Goal: Task Accomplishment & Management: Manage account settings

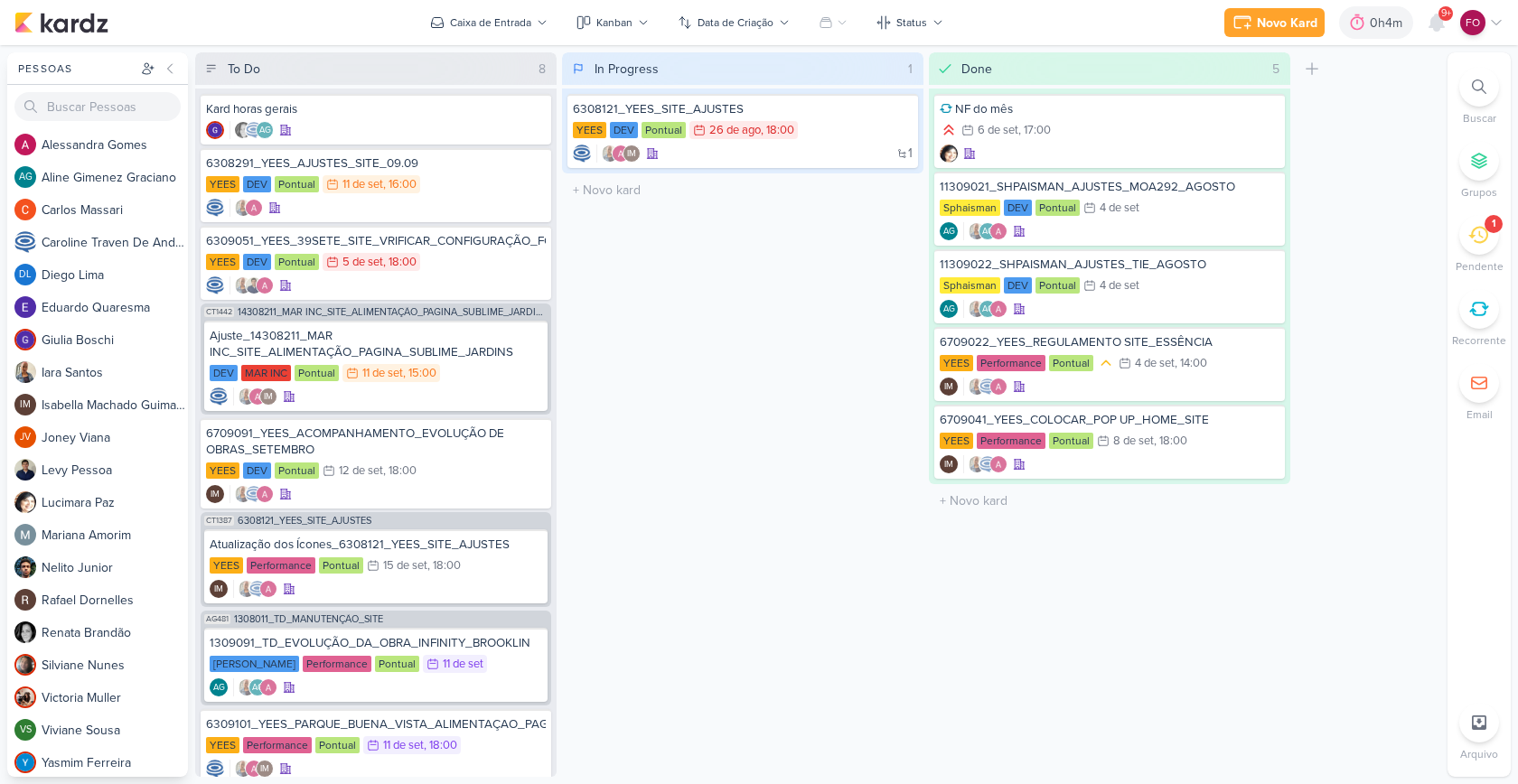
click at [1476, 240] on icon at bounding box center [1478, 235] width 20 height 20
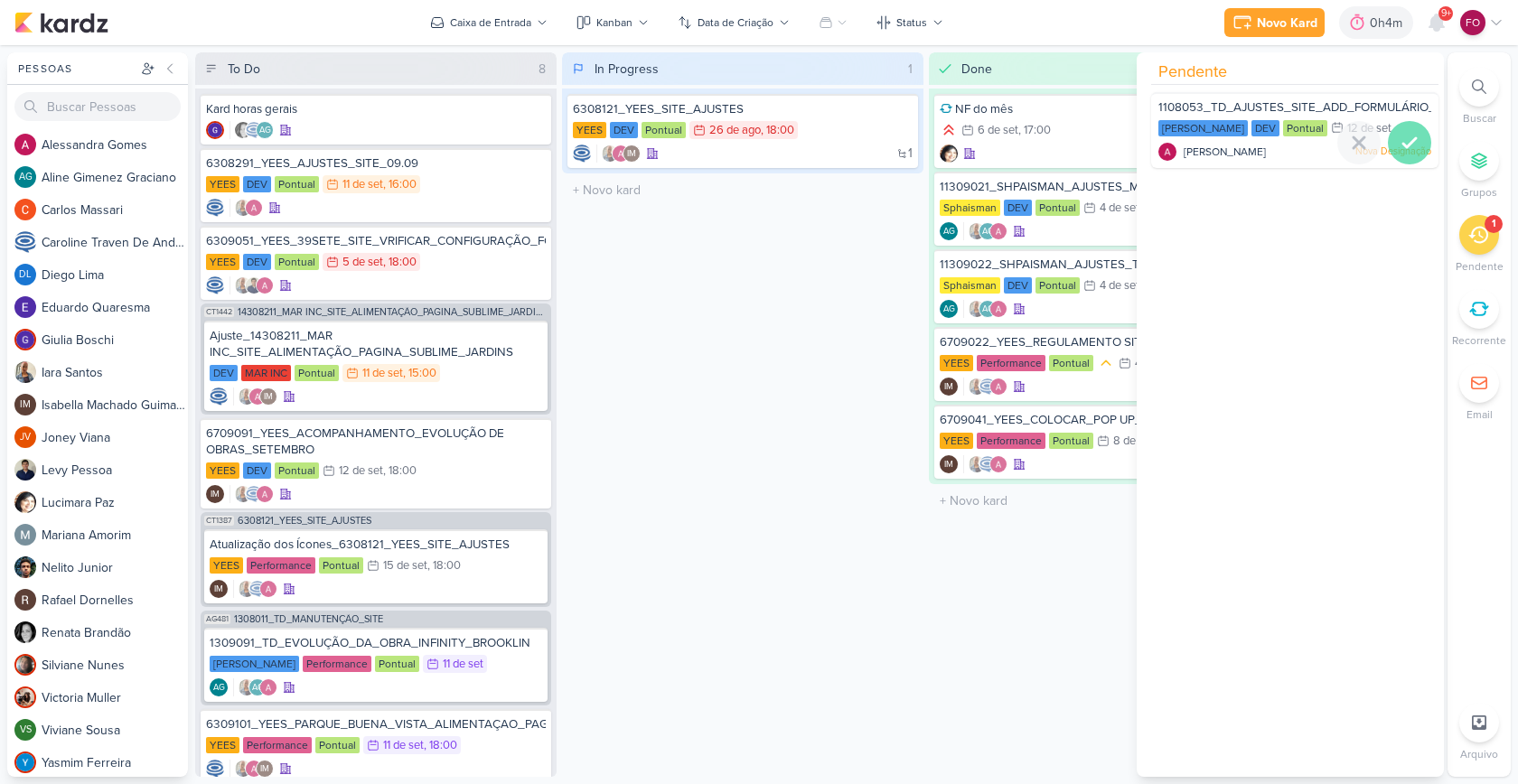
click at [1407, 138] on icon at bounding box center [1410, 143] width 13 height 9
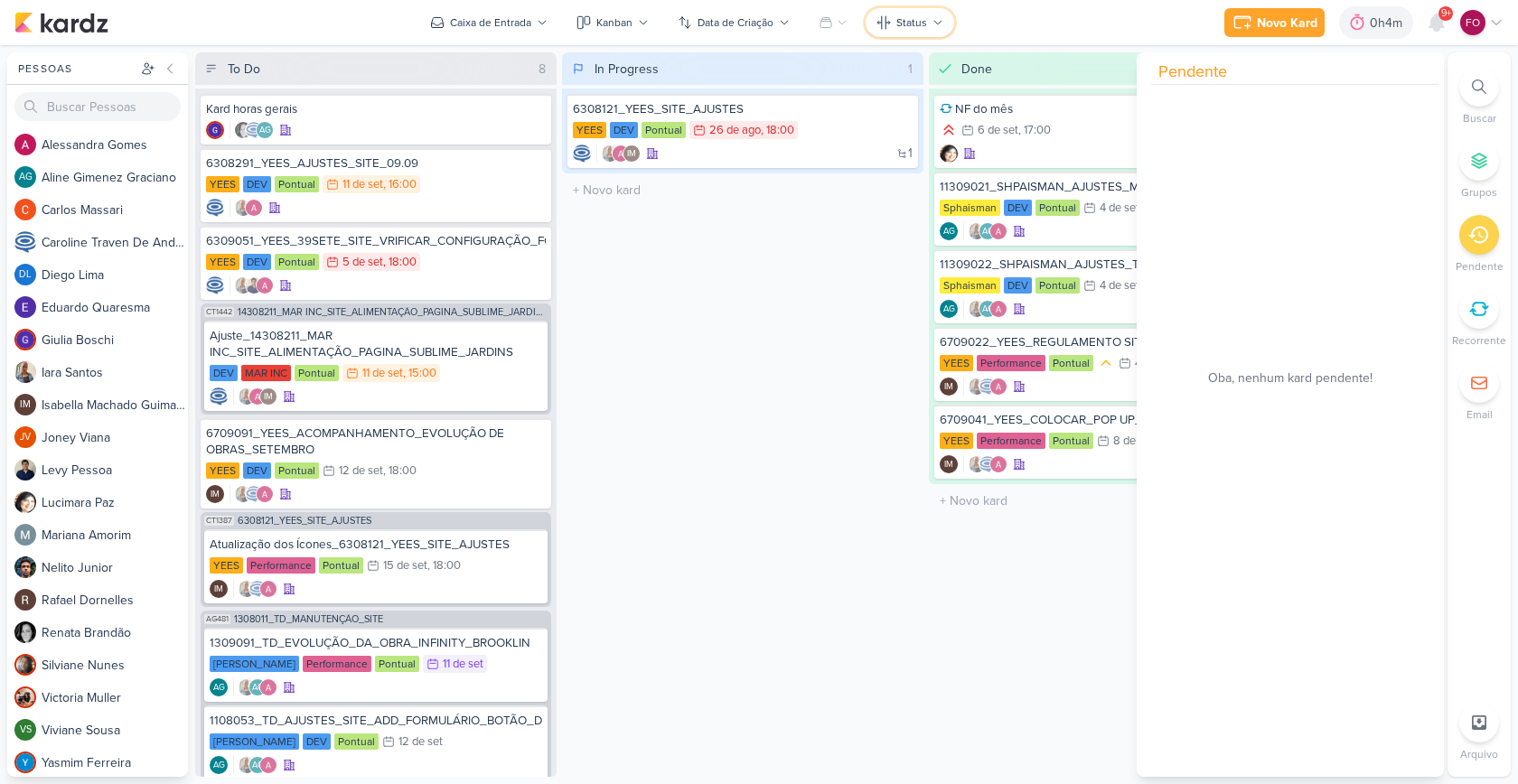
click at [907, 36] on button "Status" at bounding box center [909, 22] width 89 height 29
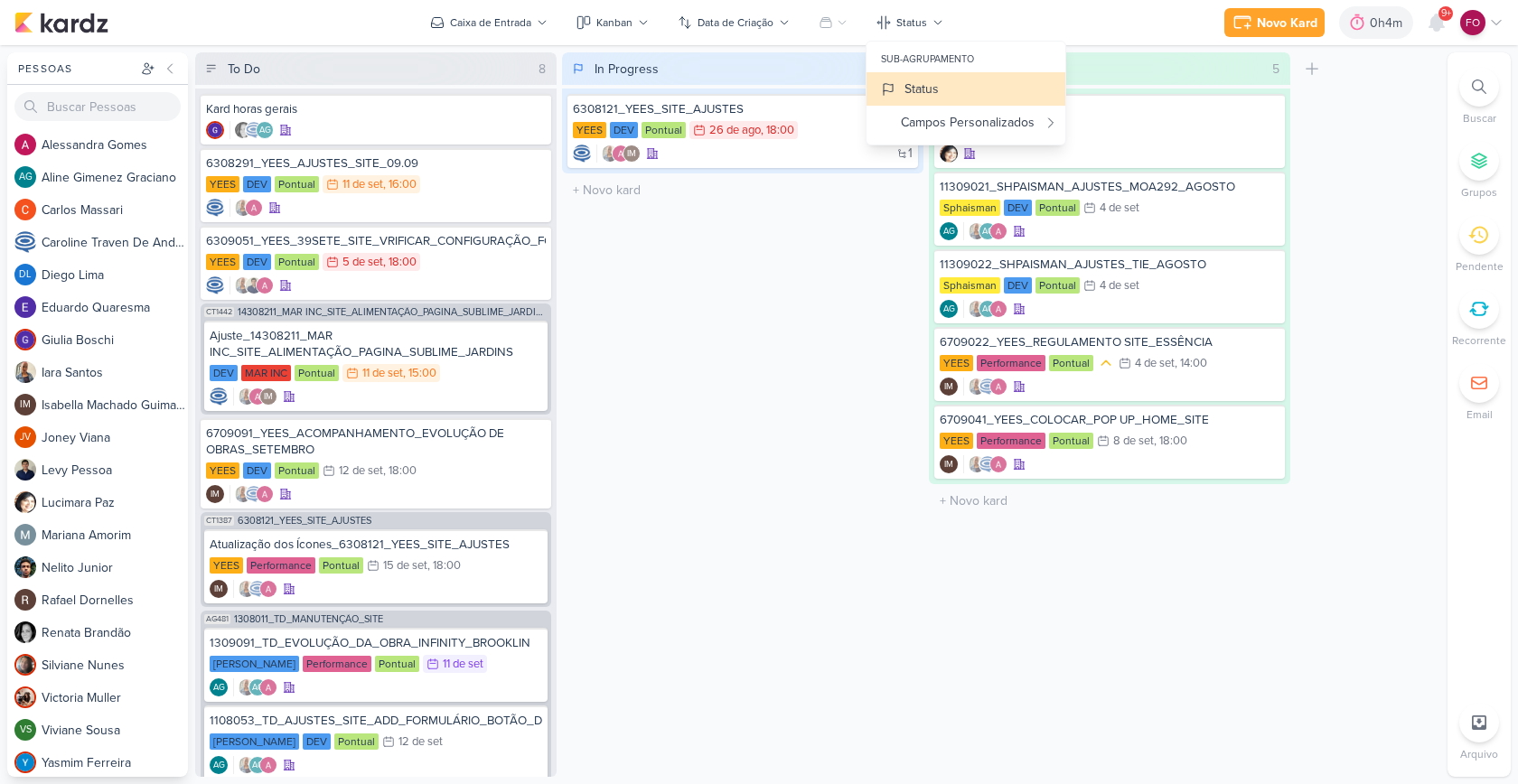
click at [1004, 22] on div "Novo Kard Ctrl + k 0h4m Sessão desligada... Hoje 0h4m Semana 0h0m Mês 0h0m" at bounding box center [758, 22] width 1489 height 45
click at [832, 416] on div "In Progress 1 Mover Para Esquerda Mover Para Direita Deletar 6308121_YEES_SITE_…" at bounding box center [742, 414] width 362 height 724
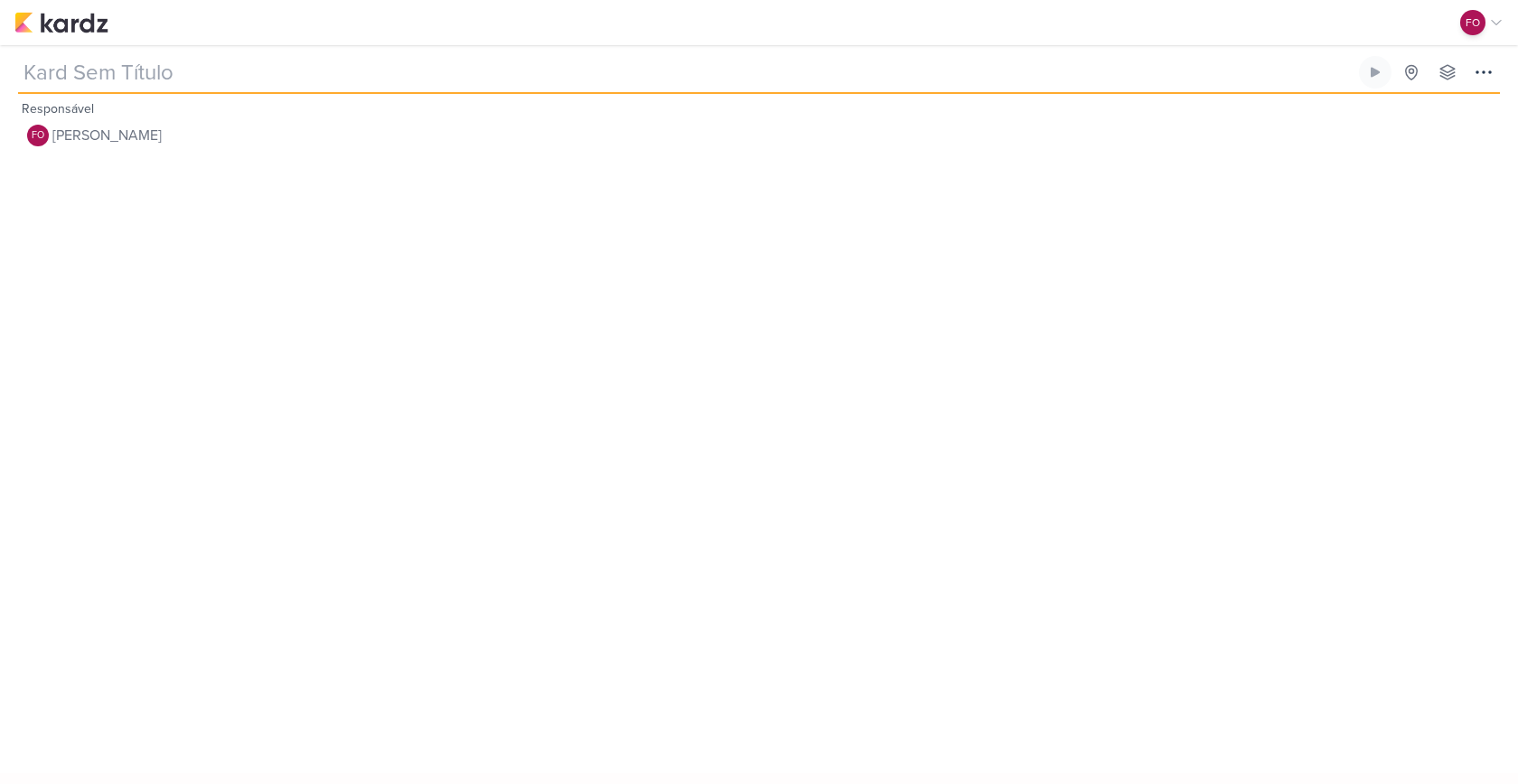
type input "6308121_YEES_SITE_AJUSTES"
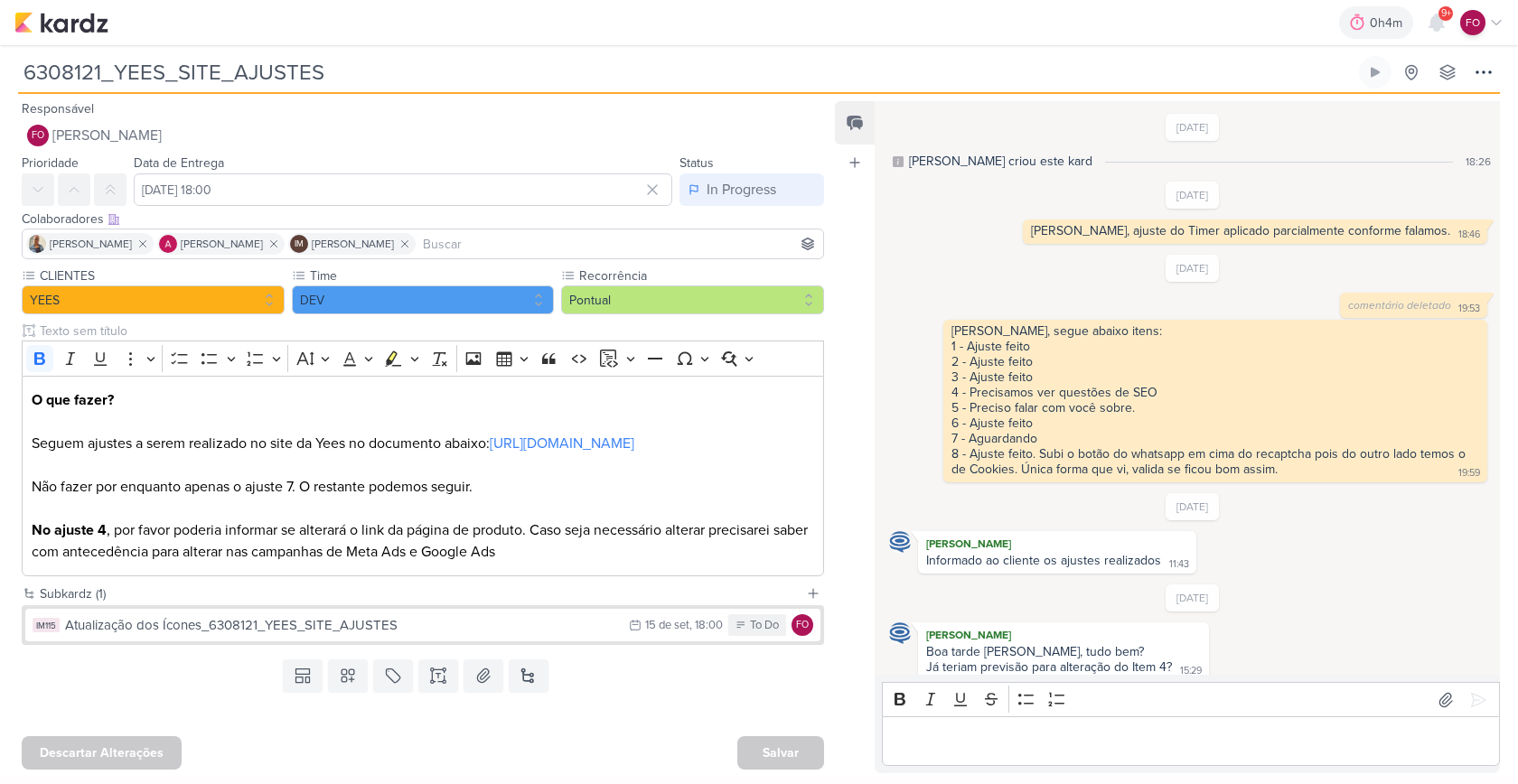
scroll to position [1107, 0]
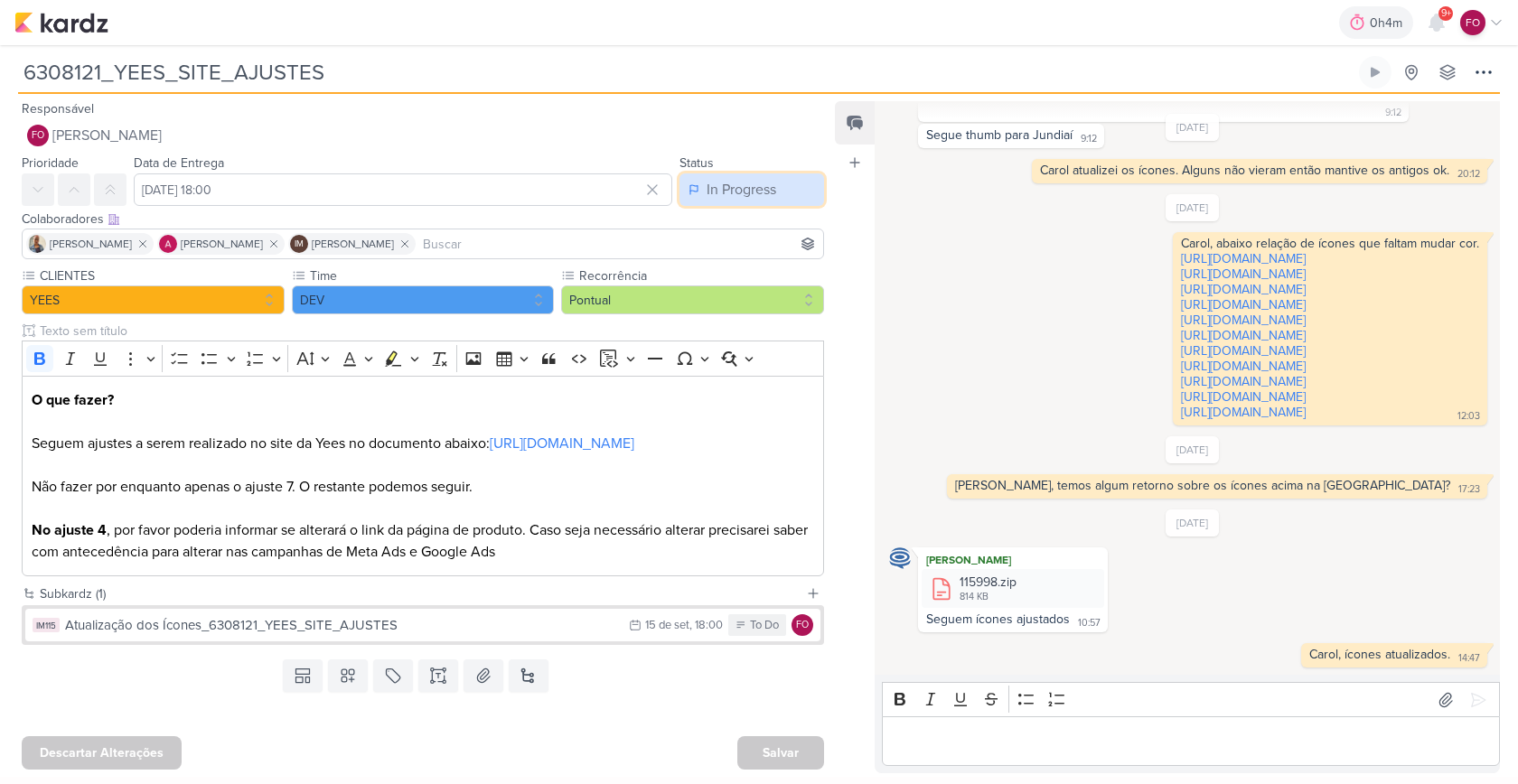
click at [758, 192] on div "In Progress" at bounding box center [741, 189] width 69 height 21
click at [714, 292] on div "Done" at bounding box center [713, 291] width 31 height 19
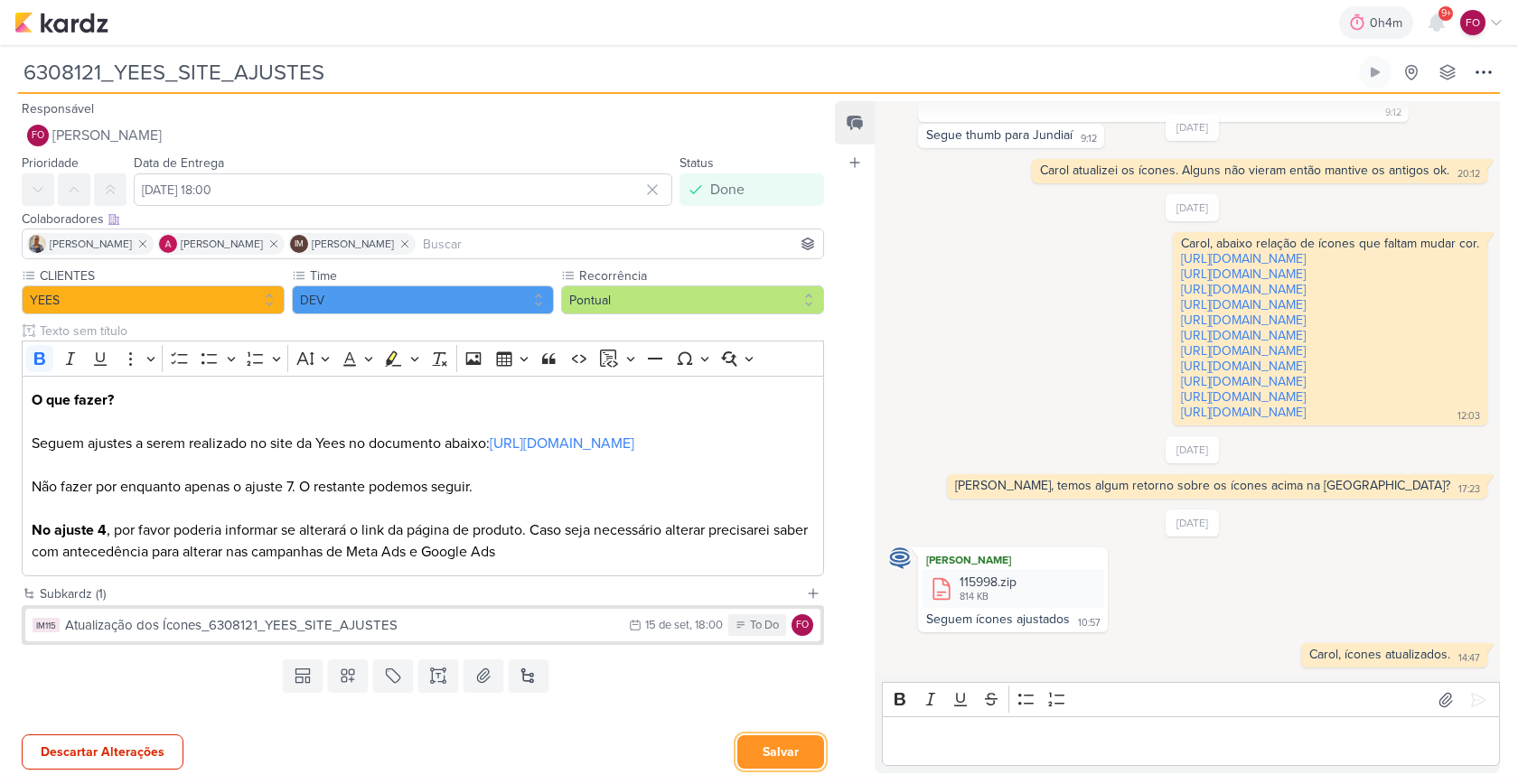
click at [797, 745] on button "Salvar" at bounding box center [780, 752] width 87 height 34
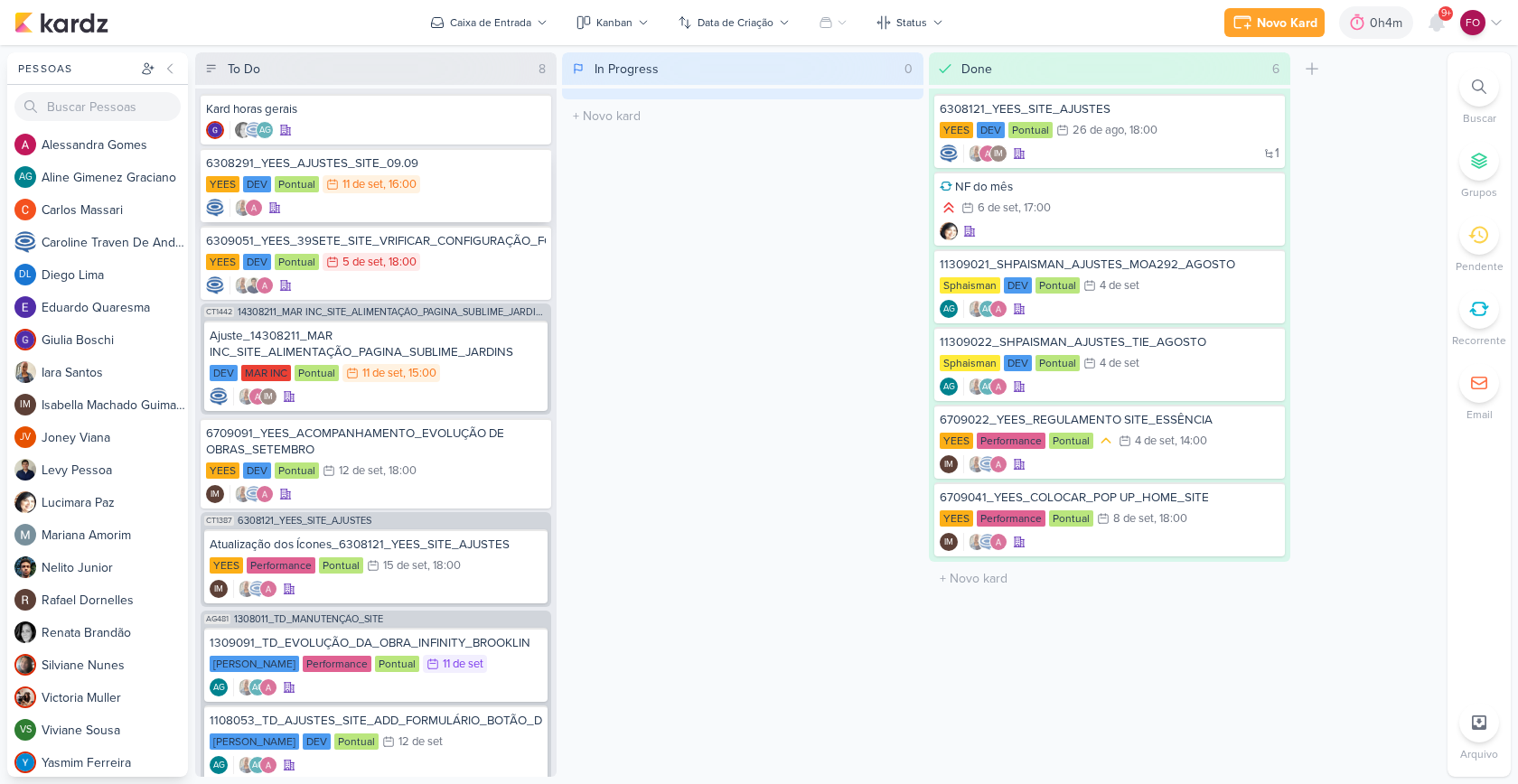
click at [479, 183] on div "YEES DEV Pontual 11/9 [DATE] 16:00" at bounding box center [375, 185] width 339 height 20
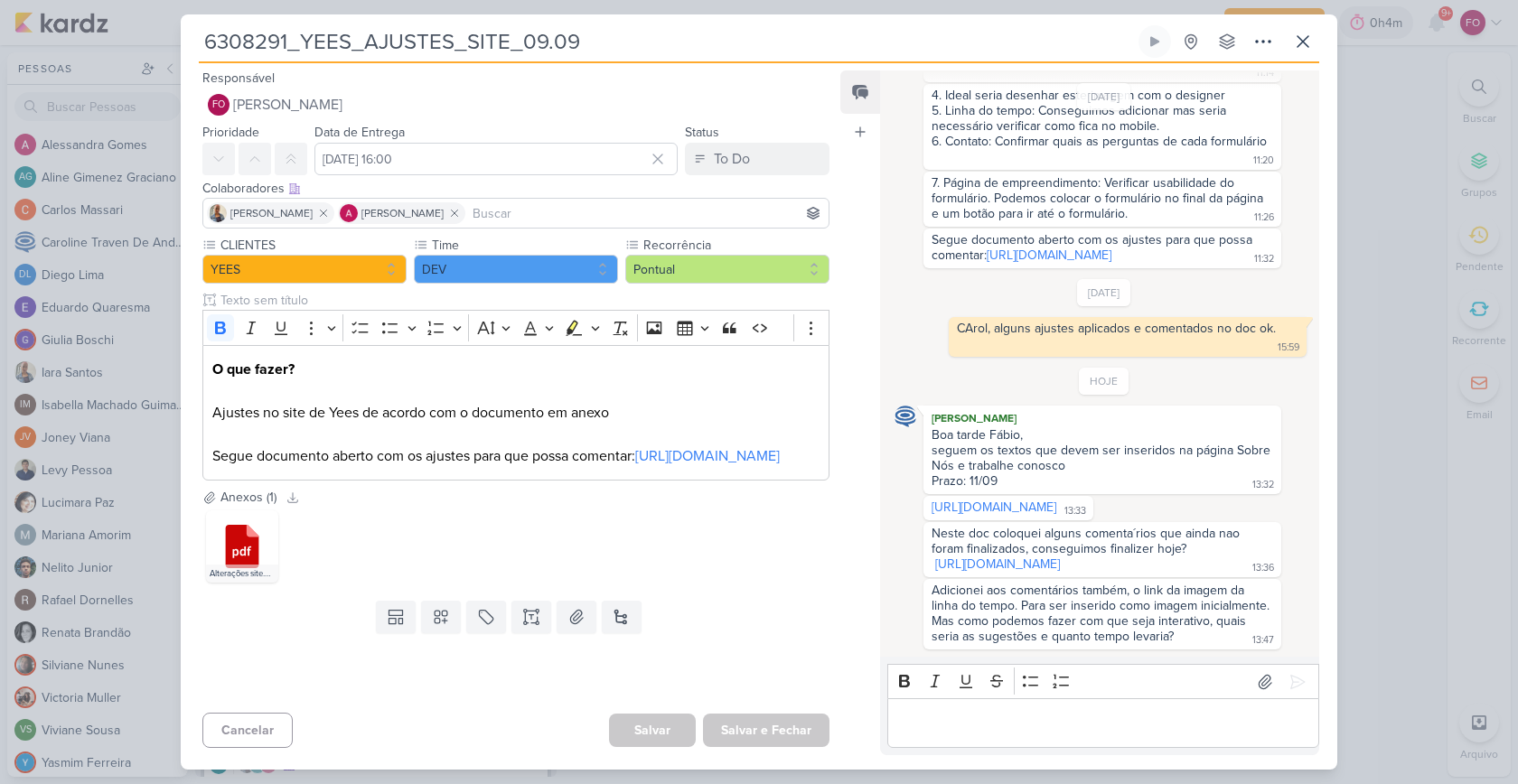
scroll to position [334, 0]
click at [1056, 500] on link "[URL][DOMAIN_NAME]" at bounding box center [994, 507] width 124 height 15
click at [1145, 39] on button at bounding box center [1154, 41] width 33 height 33
click at [1154, 42] on icon at bounding box center [1155, 42] width 9 height 9
click at [1154, 40] on icon at bounding box center [1155, 42] width 9 height 10
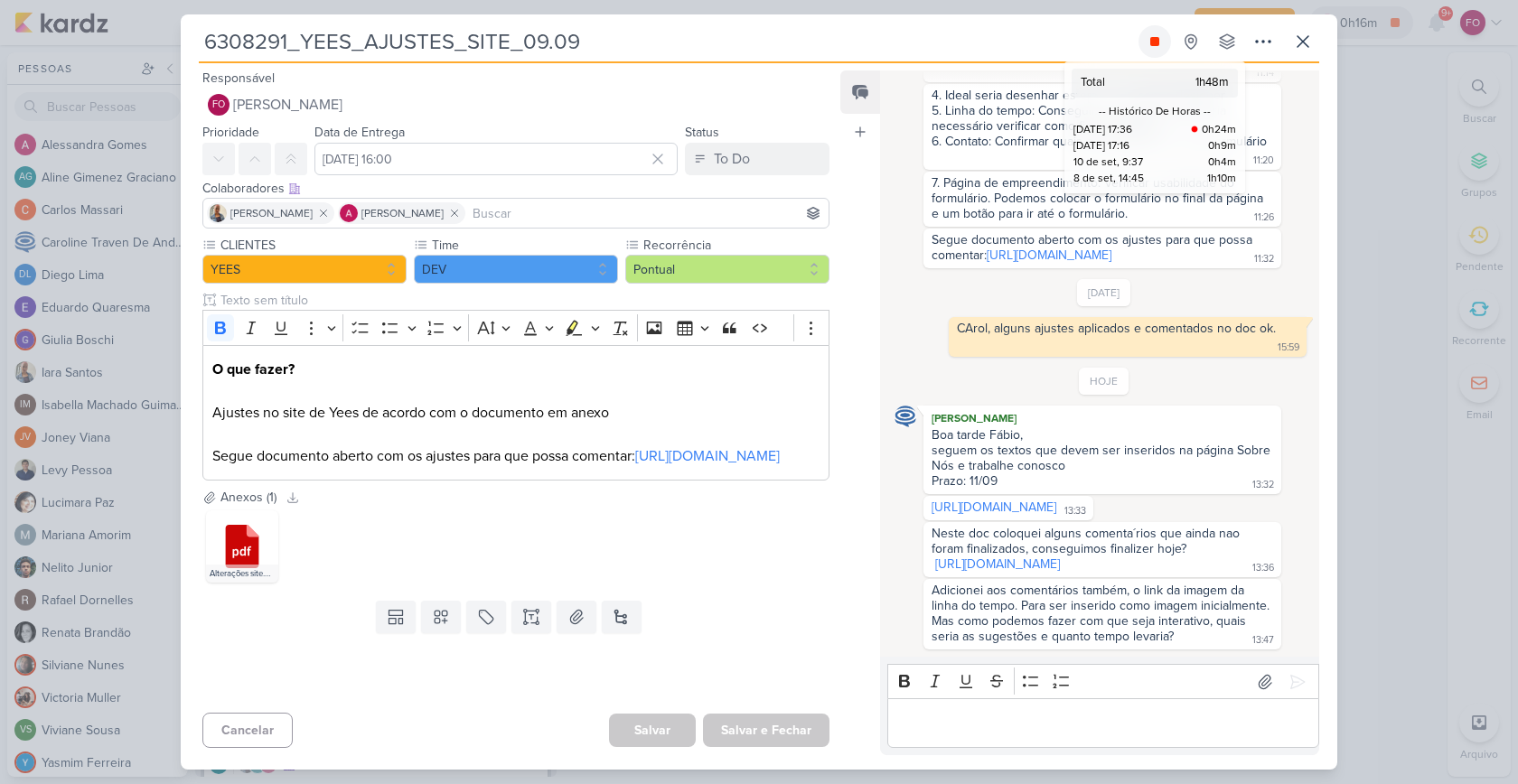
click at [1156, 37] on icon at bounding box center [1155, 42] width 9 height 9
click at [1159, 38] on icon at bounding box center [1154, 41] width 14 height 14
click at [1155, 41] on icon at bounding box center [1155, 42] width 9 height 9
click at [966, 741] on div "Editor editing area: main" at bounding box center [1103, 722] width 432 height 50
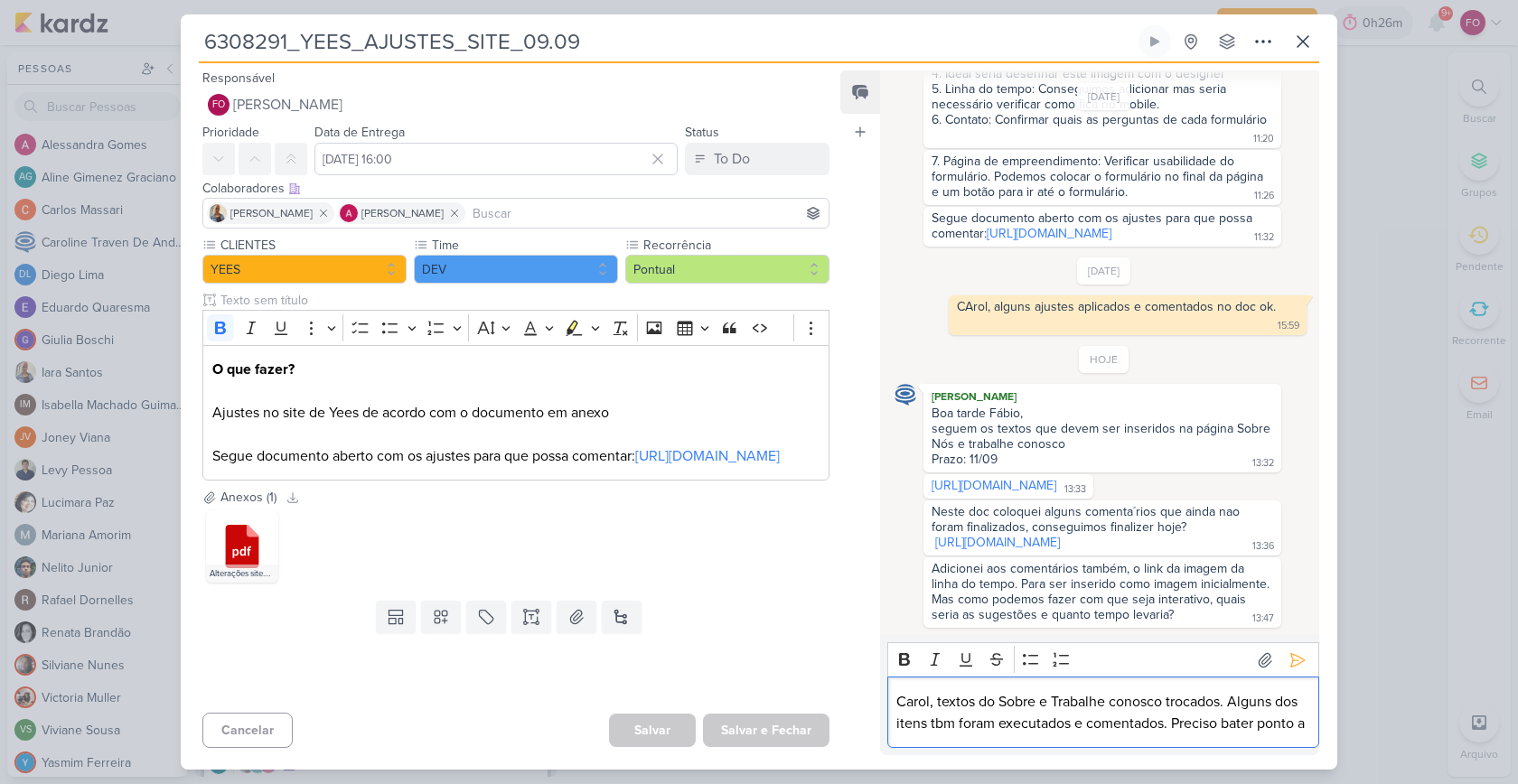
scroll to position [377, 0]
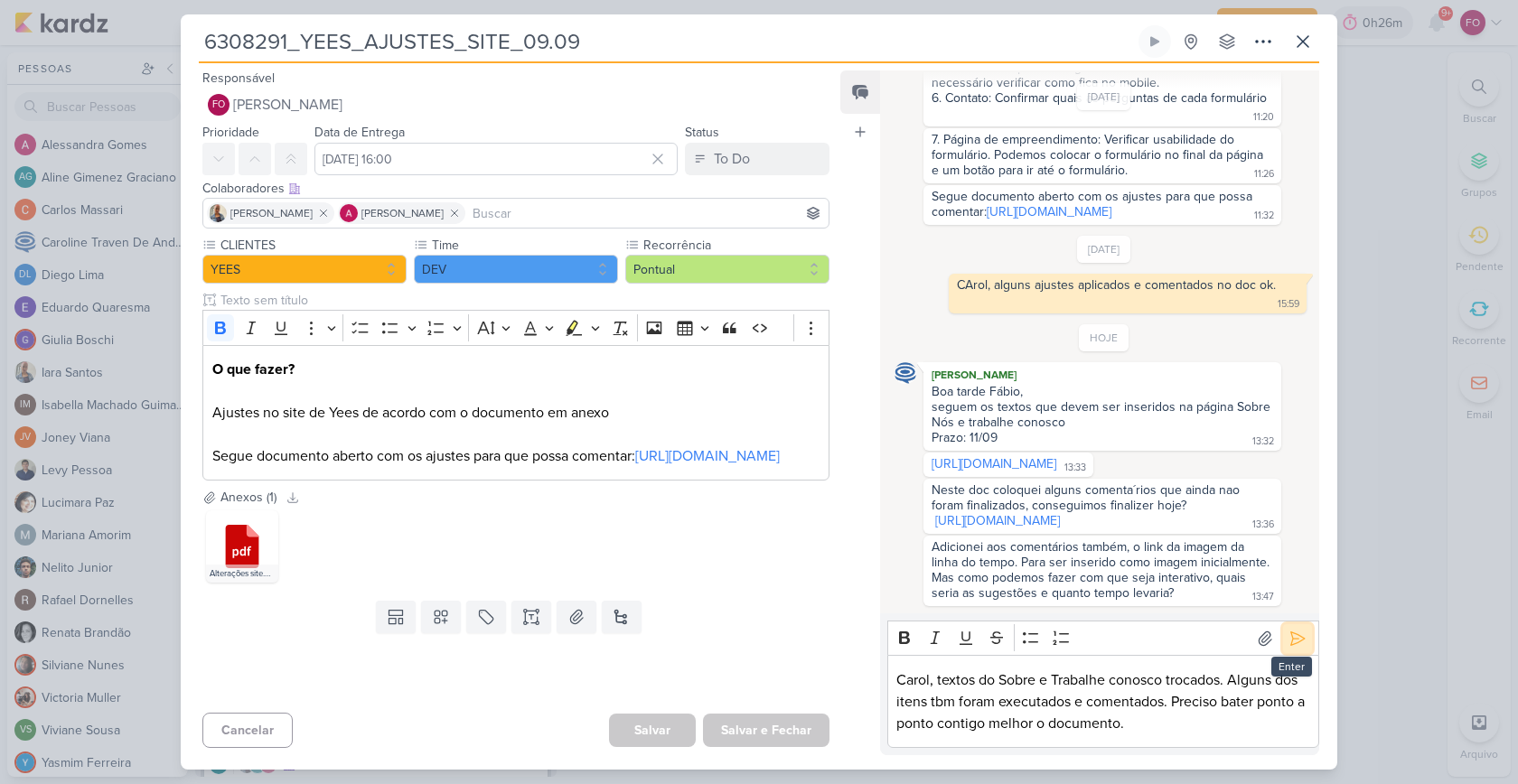
click at [1291, 639] on icon at bounding box center [1297, 638] width 13 height 13
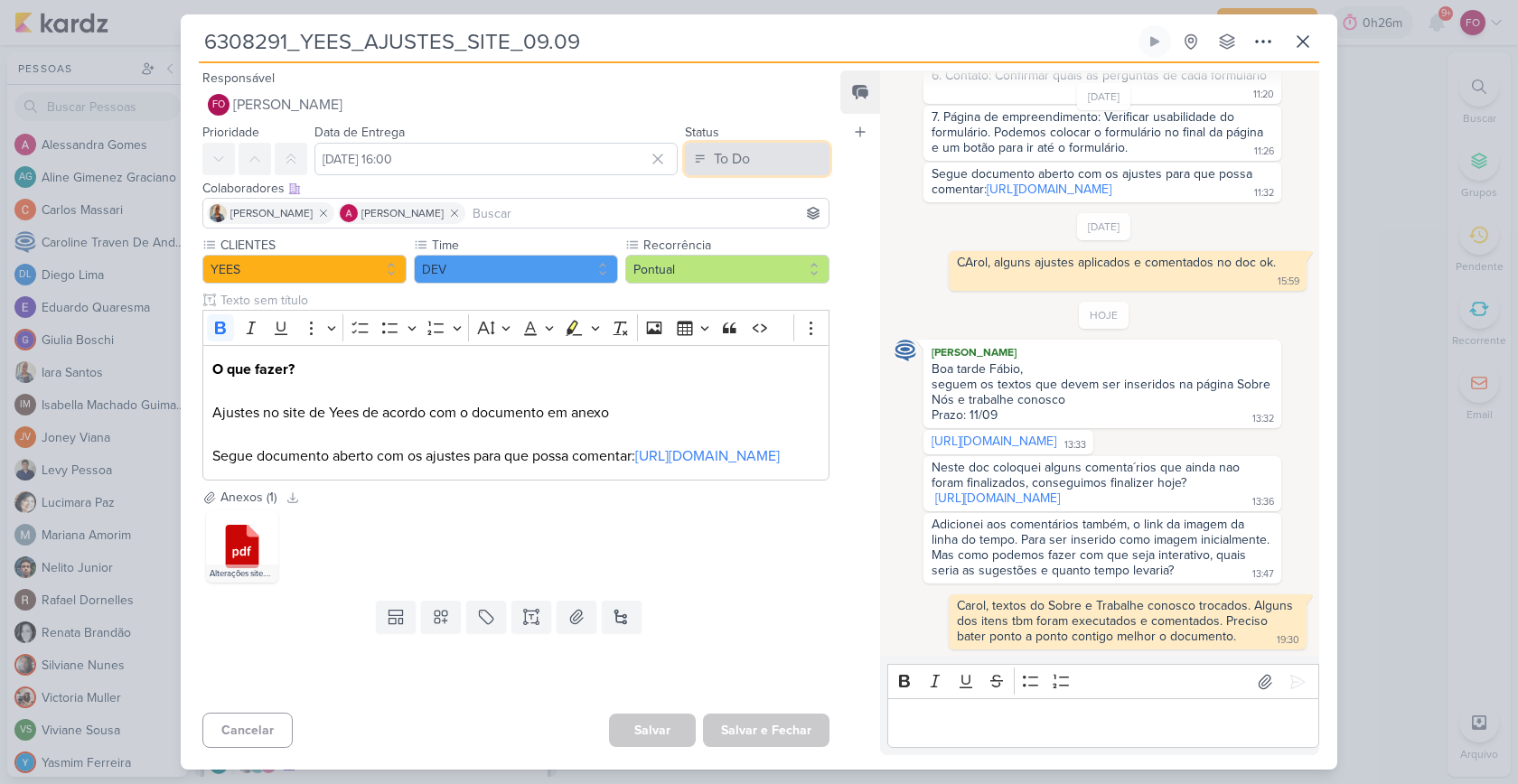
click at [761, 156] on button "To Do" at bounding box center [757, 159] width 145 height 33
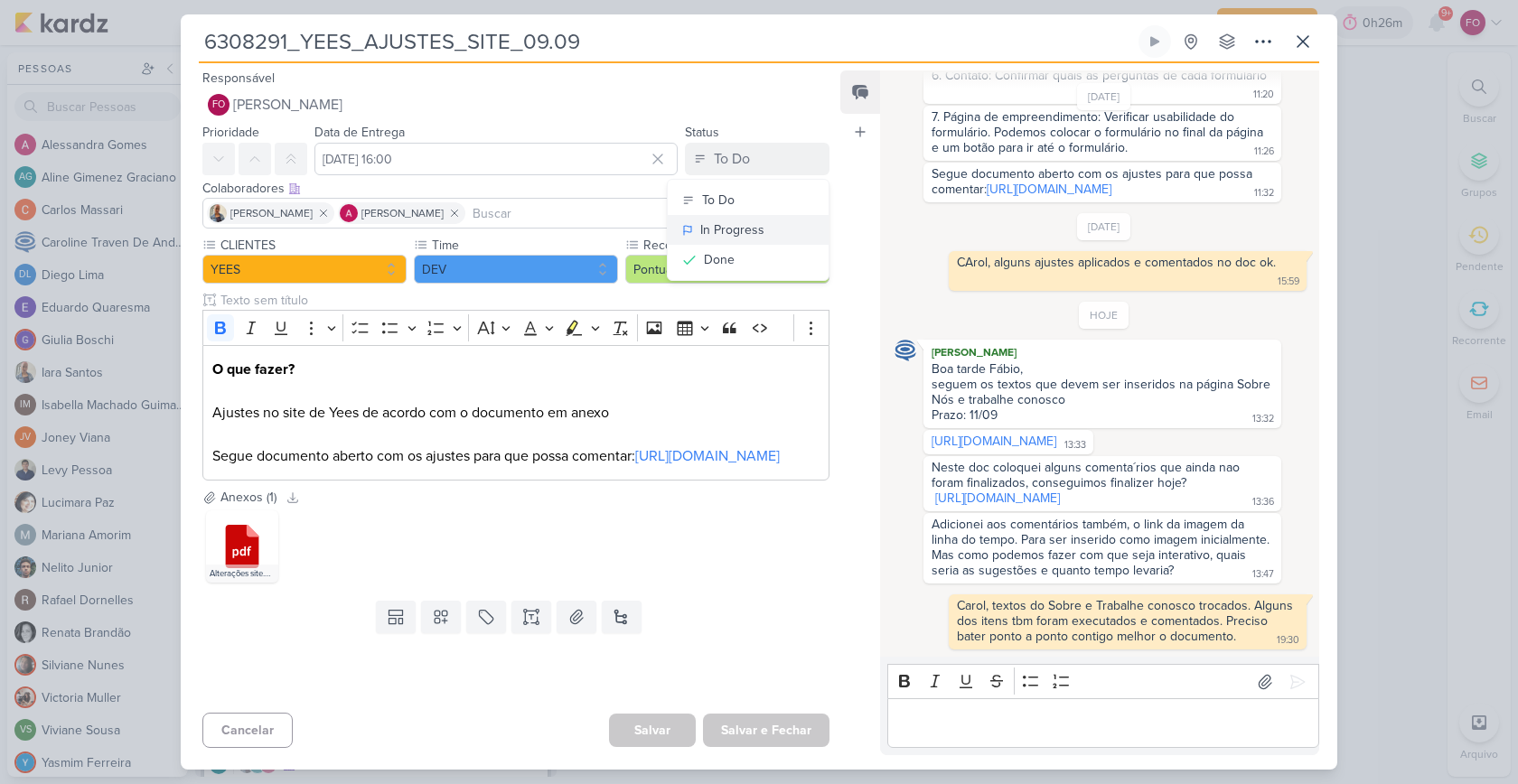
click at [736, 221] on div "In Progress" at bounding box center [732, 230] width 64 height 19
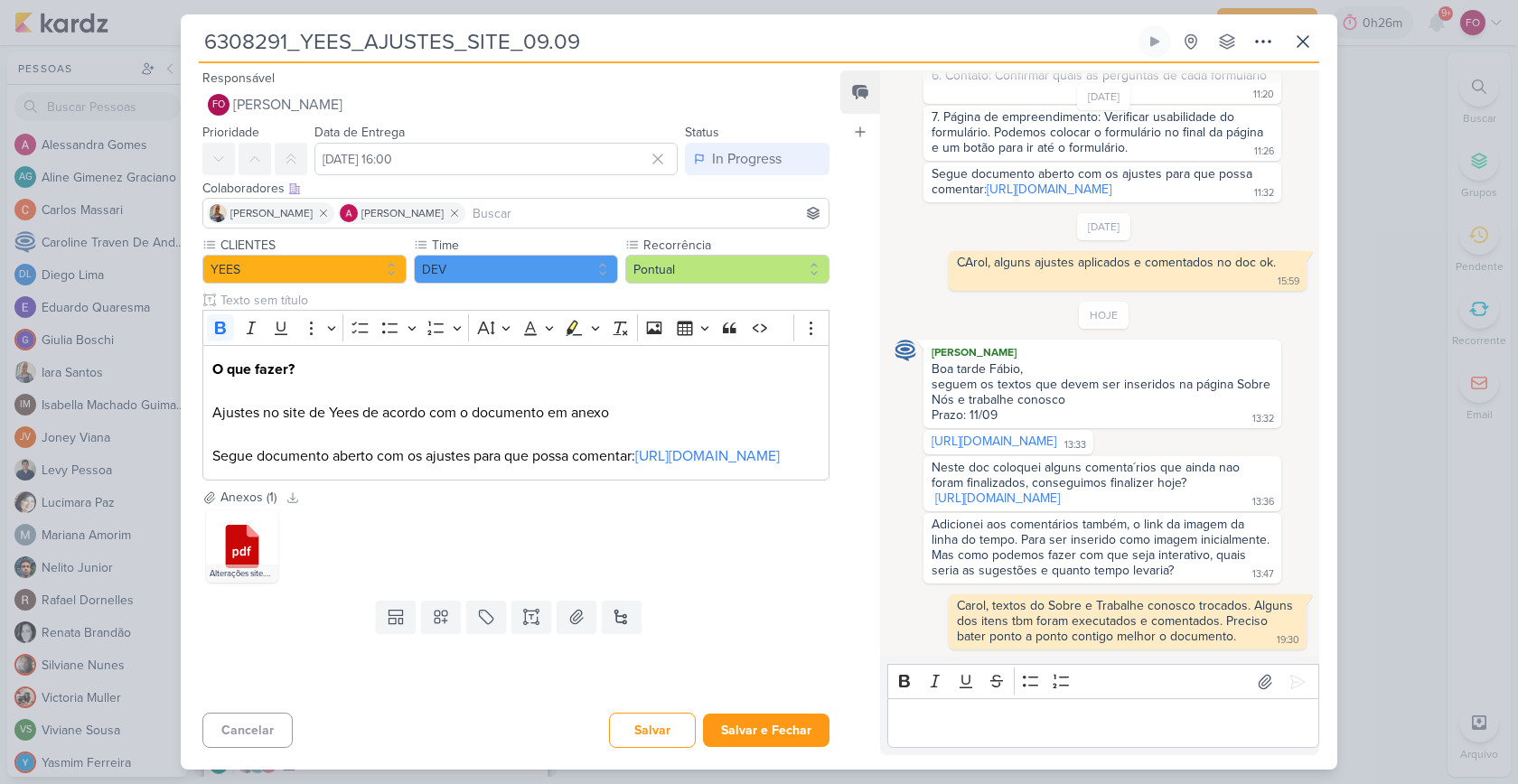
click at [764, 706] on div "Cancelar [GEOGRAPHIC_DATA] Salvar e Fechar Ctrl + Enter" at bounding box center [508, 728] width 656 height 46
click at [762, 743] on button "Salvar e Fechar" at bounding box center [766, 731] width 126 height 34
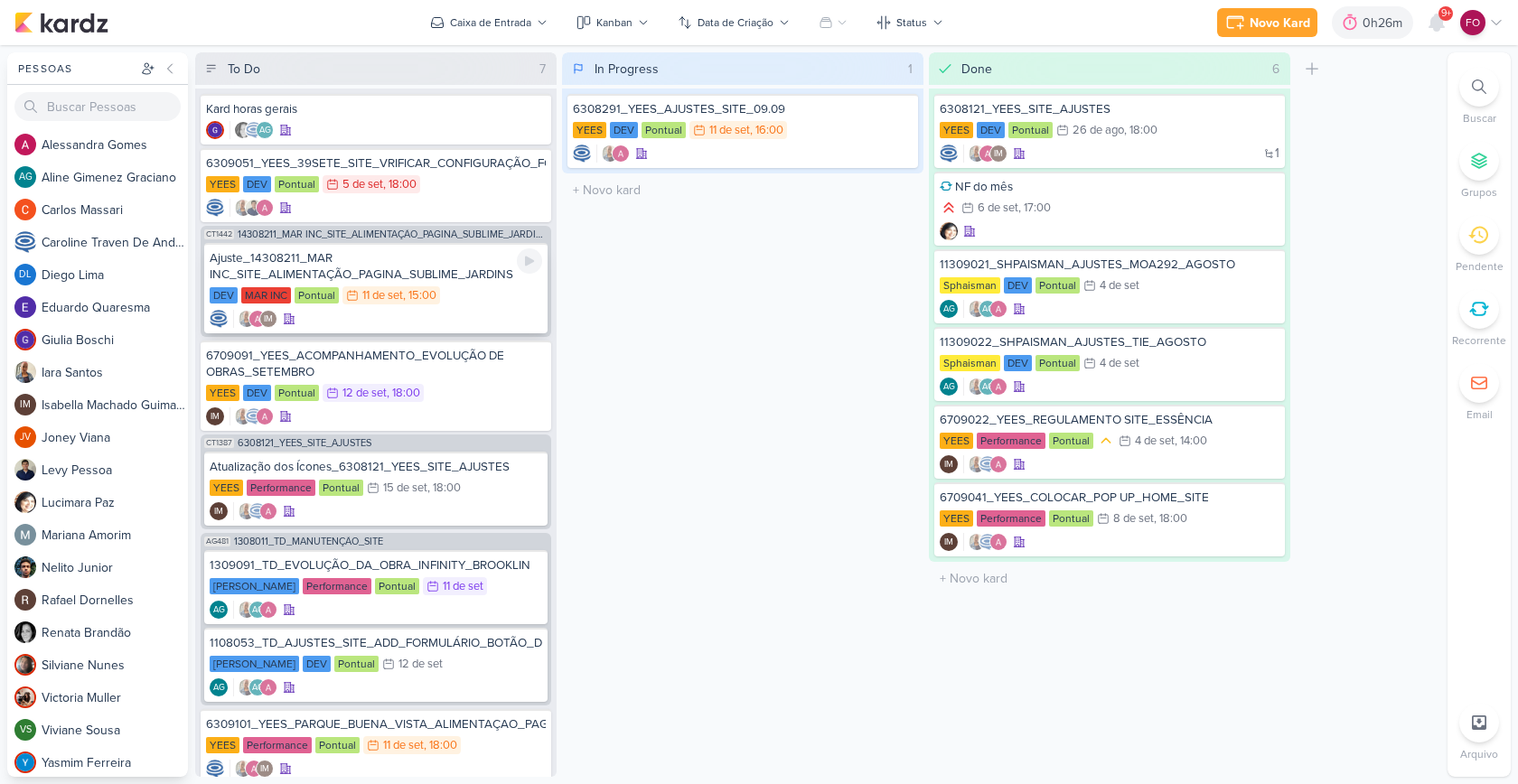
click at [474, 296] on div "DEV MAR INC Pontual 11/9 [DATE] 15:00" at bounding box center [376, 295] width 333 height 20
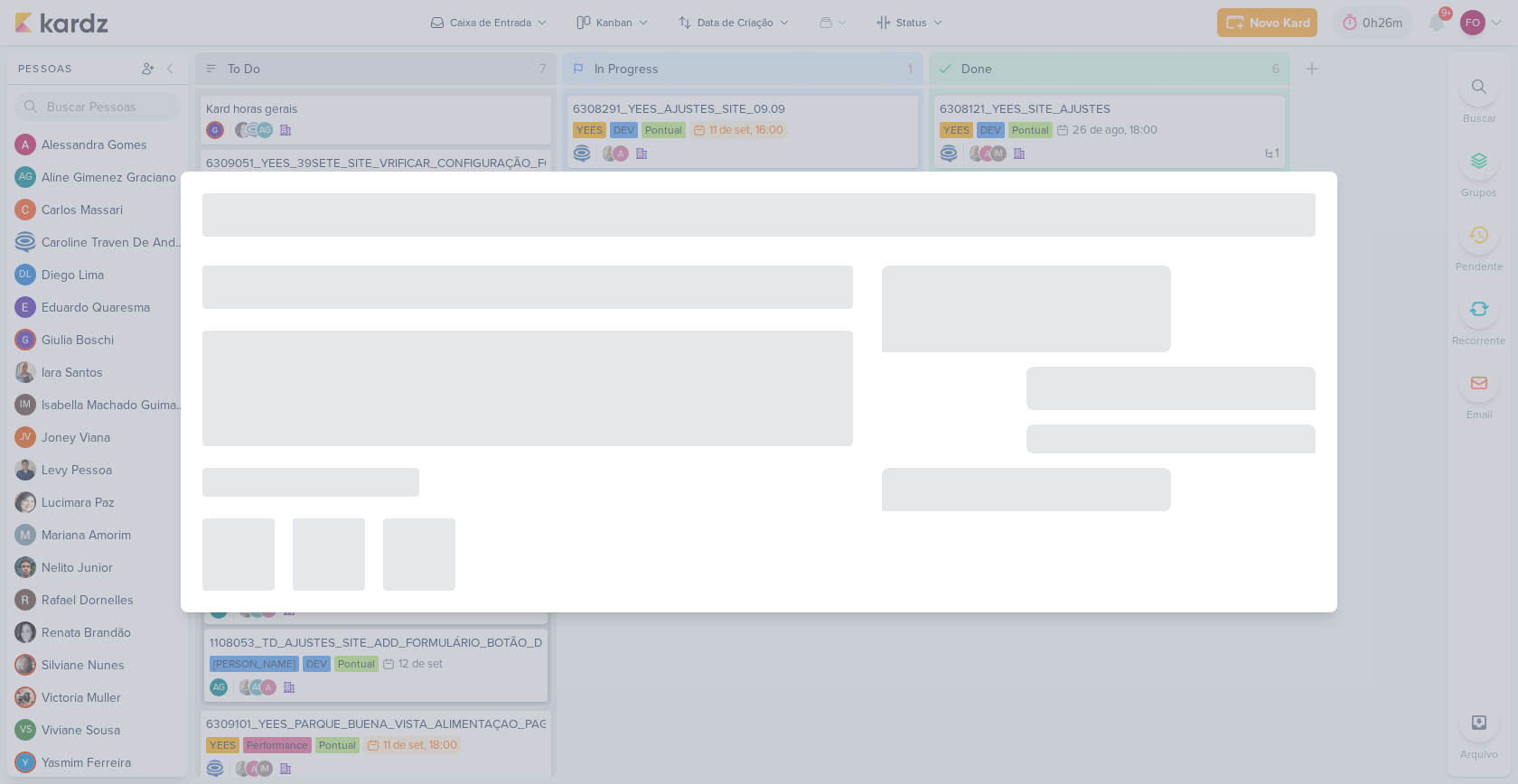
type input "Ajuste_14308211_MAR INC_SITE_ALIMENTAÇÃO_PAGINA_SUBLIME_JARDINS"
type input "[DATE] 15:00"
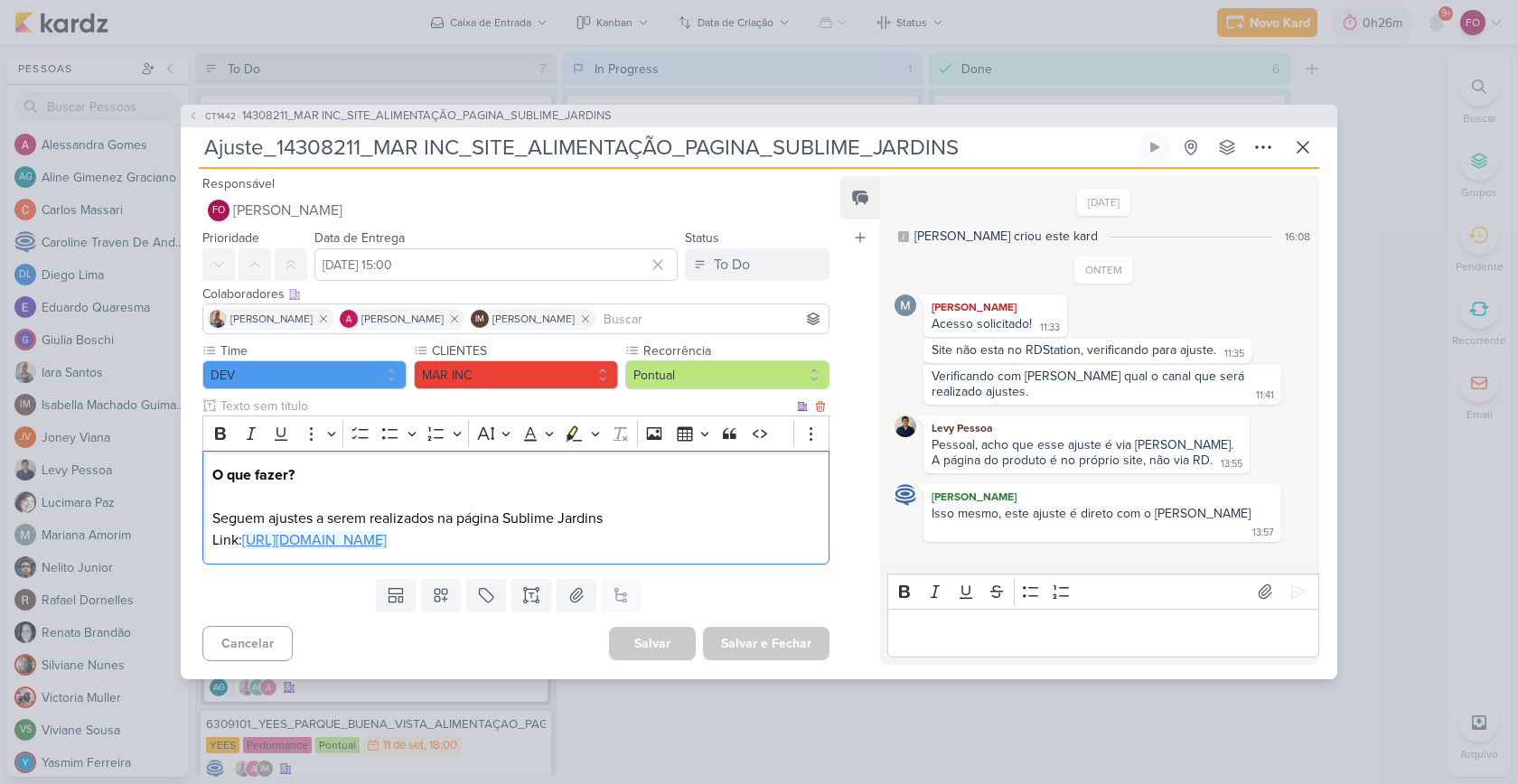
click at [387, 549] on link "[URL][DOMAIN_NAME]" at bounding box center [314, 539] width 145 height 18
click at [995, 628] on div "Editor editing area: main" at bounding box center [1103, 634] width 432 height 50
click at [1289, 601] on icon at bounding box center [1296, 591] width 18 height 18
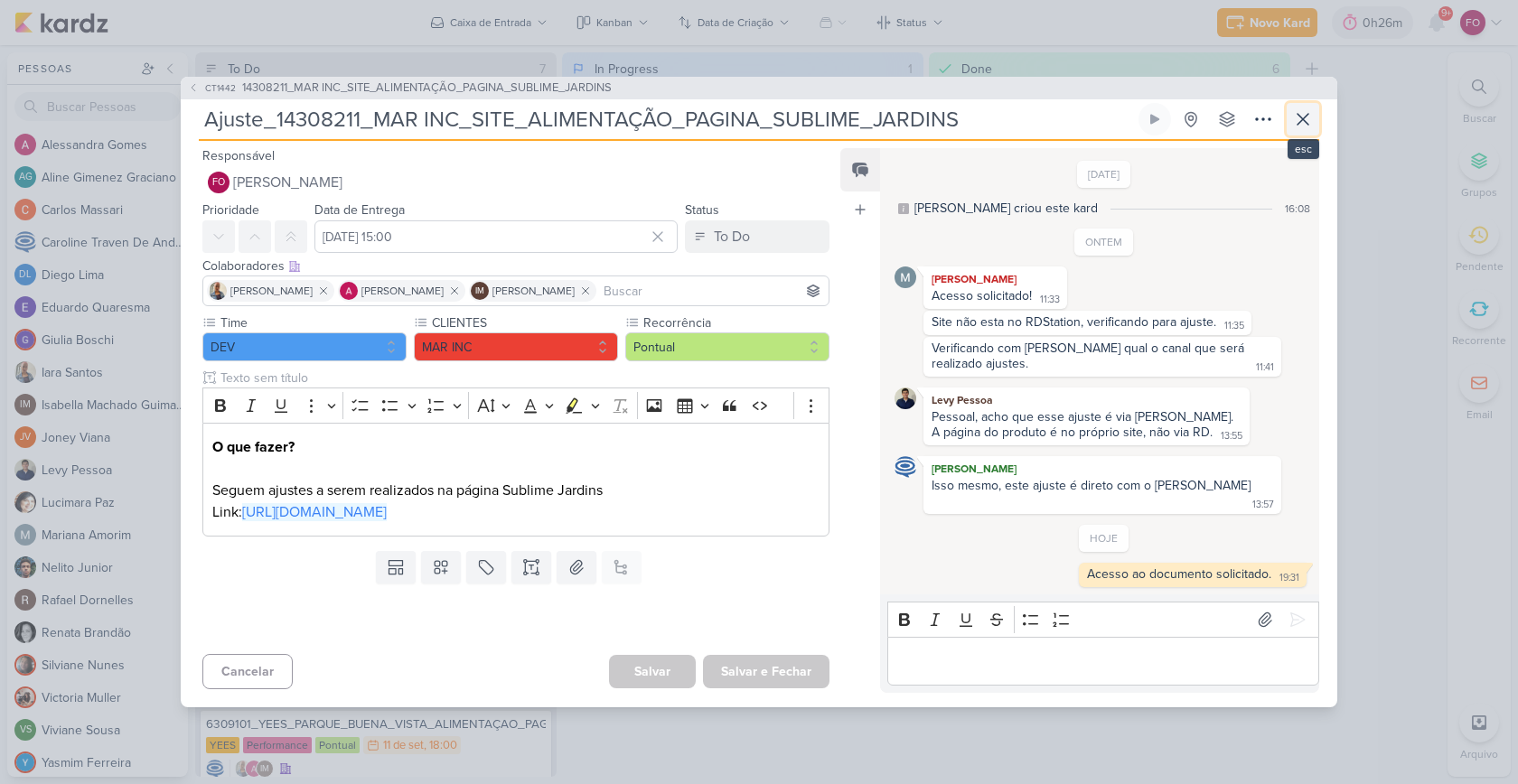
click at [1297, 130] on icon at bounding box center [1302, 119] width 21 height 21
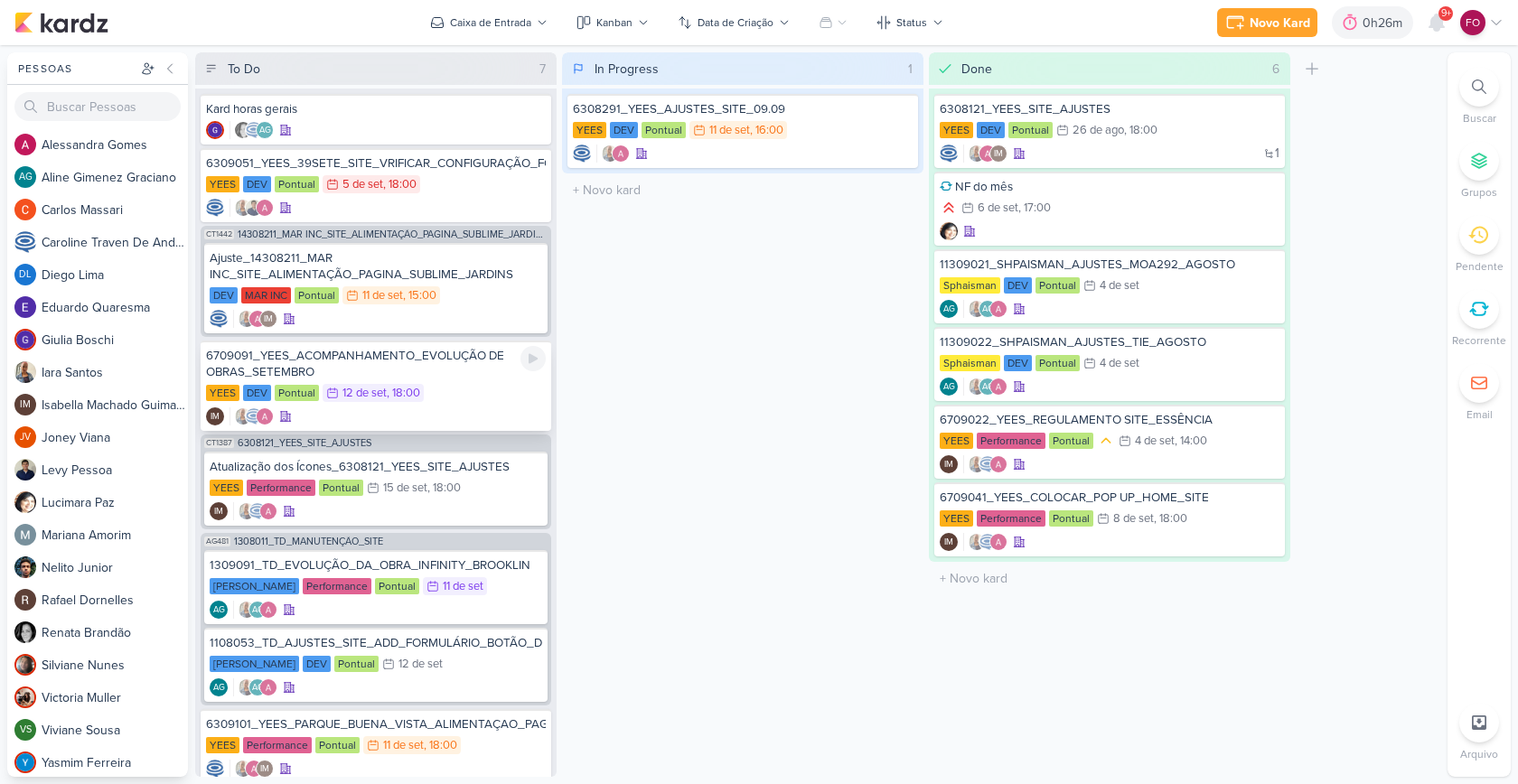
click at [467, 390] on div "YEES DEV Pontual 12/9 [DATE] 18:00" at bounding box center [375, 393] width 339 height 20
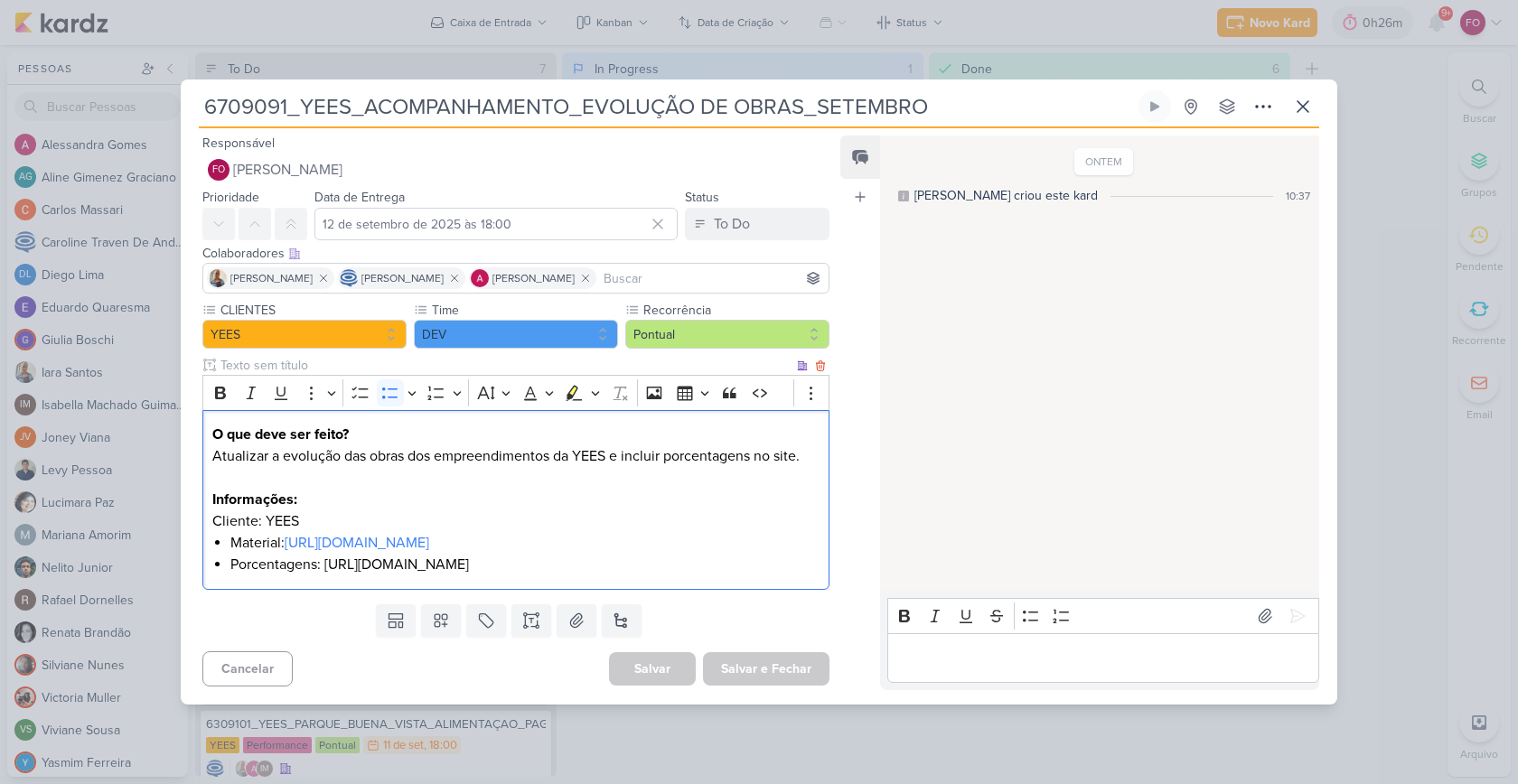
click at [420, 574] on li "Porcentagens: [URL][DOMAIN_NAME]" at bounding box center [524, 564] width 589 height 21
click at [407, 576] on li "Porcentagens: [URL][DOMAIN_NAME]" at bounding box center [524, 564] width 589 height 21
drag, startPoint x: 230, startPoint y: 577, endPoint x: 811, endPoint y: 579, distance: 581.0
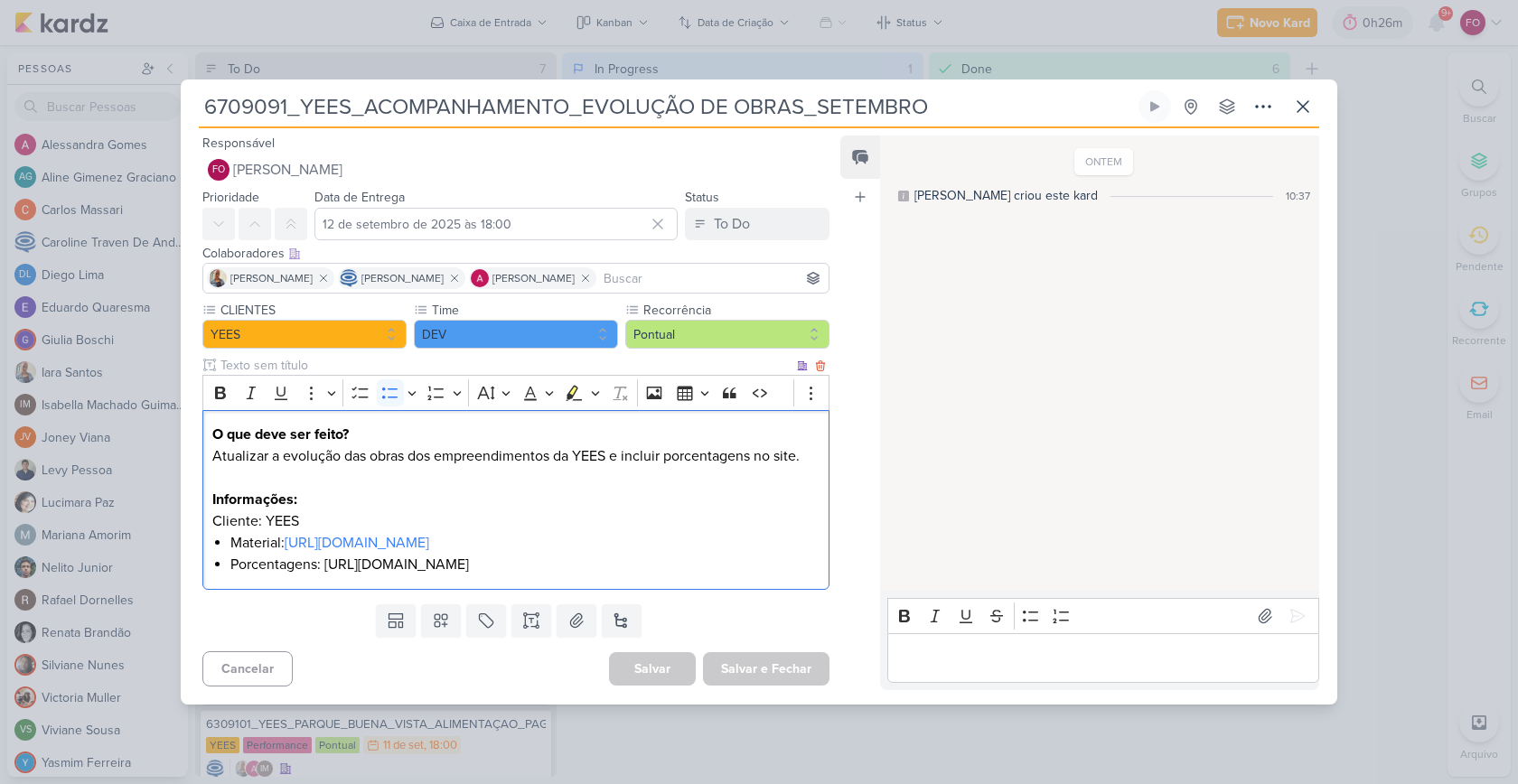
click at [811, 576] on li "Porcentagens: [URL][DOMAIN_NAME]" at bounding box center [524, 564] width 589 height 21
copy li "[URL][DOMAIN_NAME]"
click at [429, 534] on link "[URL][DOMAIN_NAME]" at bounding box center [356, 542] width 145 height 18
click at [740, 220] on div "To Do" at bounding box center [732, 223] width 36 height 21
click at [724, 280] on button "In Progress" at bounding box center [748, 295] width 161 height 30
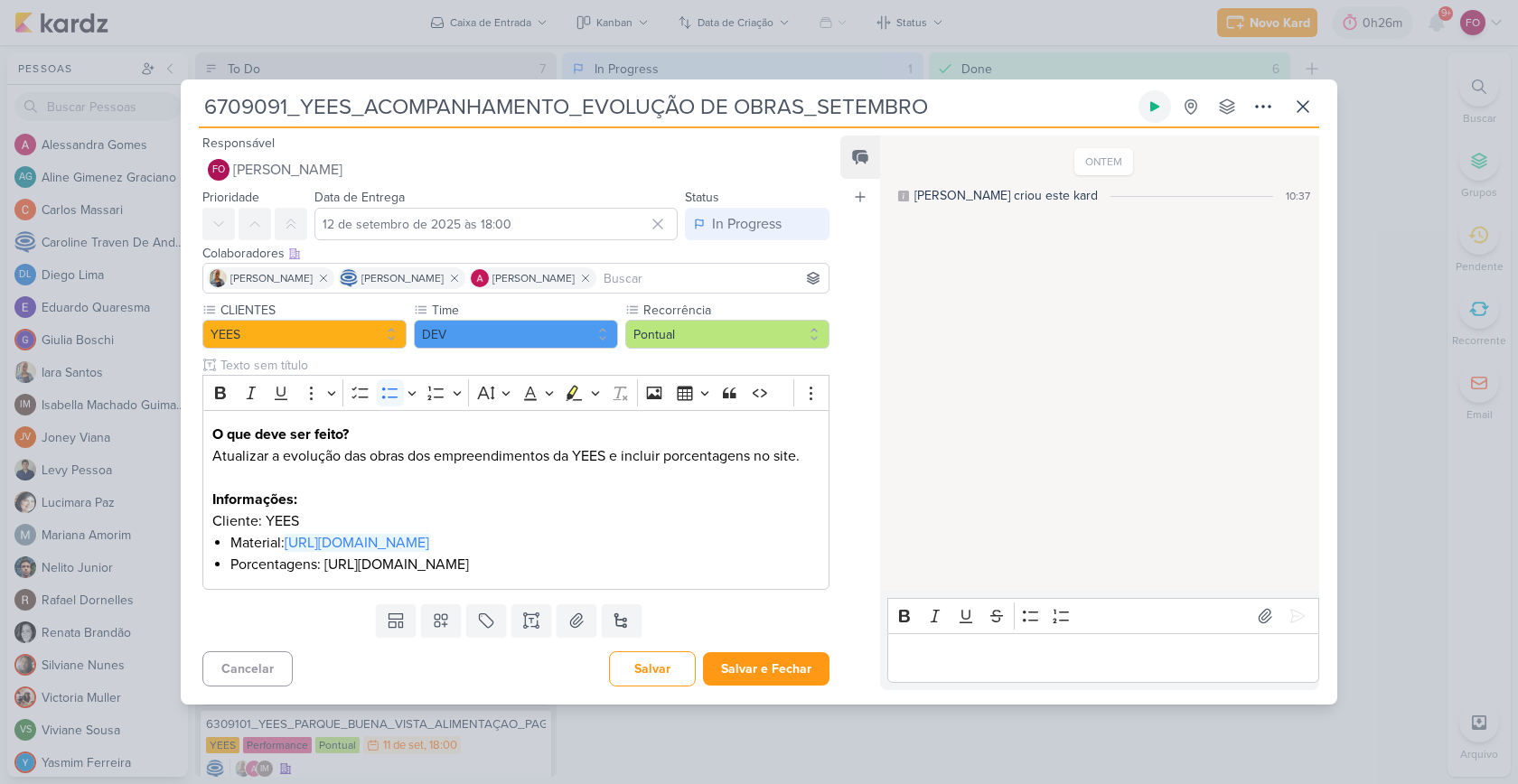
click at [1153, 99] on icon at bounding box center [1154, 106] width 14 height 14
click at [960, 683] on div "Editor editing area: main" at bounding box center [1103, 658] width 432 height 50
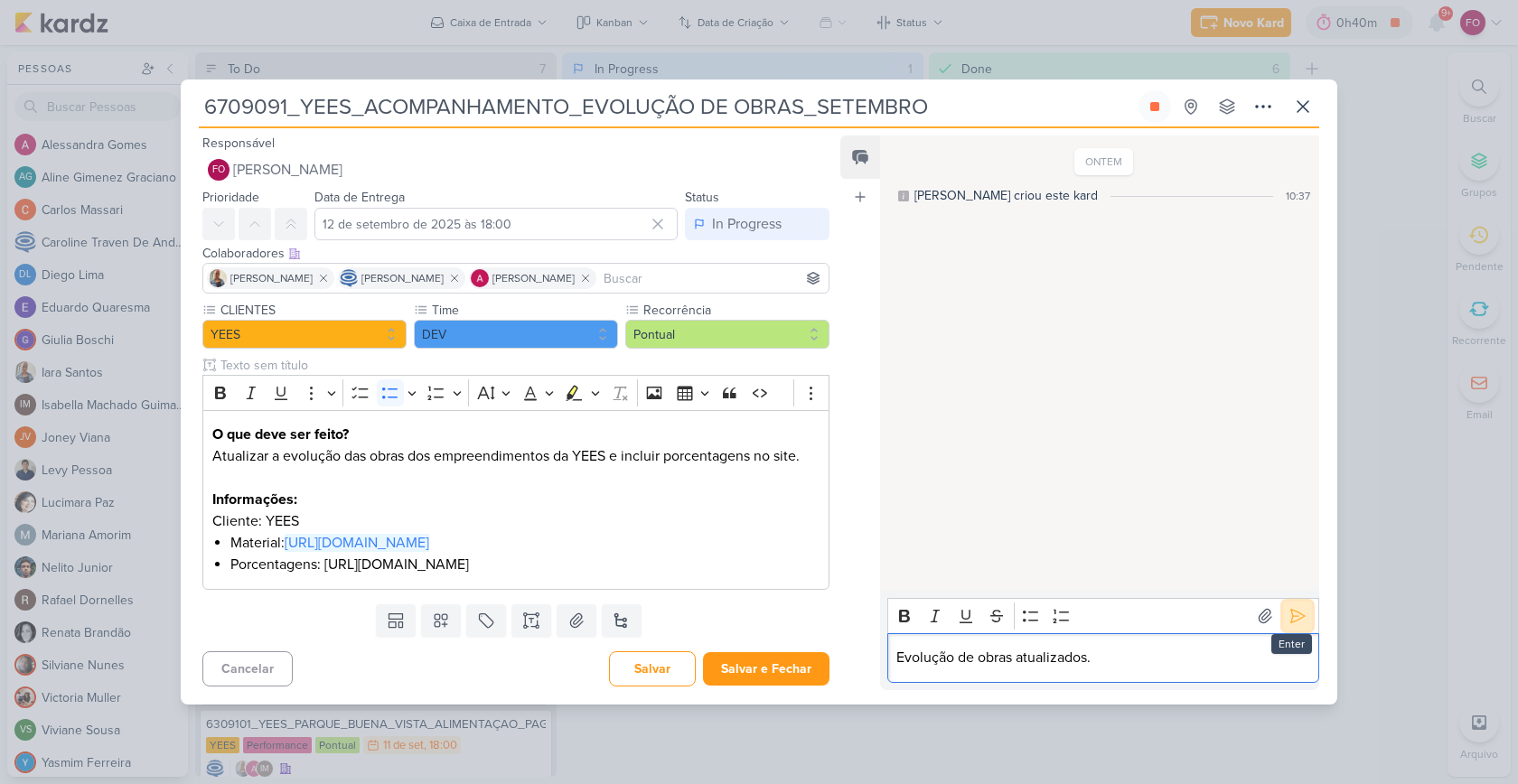
click at [1288, 625] on icon at bounding box center [1296, 616] width 18 height 18
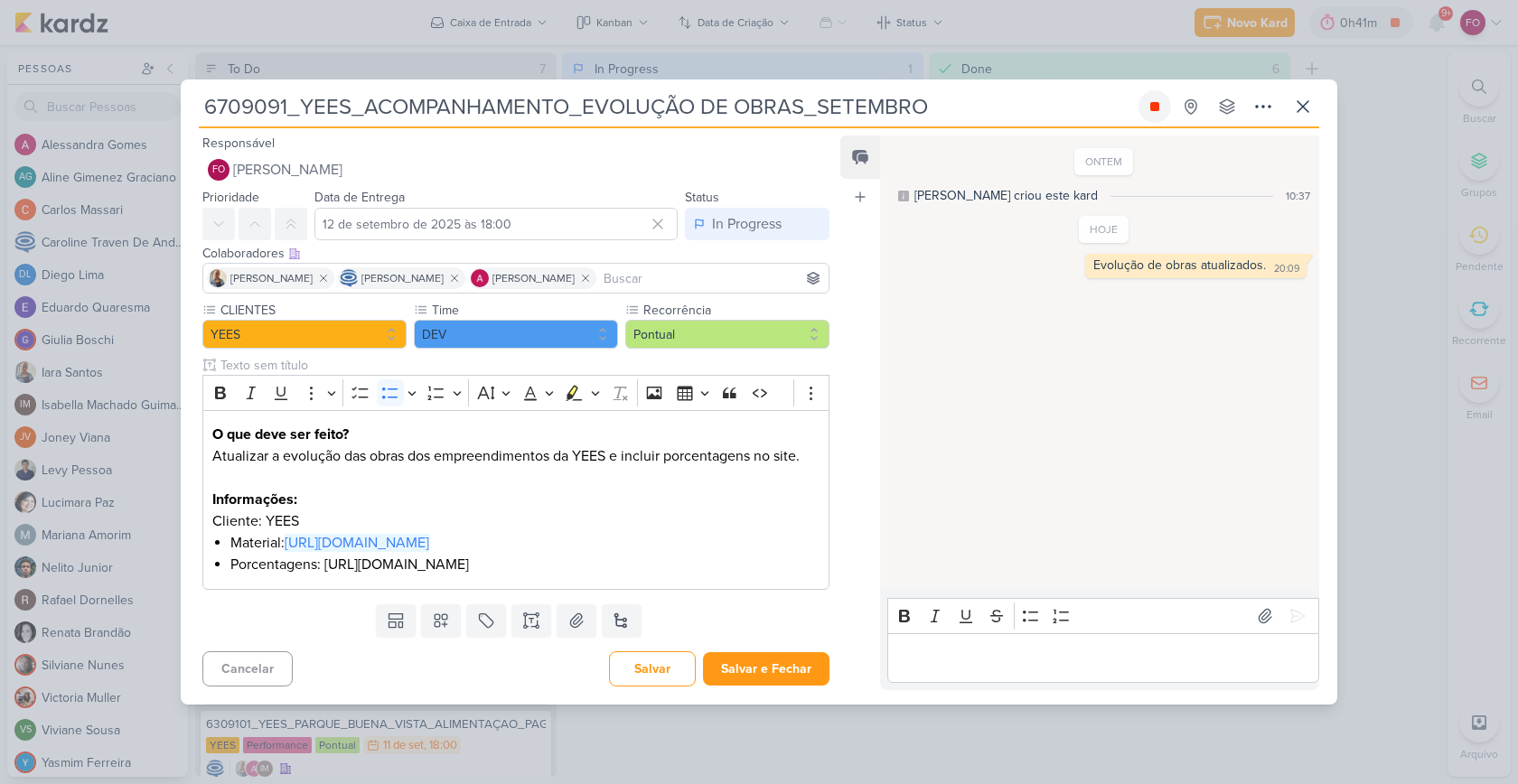
click at [1152, 102] on icon at bounding box center [1155, 107] width 9 height 9
click at [794, 207] on button "In Progress" at bounding box center [757, 223] width 145 height 33
click at [729, 310] on button "Done" at bounding box center [748, 325] width 161 height 30
click at [766, 683] on button "Salvar e Fechar" at bounding box center [766, 669] width 126 height 34
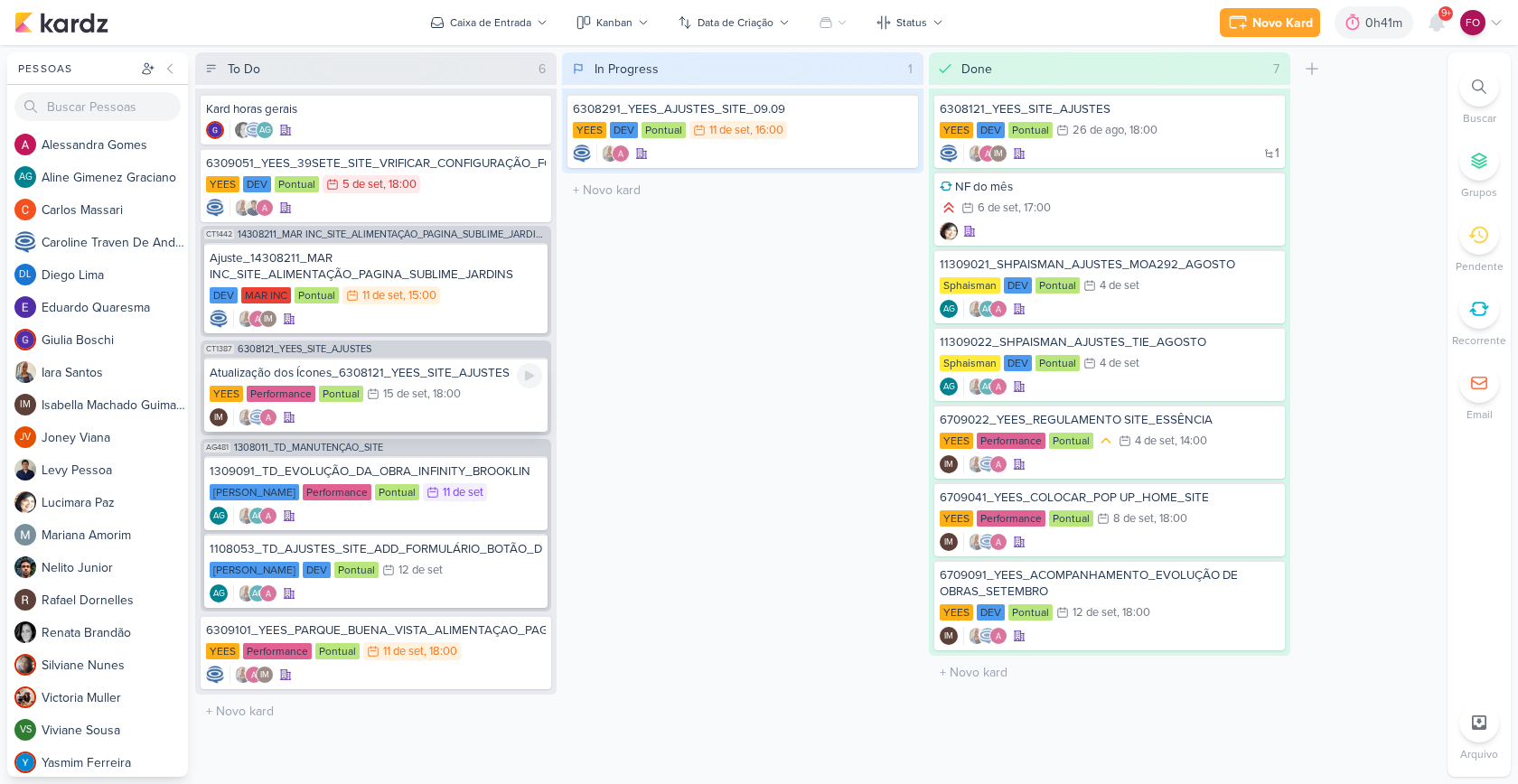
click at [481, 389] on div "YEES Performance Pontual 15/9 [DATE] 18:00" at bounding box center [376, 394] width 333 height 20
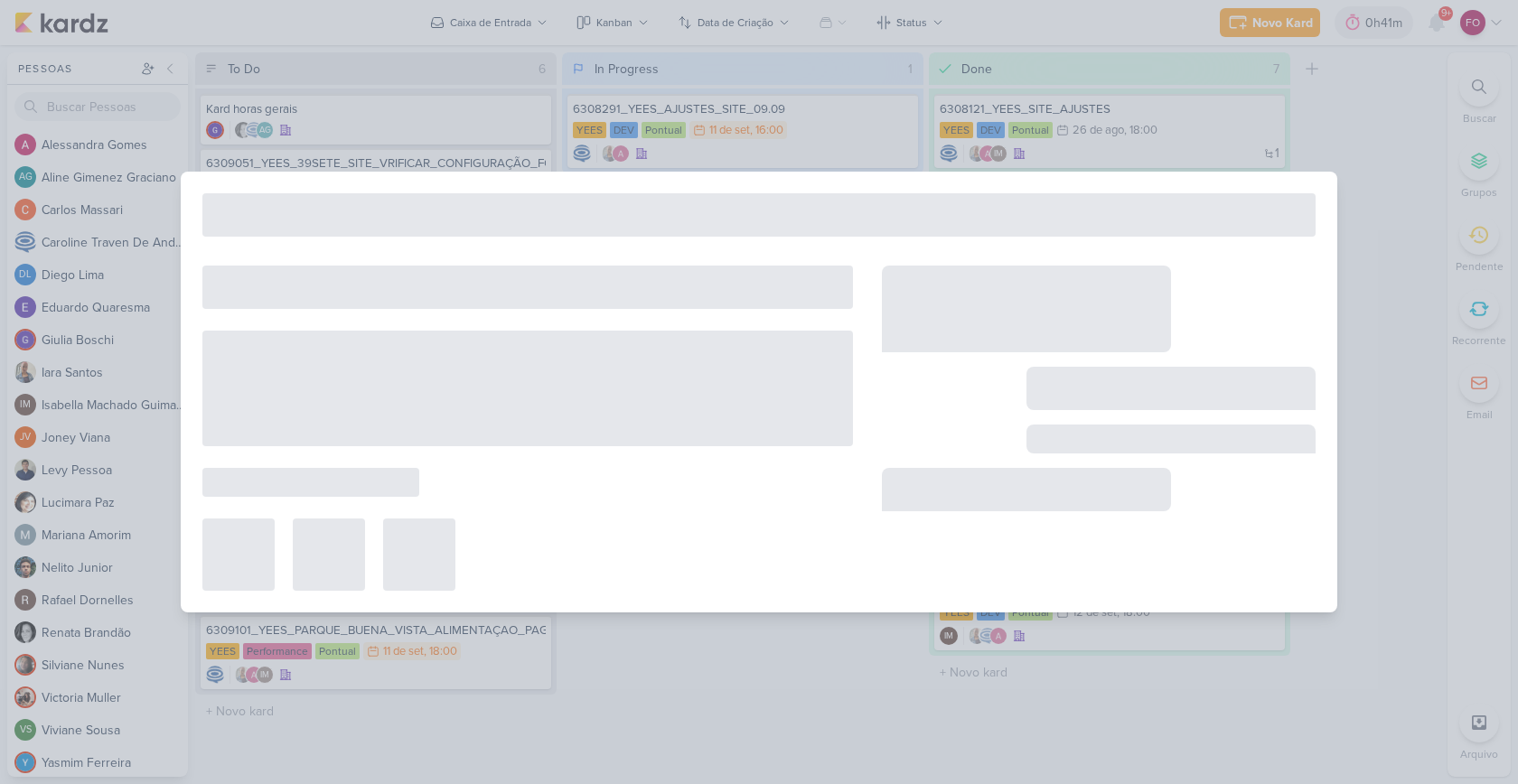
type input "Atualização dos Ícones_6308121_YEES_SITE_AJUSTES"
type input "[DATE] 18:00"
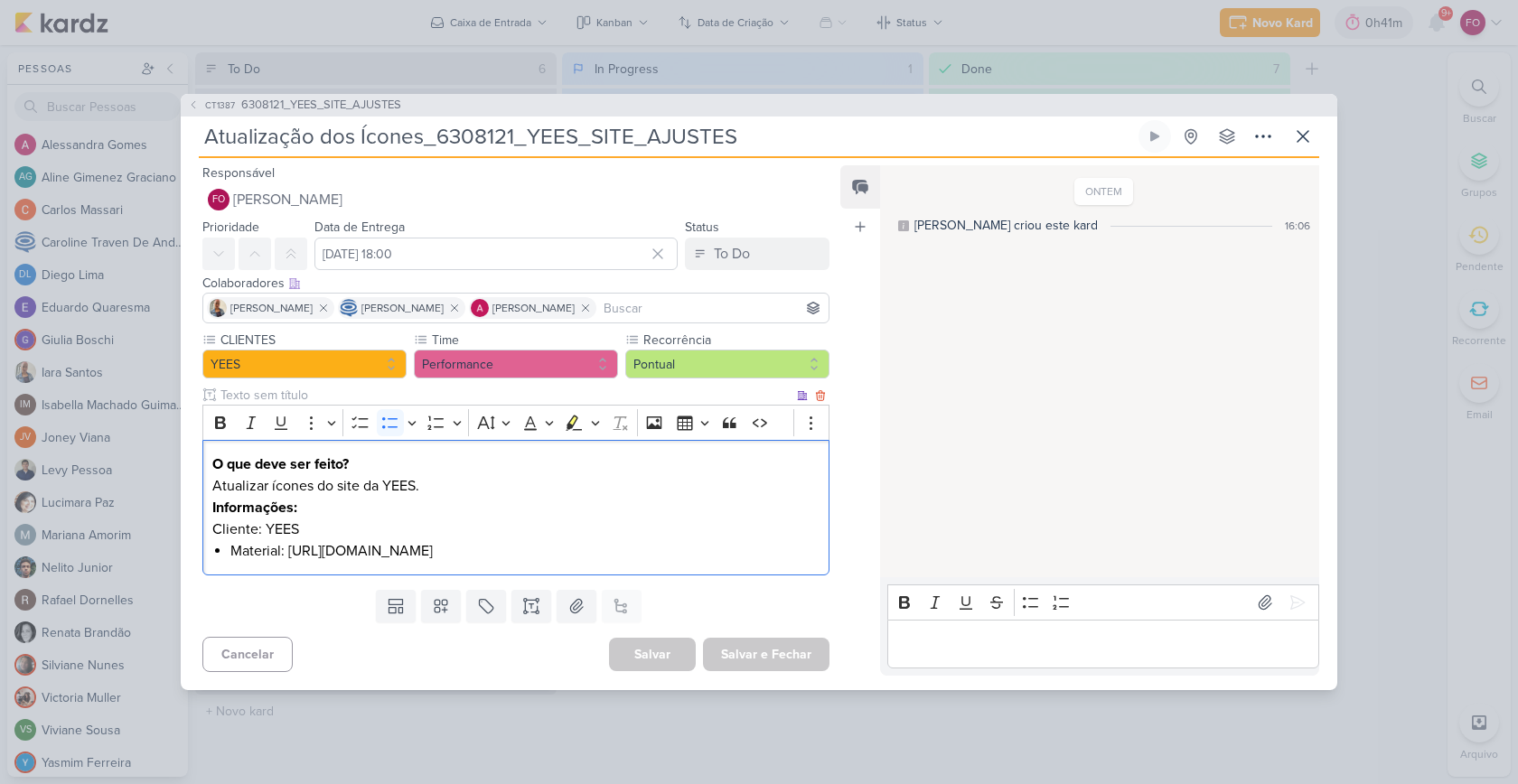
drag, startPoint x: 230, startPoint y: 552, endPoint x: 623, endPoint y: 546, distance: 393.0
click at [623, 546] on li "Material: [URL][DOMAIN_NAME]" at bounding box center [524, 550] width 589 height 21
click at [470, 550] on li "Material: [URL][DOMAIN_NAME]" at bounding box center [524, 550] width 589 height 21
drag, startPoint x: 288, startPoint y: 550, endPoint x: 786, endPoint y: 549, distance: 498.0
click at [786, 549] on li "Material: [URL][DOMAIN_NAME]" at bounding box center [524, 550] width 589 height 21
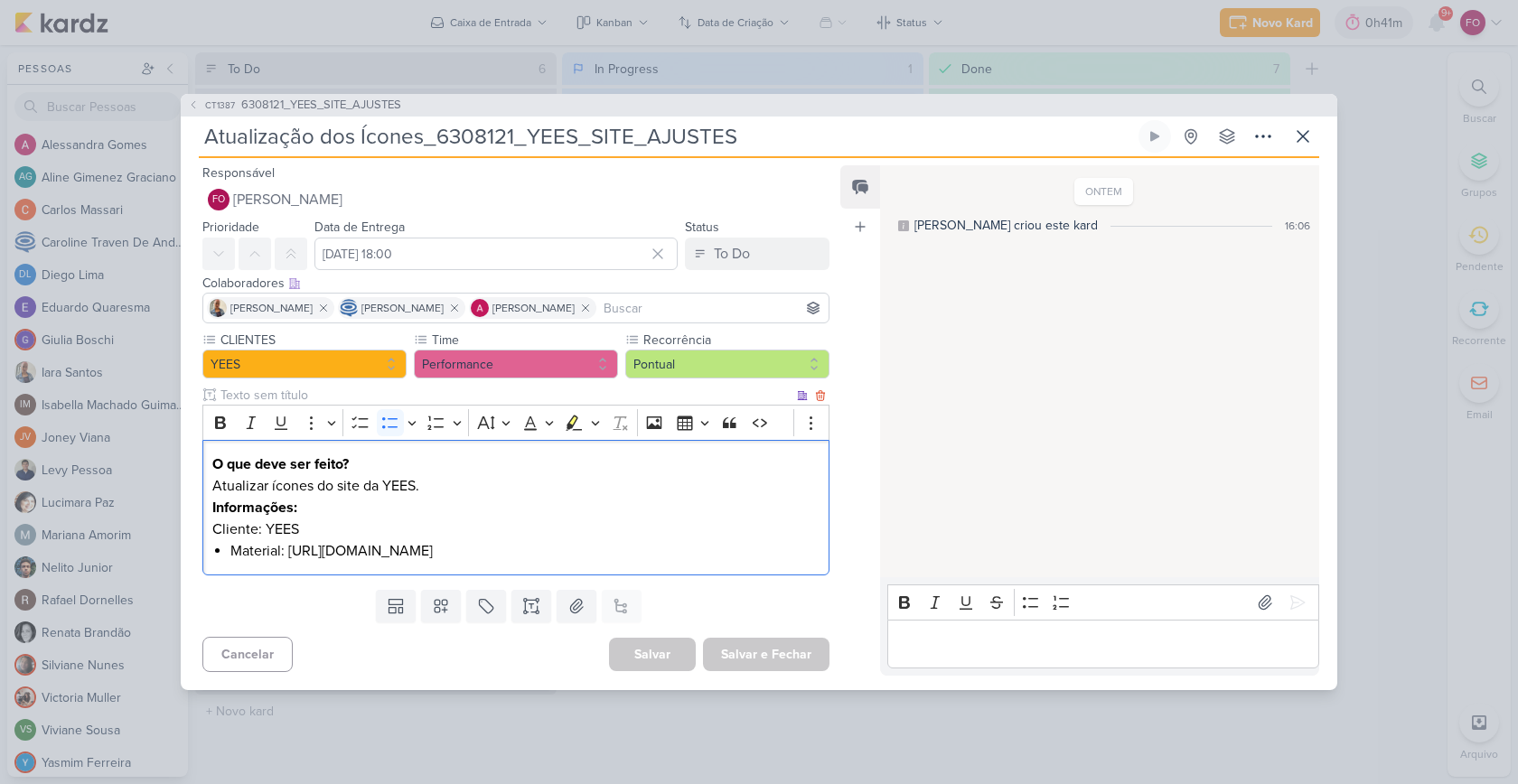
copy li "[URL][DOMAIN_NAME]"
click at [980, 636] on p "Editor editing area: main" at bounding box center [1103, 644] width 413 height 21
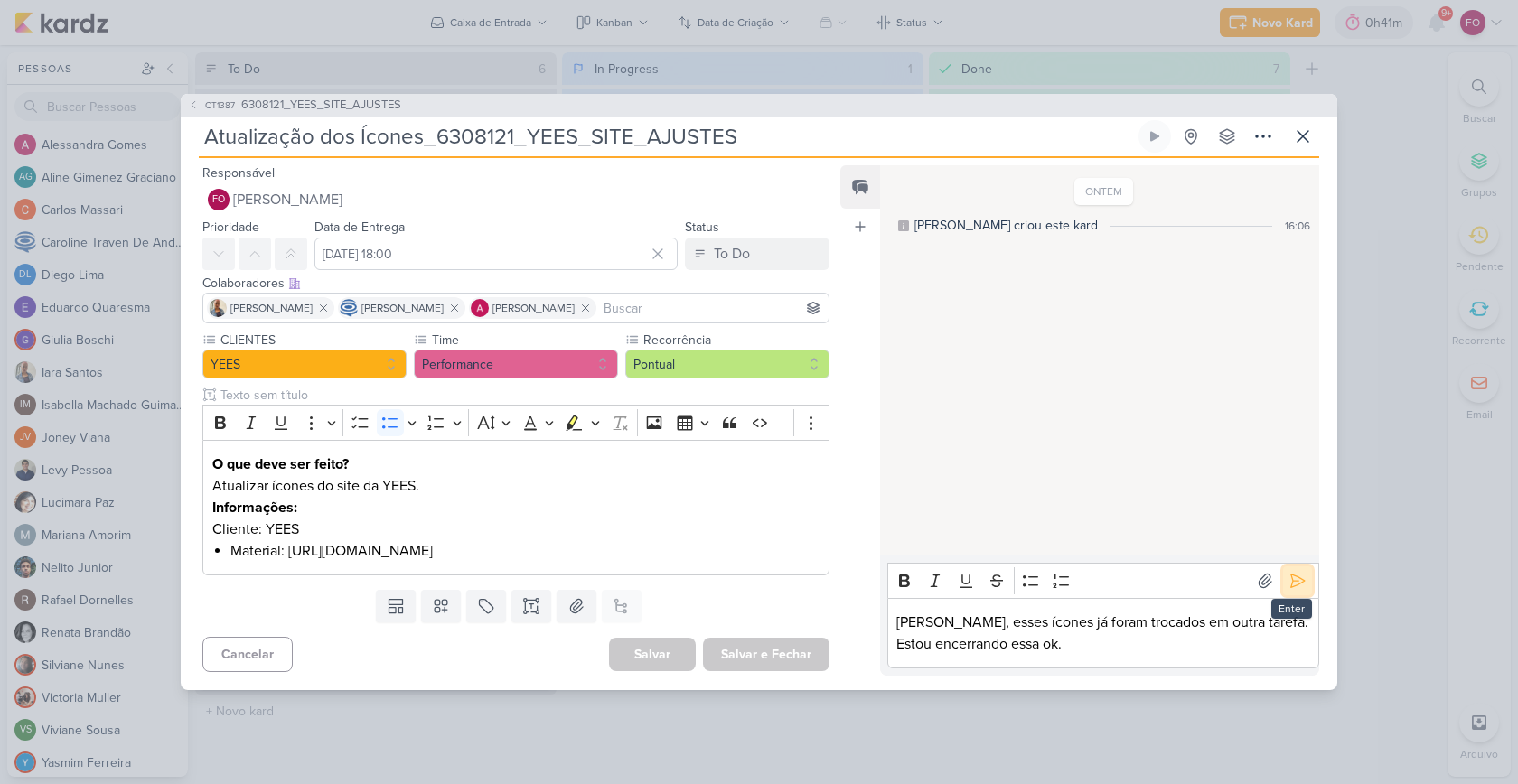
click at [1293, 580] on icon at bounding box center [1296, 580] width 18 height 18
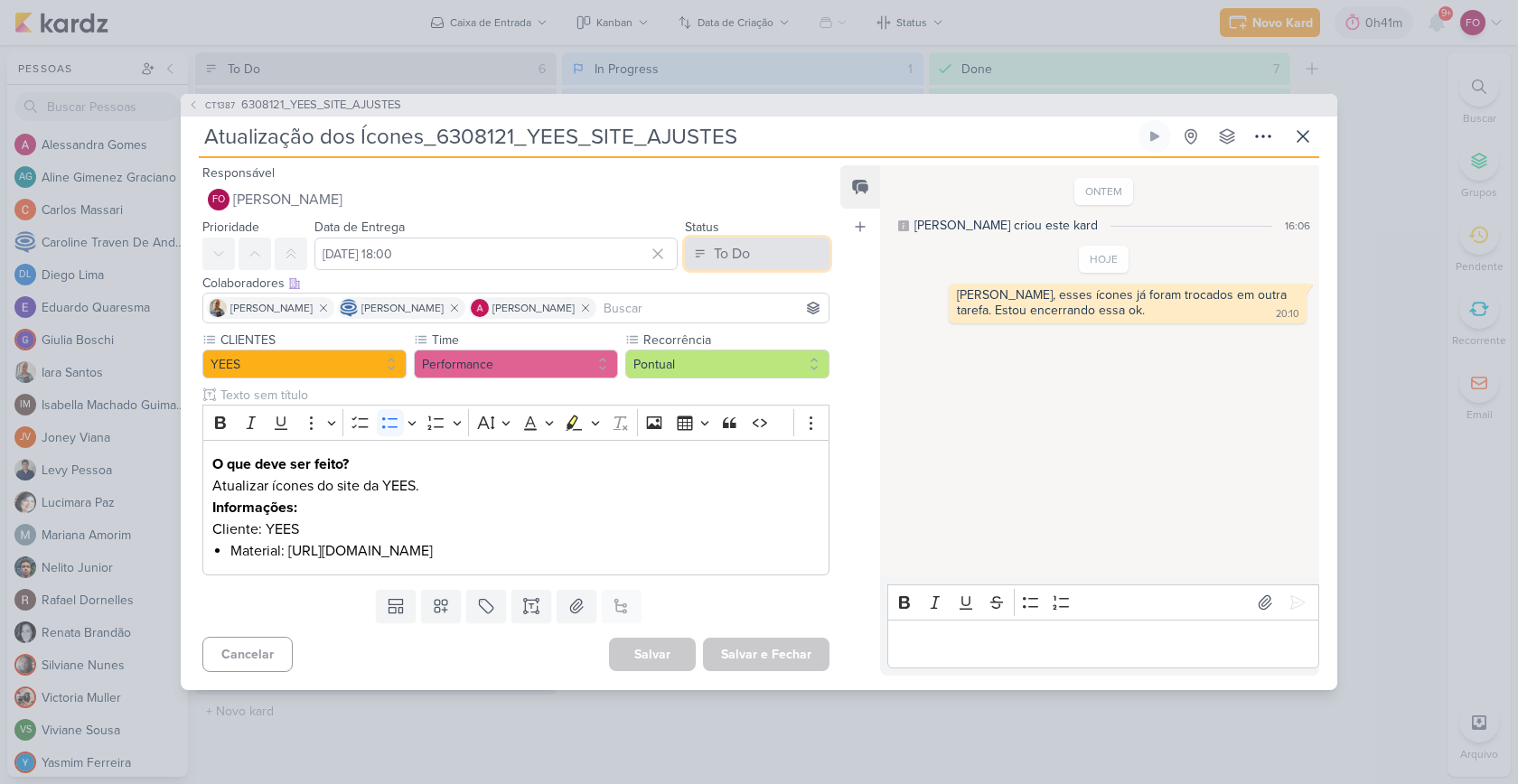
click at [752, 244] on button "To Do" at bounding box center [757, 253] width 145 height 33
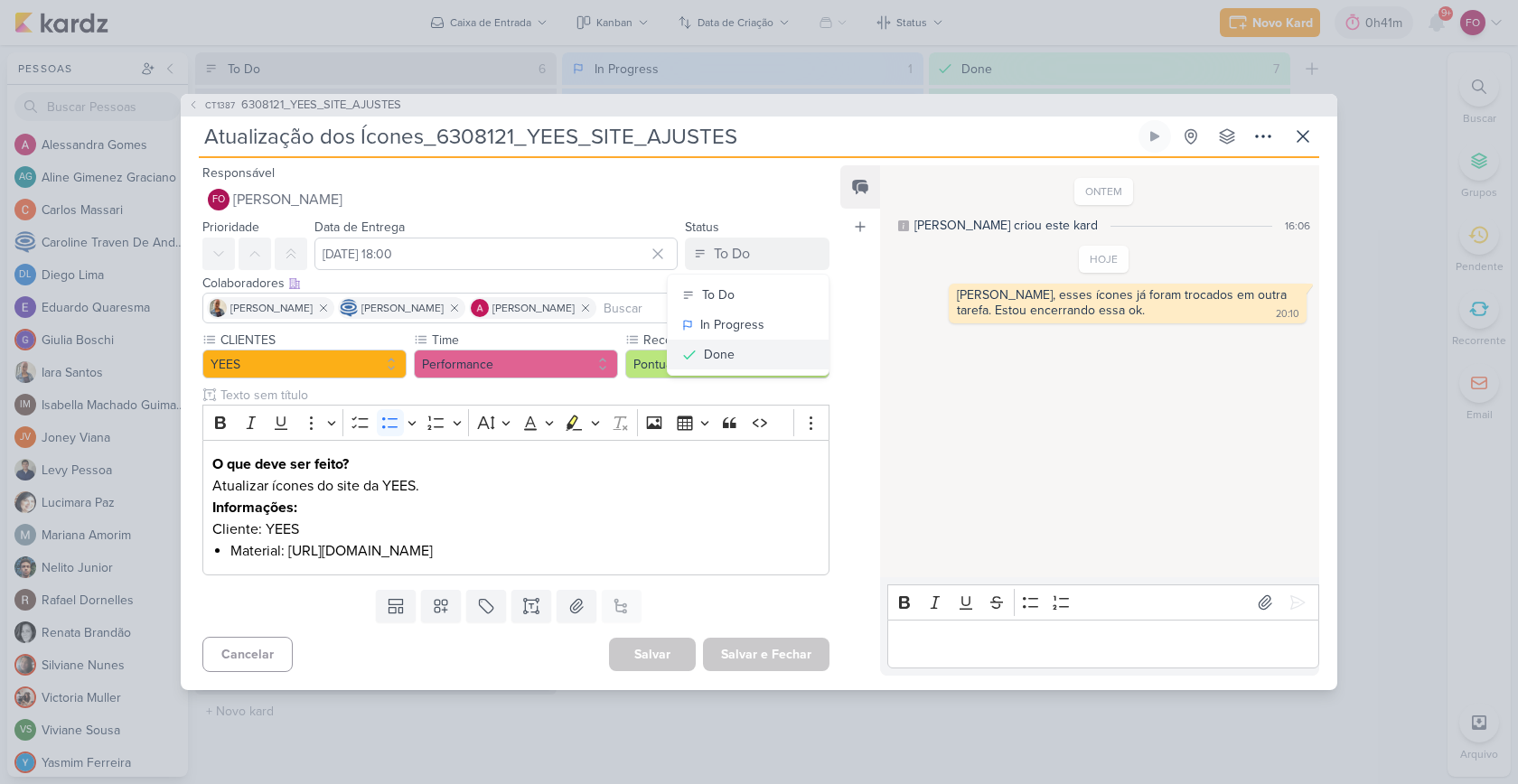
click at [733, 343] on button "Done" at bounding box center [748, 354] width 161 height 30
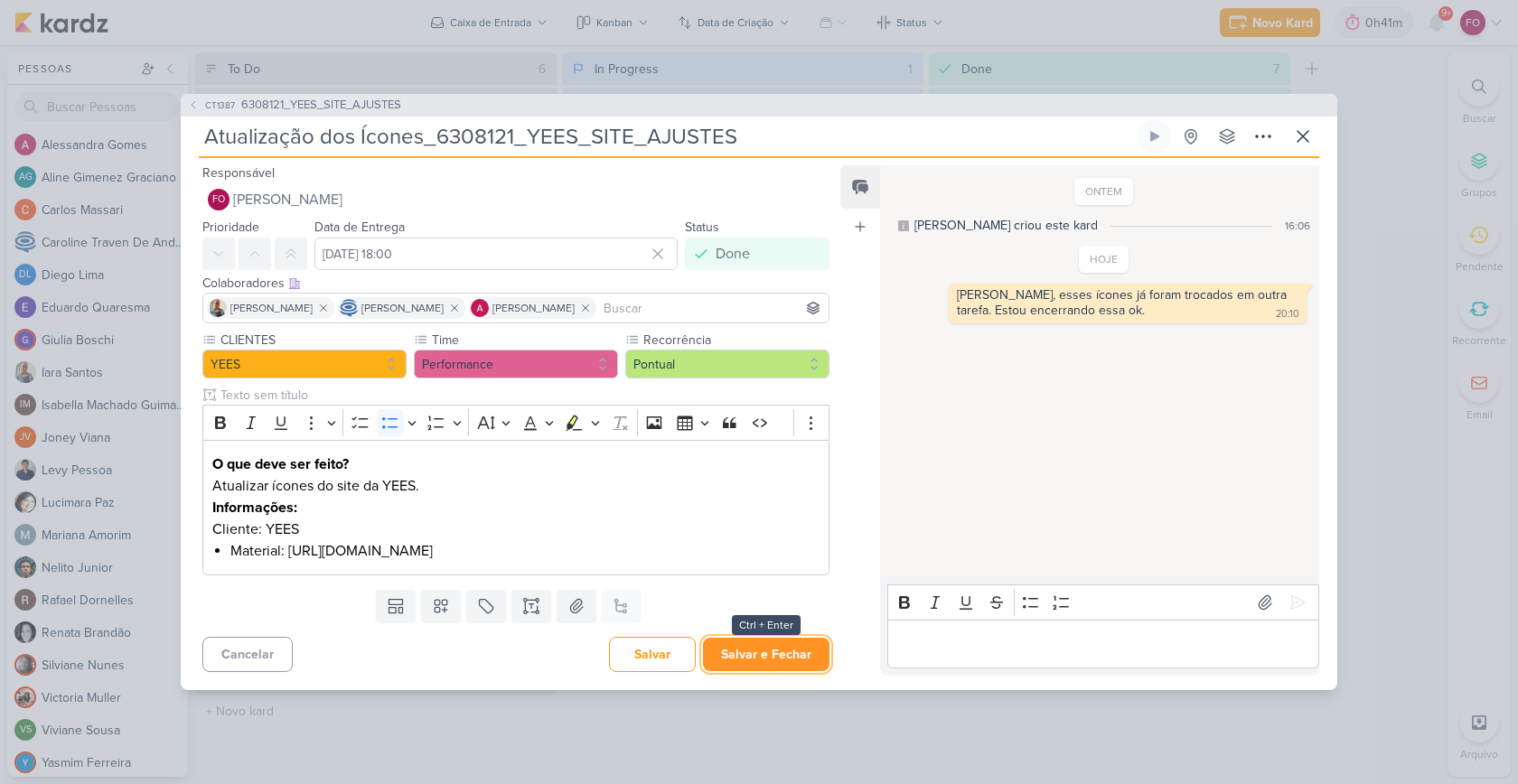
click at [767, 653] on button "Salvar e Fechar" at bounding box center [766, 654] width 126 height 34
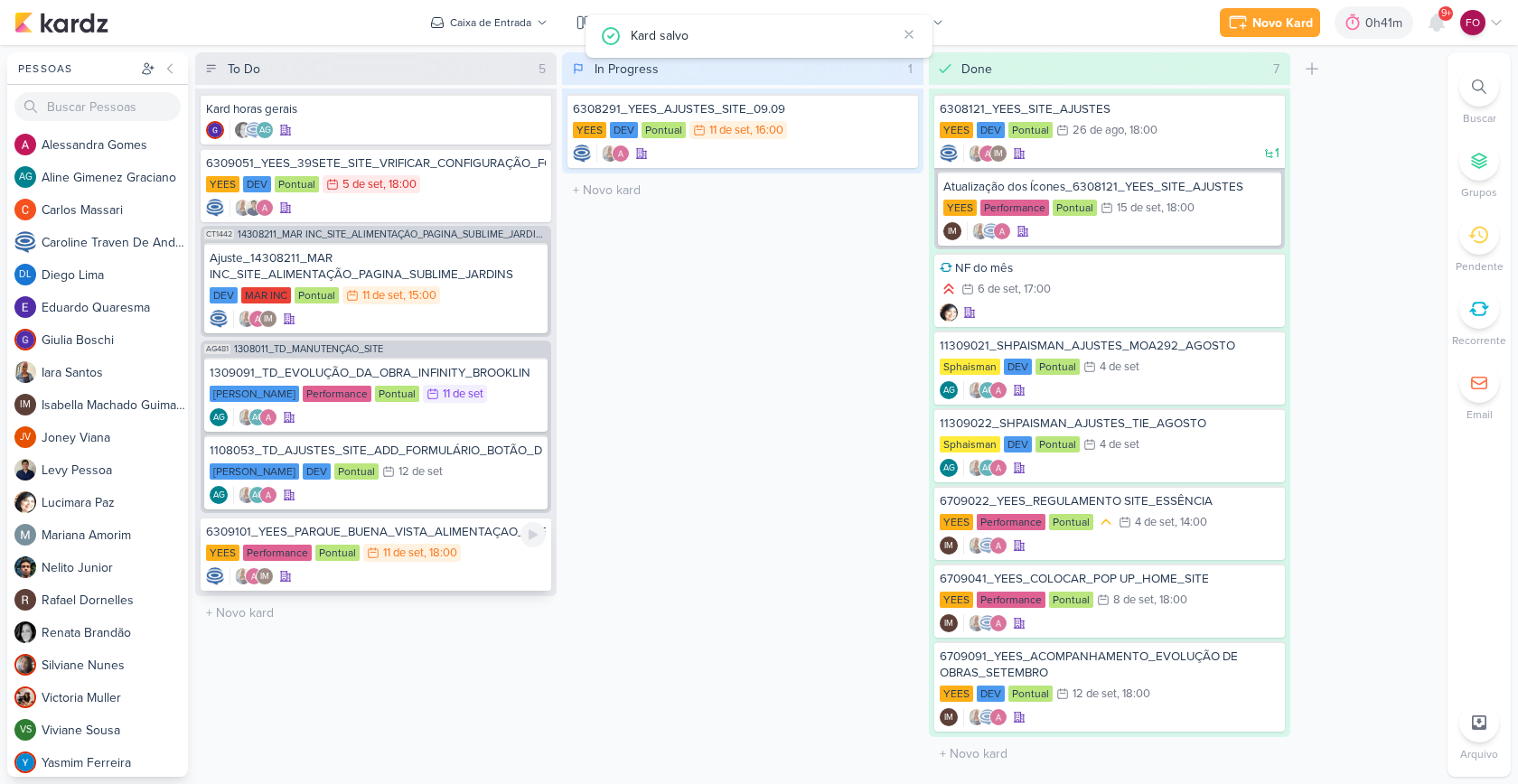
click at [480, 550] on div "YEES Performance Pontual 11/9 [DATE] 18:00" at bounding box center [375, 553] width 339 height 20
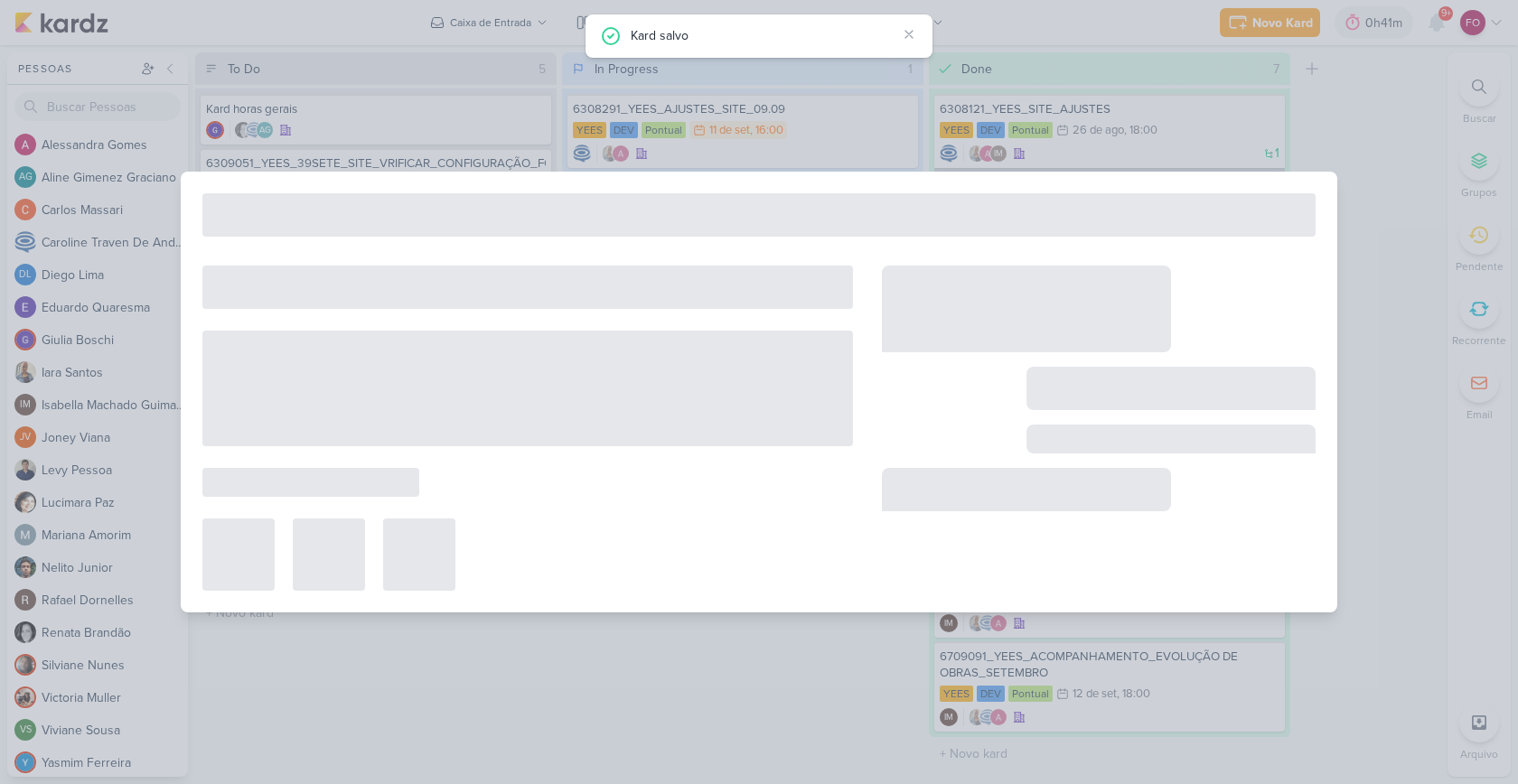
type input "6309101_YEES_PARQUE_BUENA_VISTA_ALIMENTAÇAO_PAGINA_SITE"
type input "[DATE] 18:00"
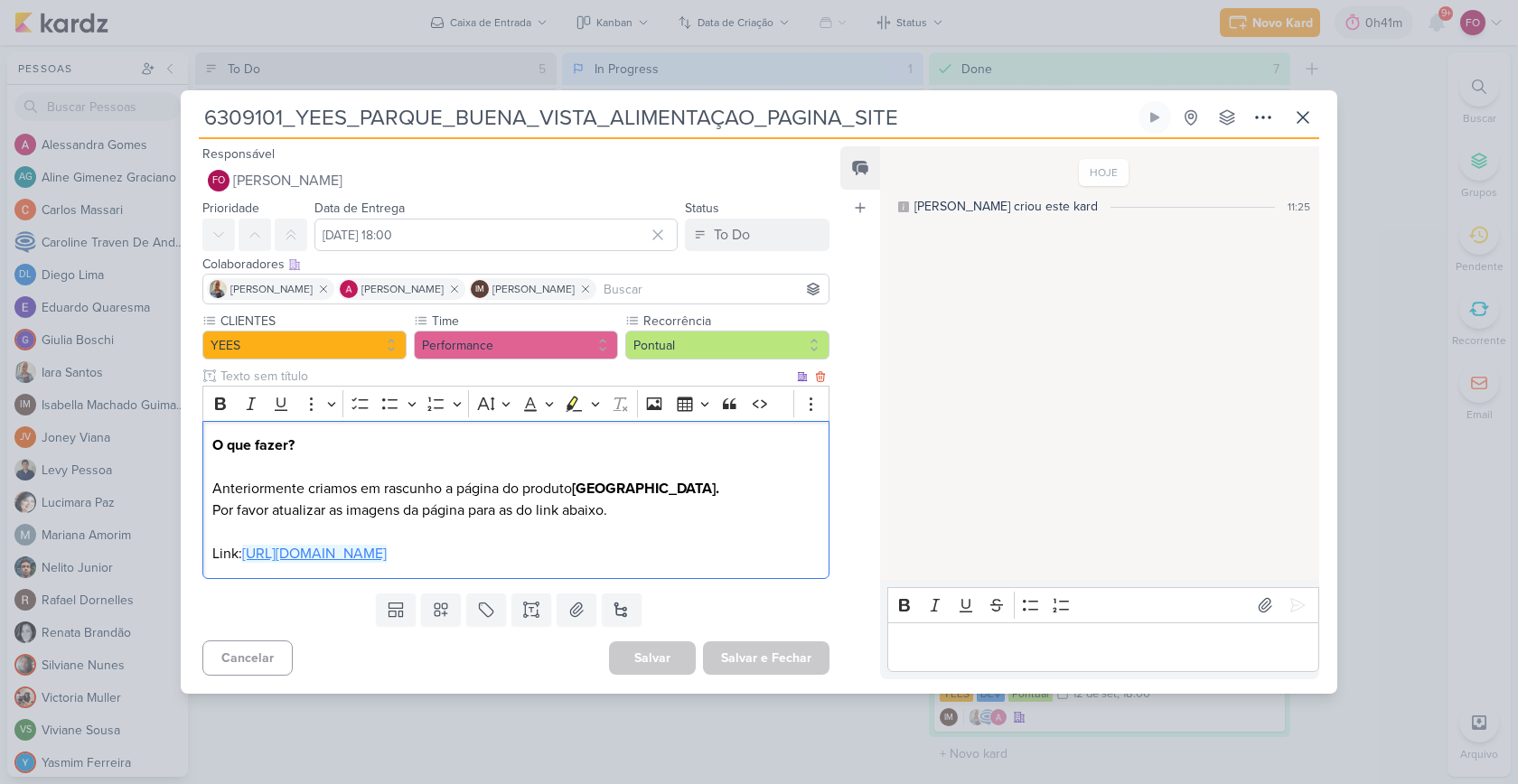
click at [387, 554] on link "[URL][DOMAIN_NAME]" at bounding box center [314, 553] width 145 height 18
click at [1042, 630] on div "Editor editing area: main" at bounding box center [1103, 647] width 432 height 50
click at [1288, 604] on icon at bounding box center [1296, 605] width 18 height 18
click at [1301, 107] on icon at bounding box center [1302, 117] width 21 height 21
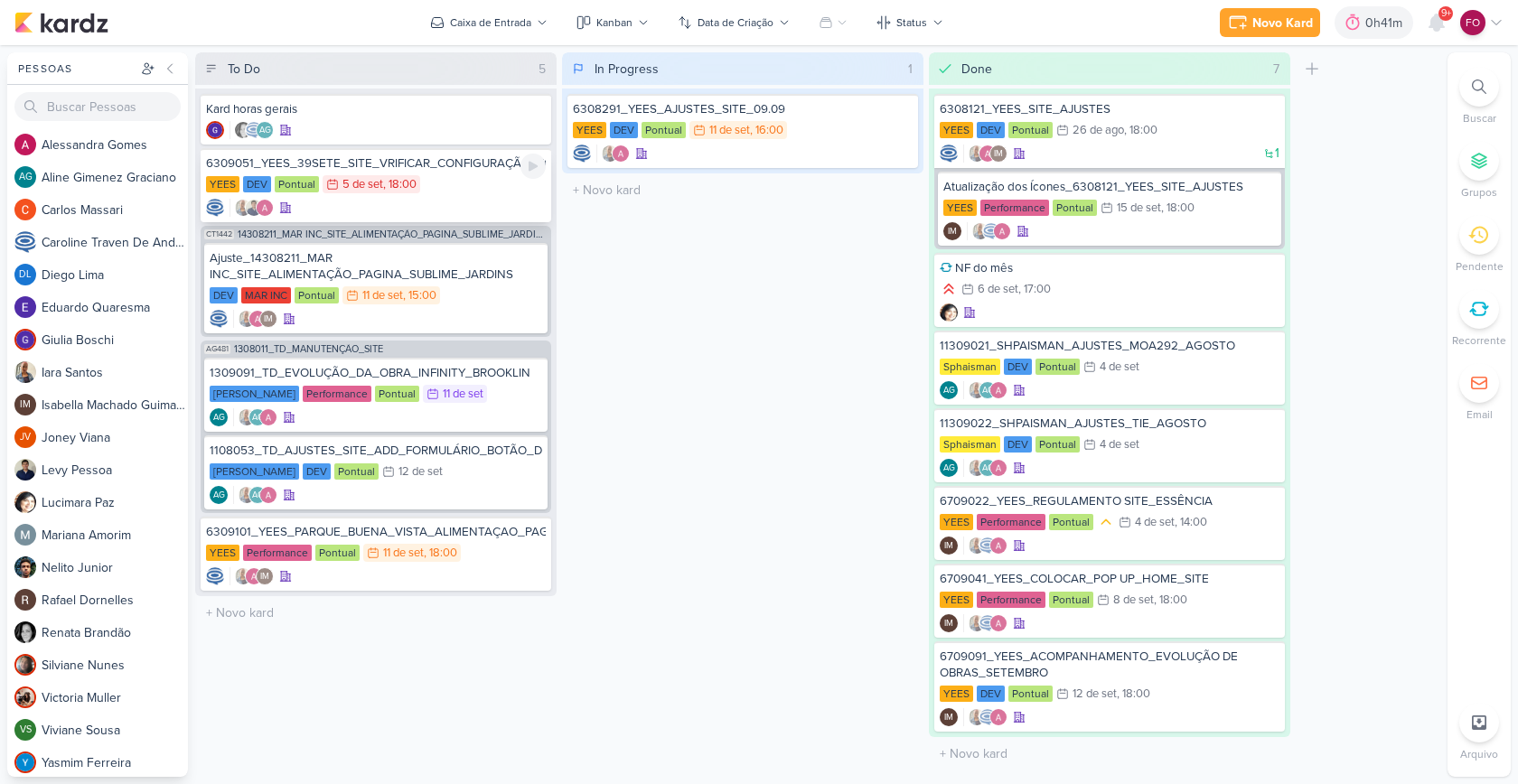
click at [476, 187] on div "YEES DEV Pontual 5/9 [DATE] 18:00" at bounding box center [375, 185] width 339 height 20
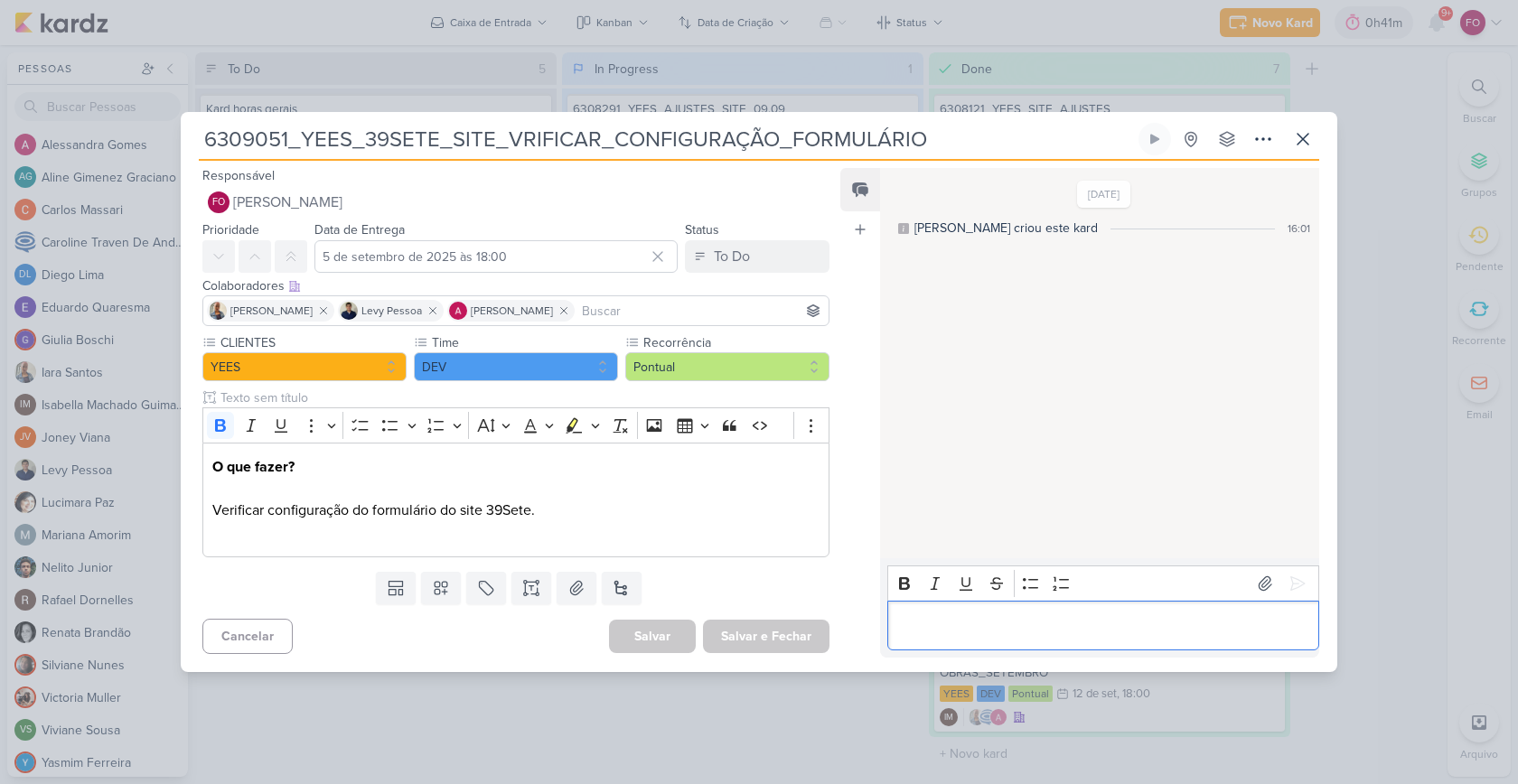
drag, startPoint x: 999, startPoint y: 614, endPoint x: 1006, endPoint y: 601, distance: 14.8
click at [999, 614] on p "Editor editing area: main" at bounding box center [1103, 624] width 413 height 21
click at [911, 625] on p "CArol, isso foi ajustado com" at bounding box center [1103, 624] width 413 height 21
click at [1092, 632] on p "Carol, isso foi ajustado com" at bounding box center [1103, 624] width 413 height 21
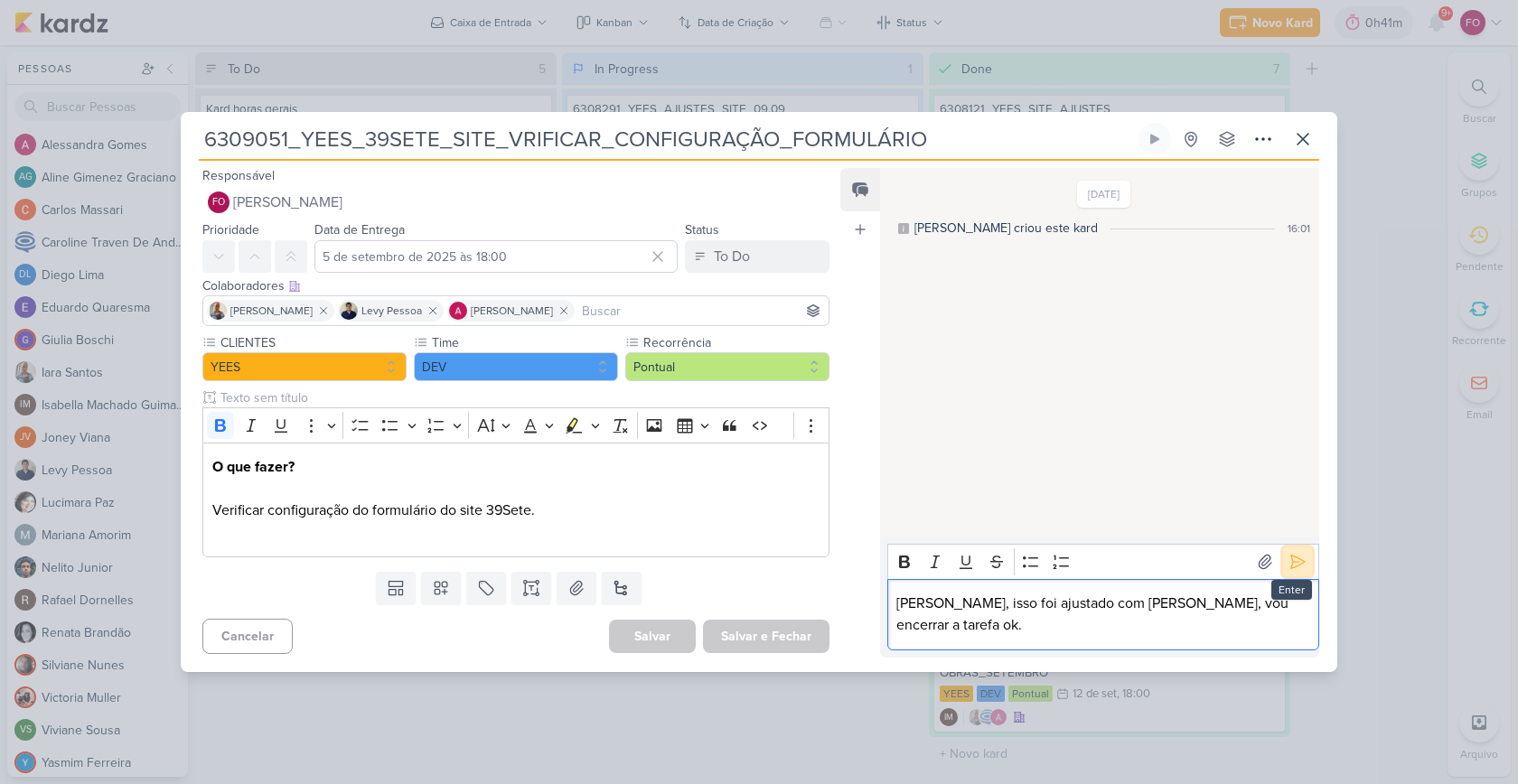
click at [1296, 571] on icon at bounding box center [1296, 562] width 18 height 18
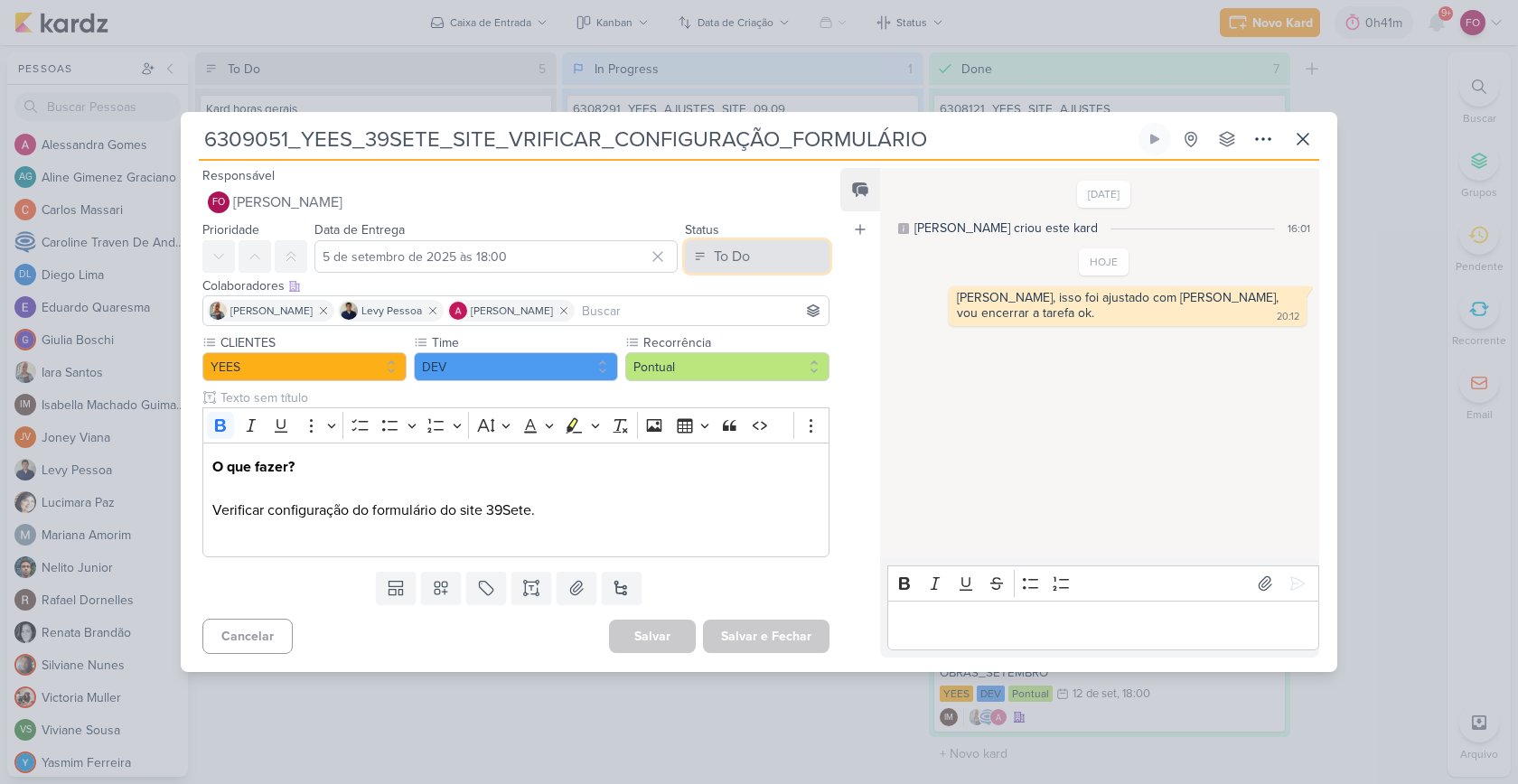
click at [759, 257] on button "To Do" at bounding box center [757, 256] width 145 height 33
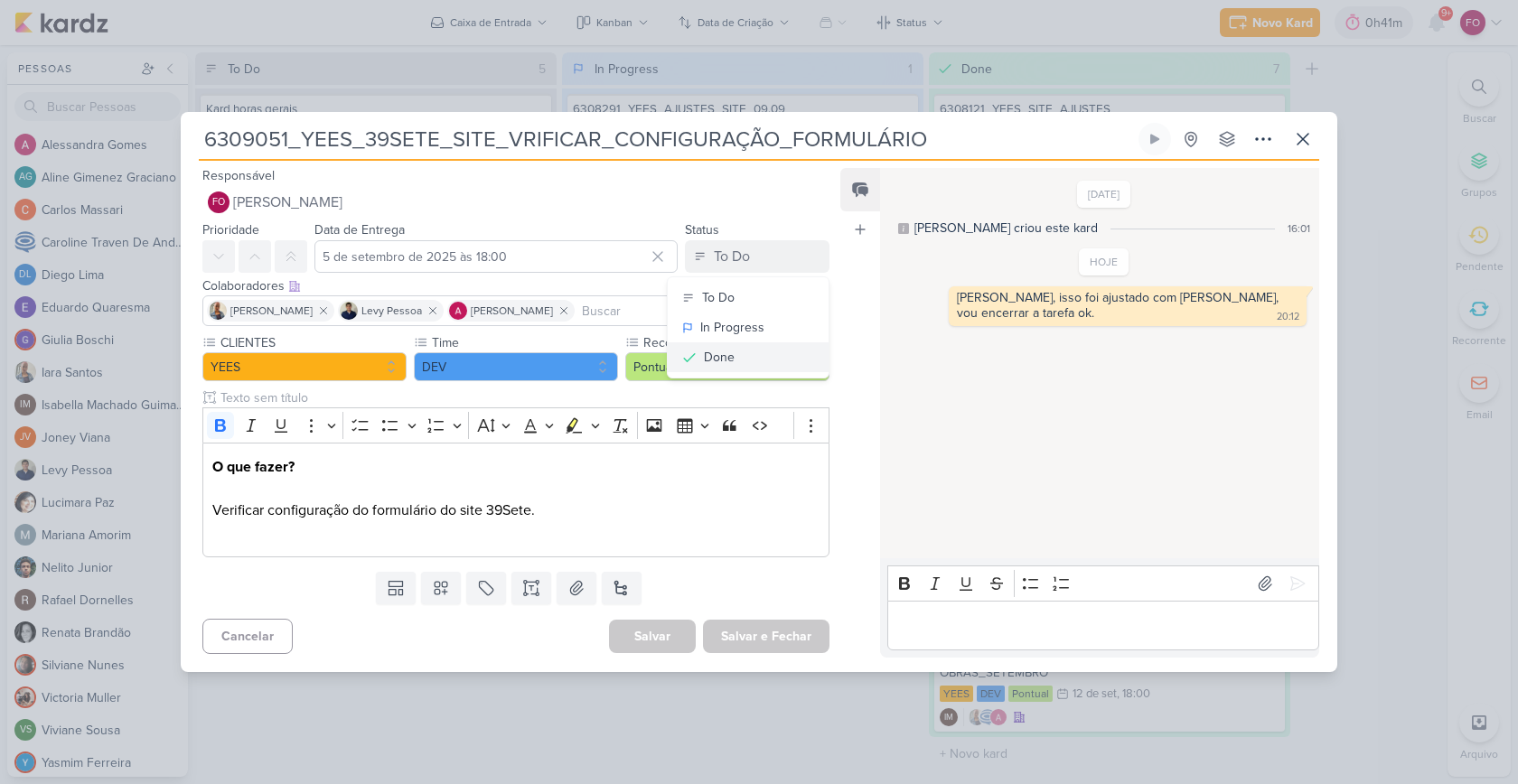
click at [726, 354] on button "Done" at bounding box center [748, 357] width 161 height 30
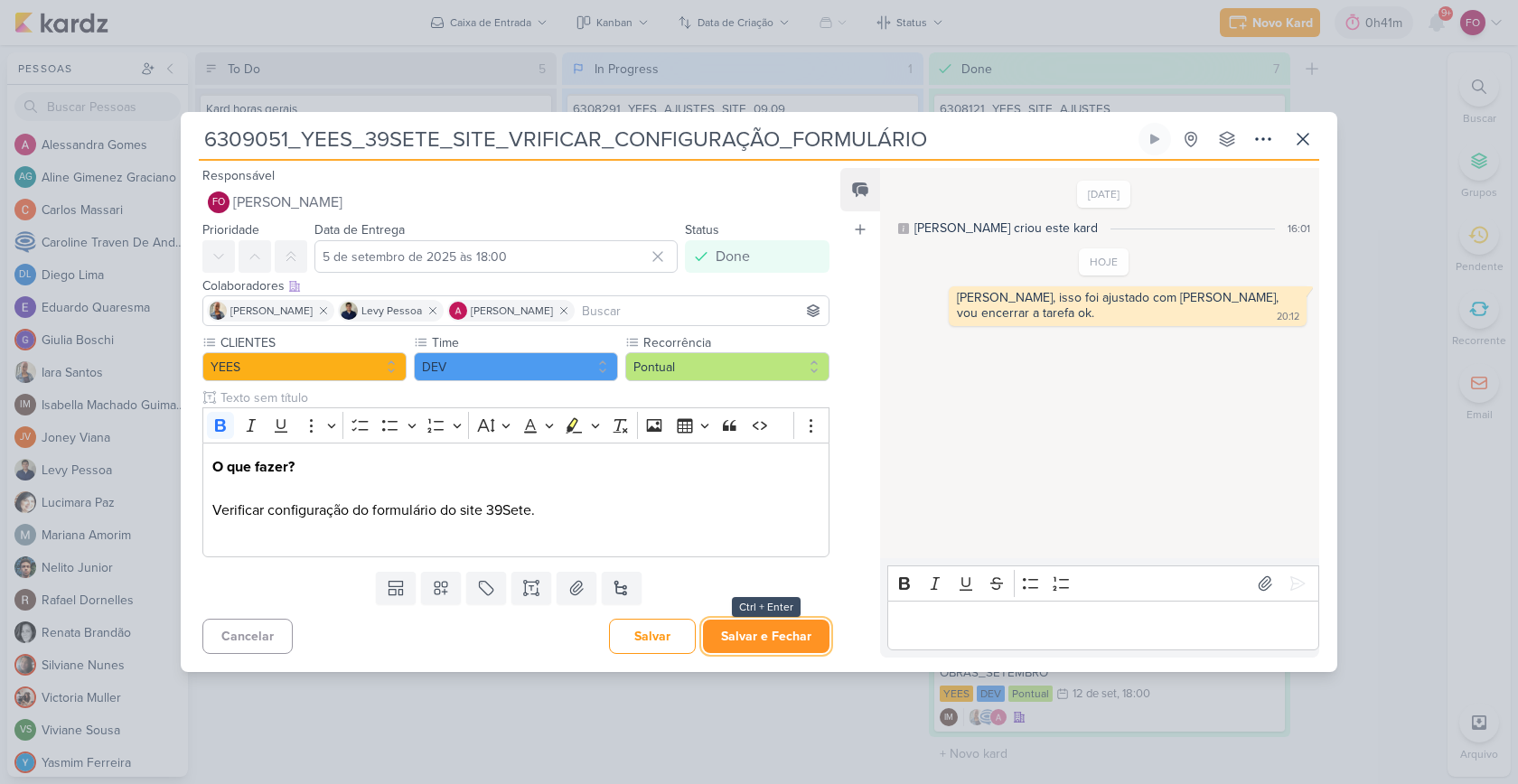
click at [741, 633] on button "Salvar e Fechar" at bounding box center [766, 636] width 126 height 34
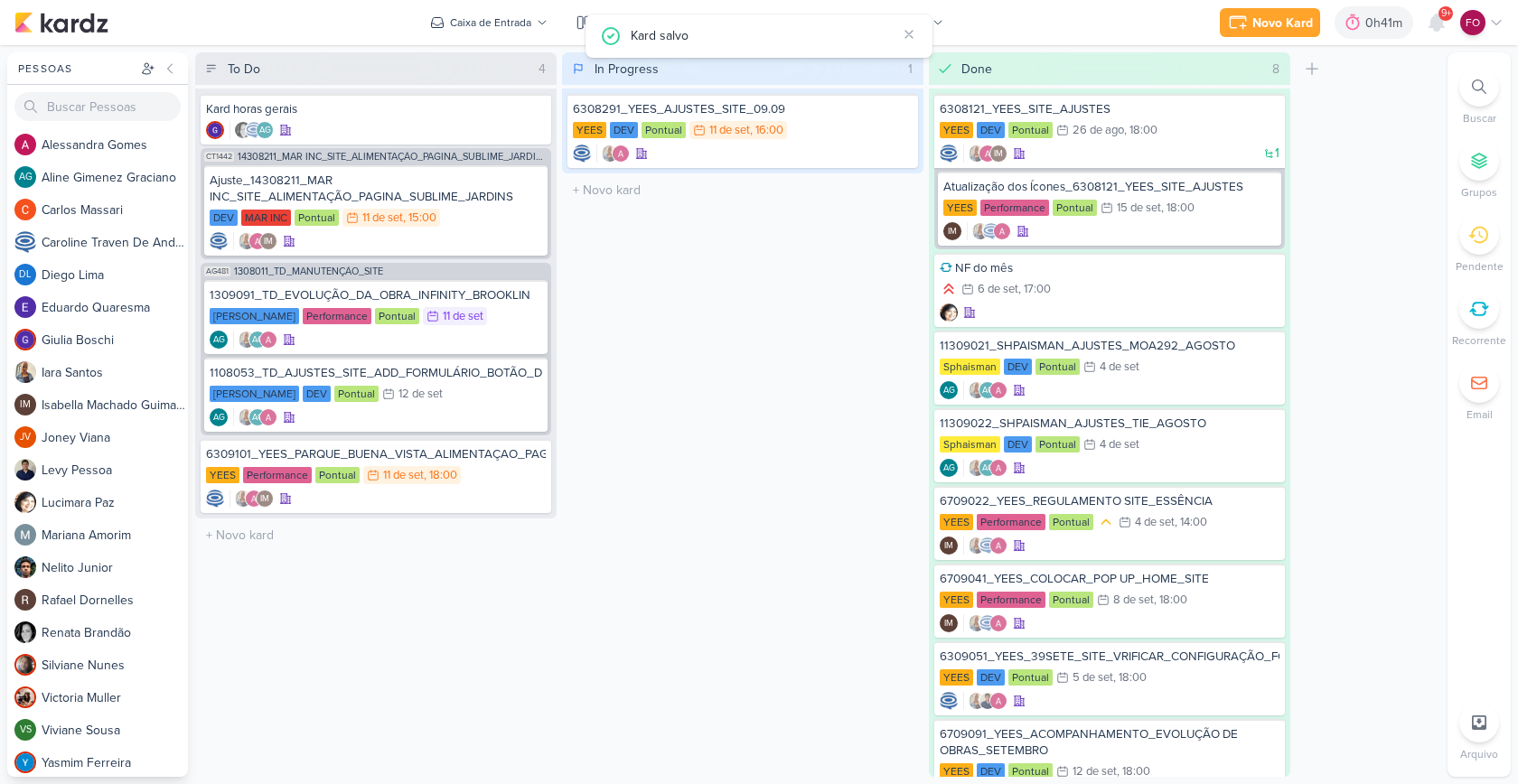
click at [809, 423] on div "In Progress 1 Mover Para Esquerda Mover Para Direita [GEOGRAPHIC_DATA] 6308291_…" at bounding box center [742, 414] width 362 height 724
click at [492, 226] on div "DEV MAR INC Pontual 11/9 [DATE] 15:00" at bounding box center [376, 218] width 333 height 20
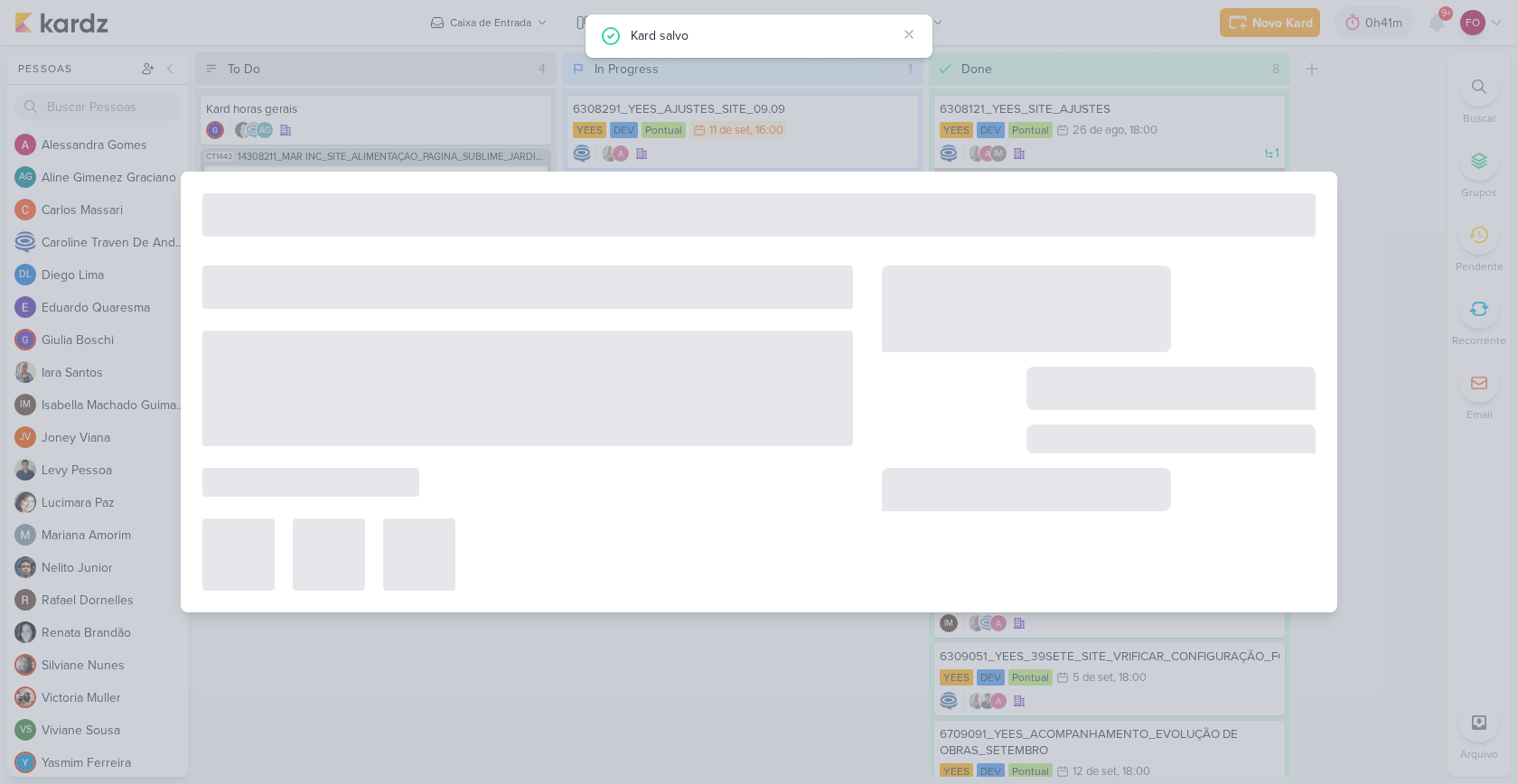
type input "Ajuste_14308211_MAR INC_SITE_ALIMENTAÇÃO_PAGINA_SUBLIME_JARDINS"
type input "[DATE] 15:00"
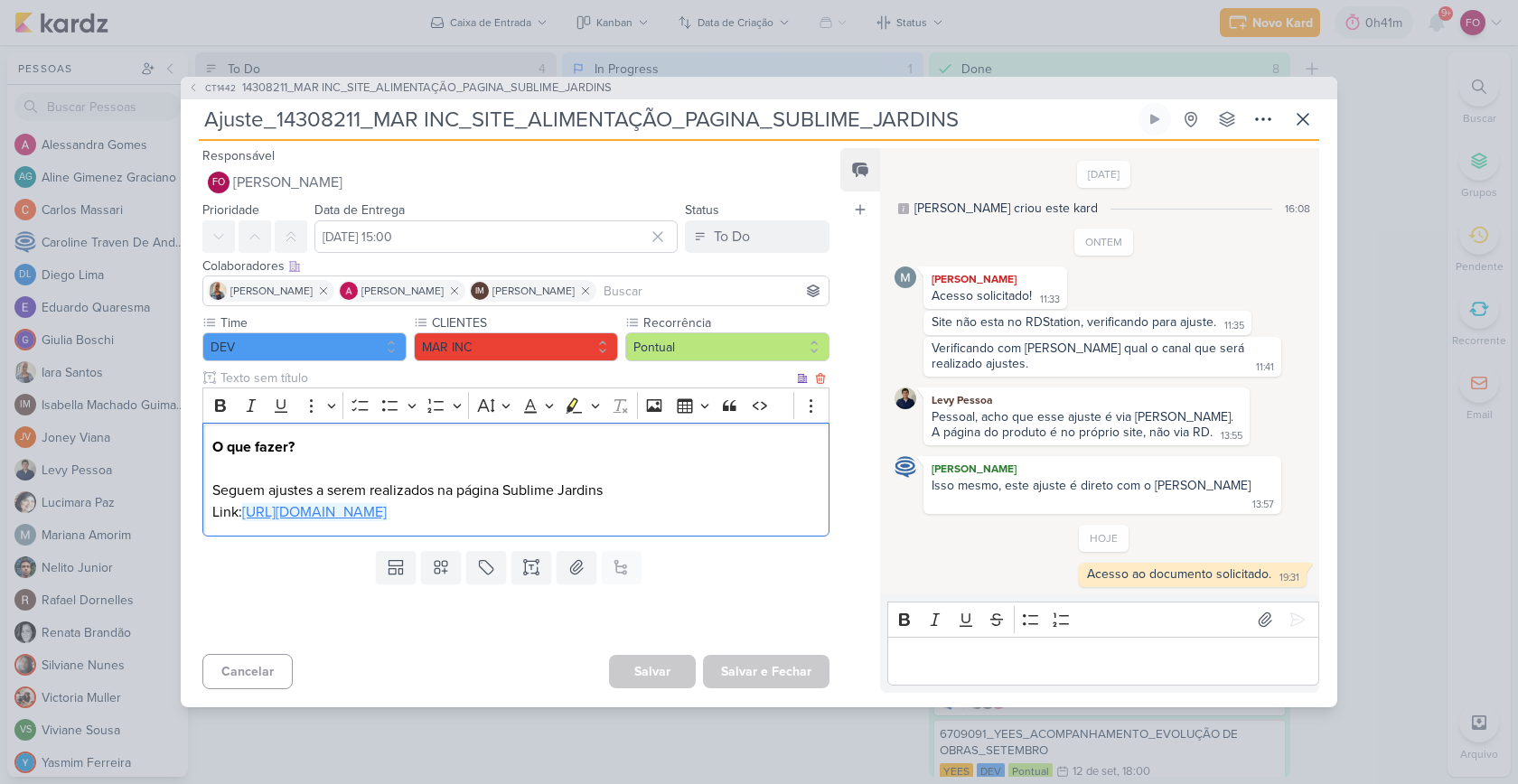
click at [387, 521] on link "[URL][DOMAIN_NAME]" at bounding box center [314, 511] width 145 height 18
click at [1298, 123] on icon at bounding box center [1302, 119] width 21 height 21
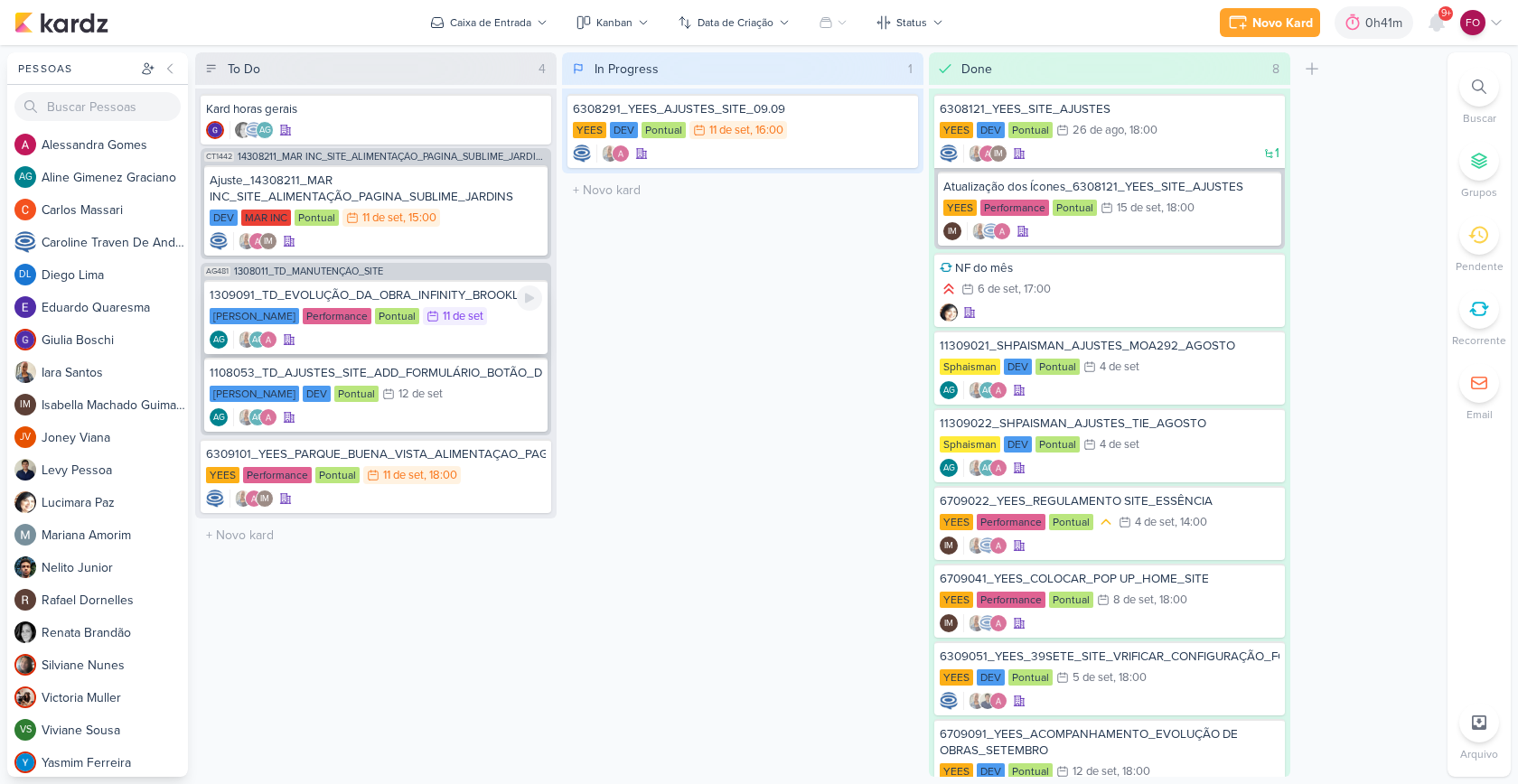
click at [496, 321] on div "[PERSON_NAME] Performance Pontual 11/9 [DATE]" at bounding box center [376, 317] width 333 height 20
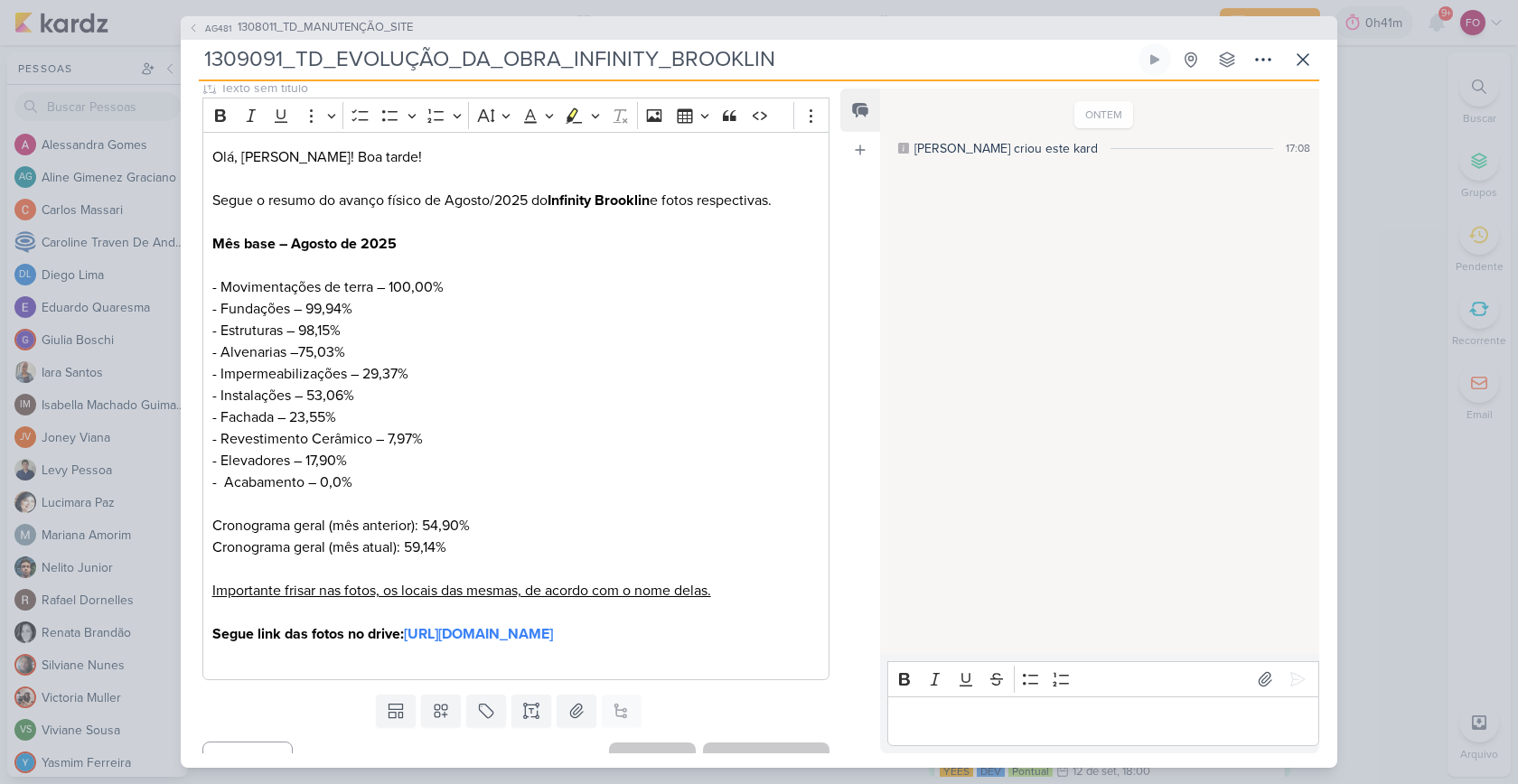
scroll to position [254, 0]
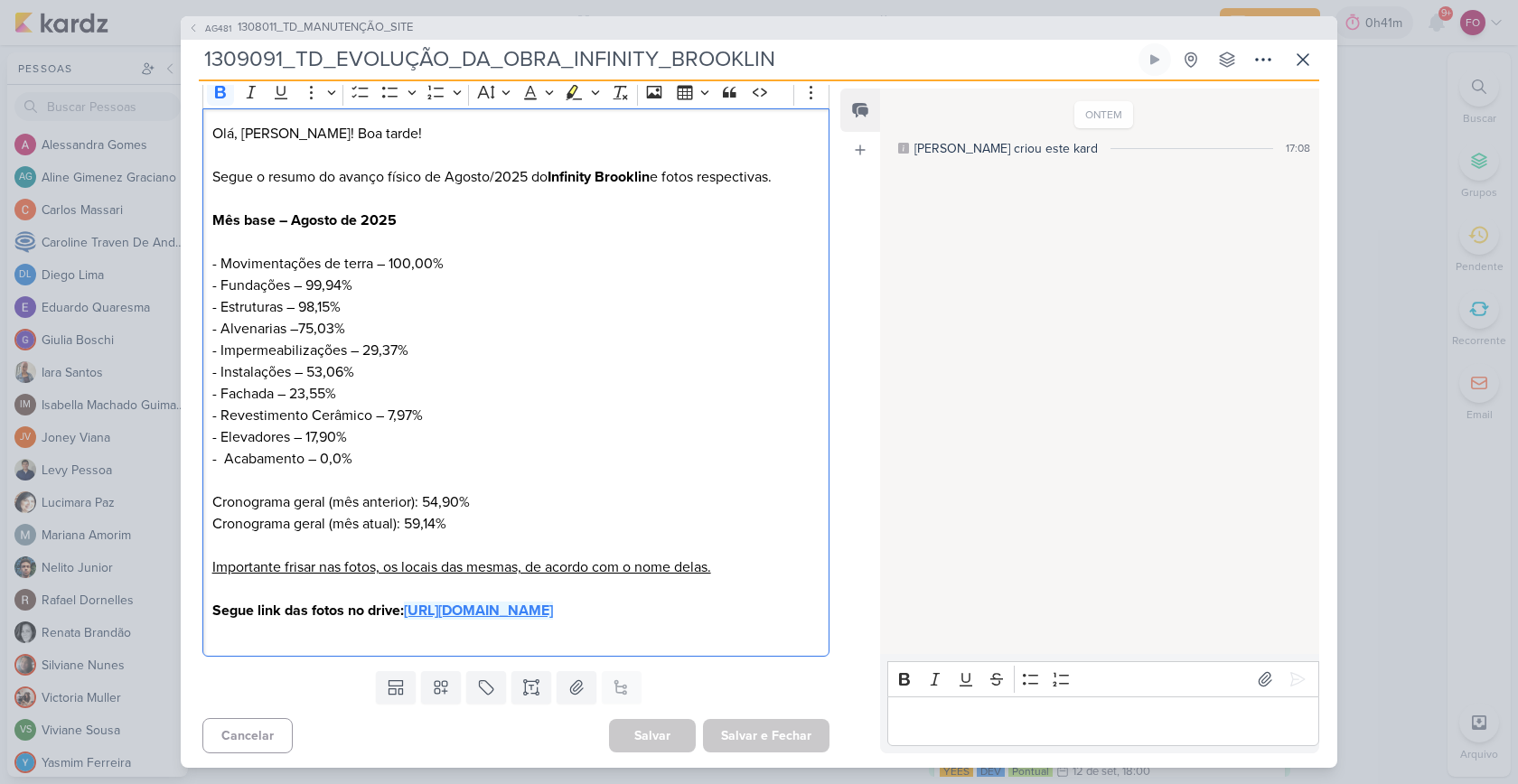
click at [492, 620] on strong "[URL][DOMAIN_NAME]" at bounding box center [478, 610] width 149 height 18
click at [1010, 726] on p "Editor editing area: main" at bounding box center [1103, 720] width 413 height 21
click at [1288, 679] on icon at bounding box center [1296, 678] width 18 height 18
click at [1152, 66] on icon at bounding box center [1154, 59] width 14 height 14
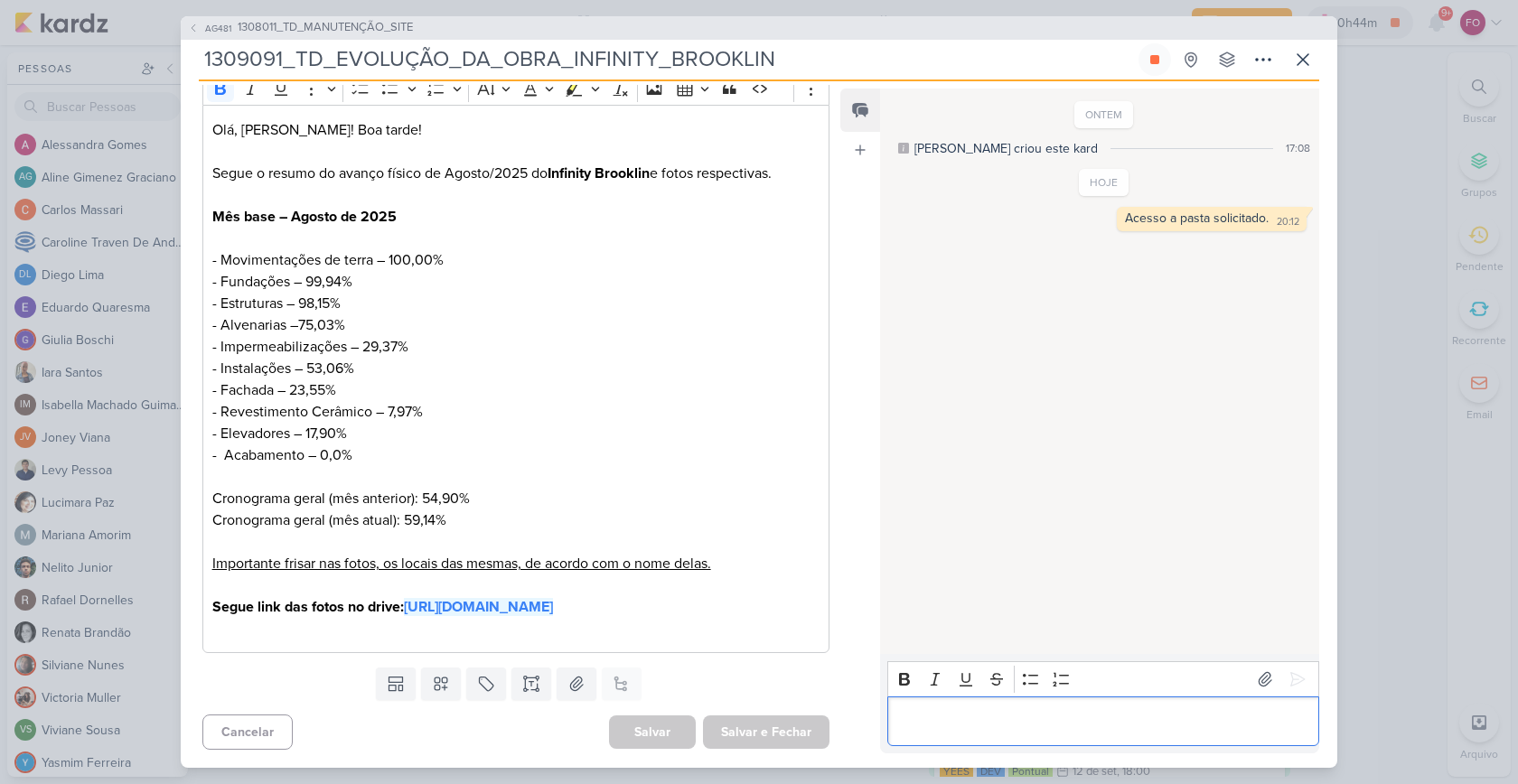
click at [992, 704] on div "Editor editing area: main" at bounding box center [1103, 720] width 432 height 50
click at [1173, 469] on div "ONTEM [PERSON_NAME] criou este kard 17:08 HOJE 20:12 20:12" at bounding box center [1098, 373] width 437 height 564
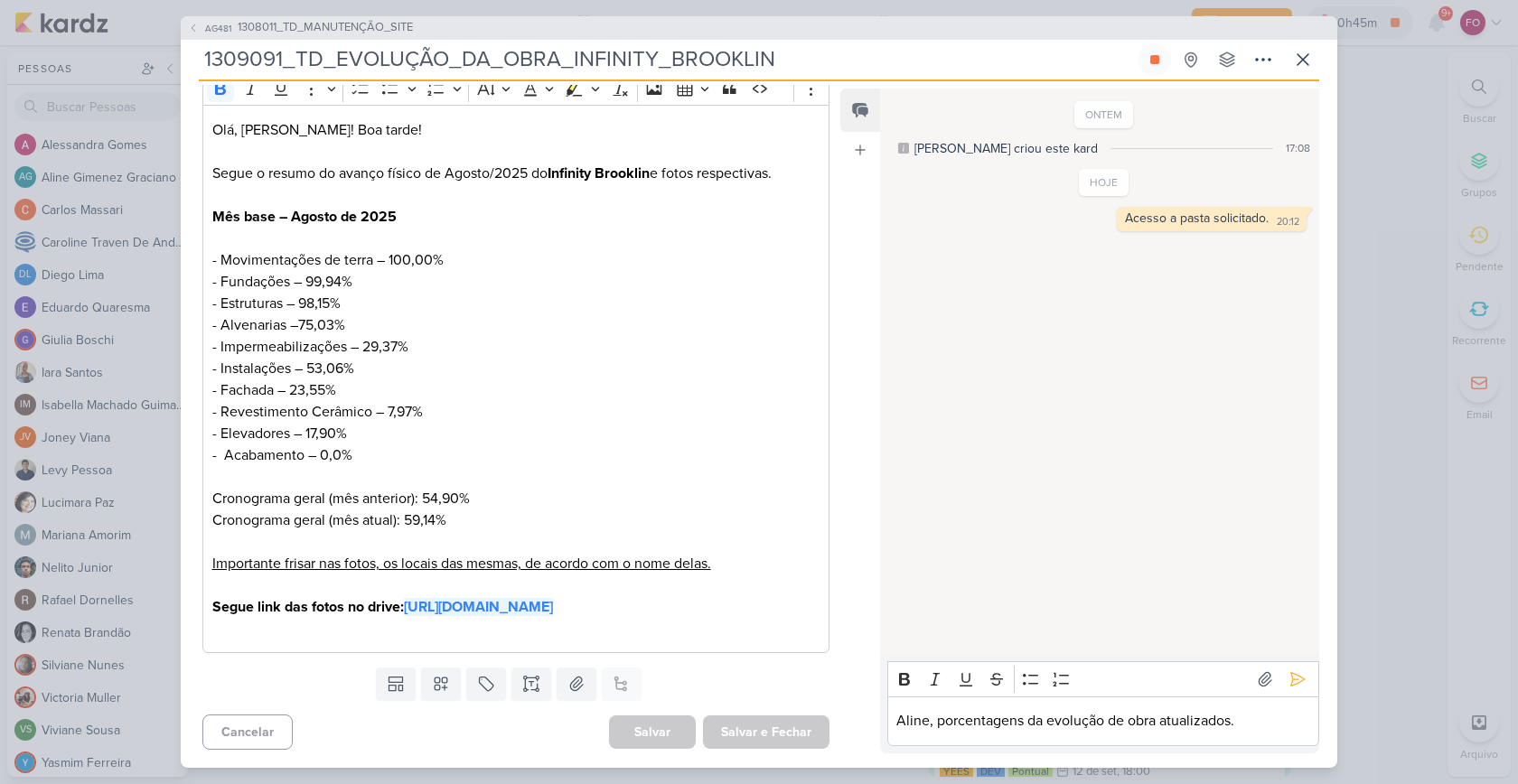
click at [1244, 593] on div "ONTEM [PERSON_NAME] criou este kard 17:08 HOJE 20:12 20:12" at bounding box center [1098, 373] width 437 height 564
click at [1295, 680] on icon at bounding box center [1297, 679] width 13 height 13
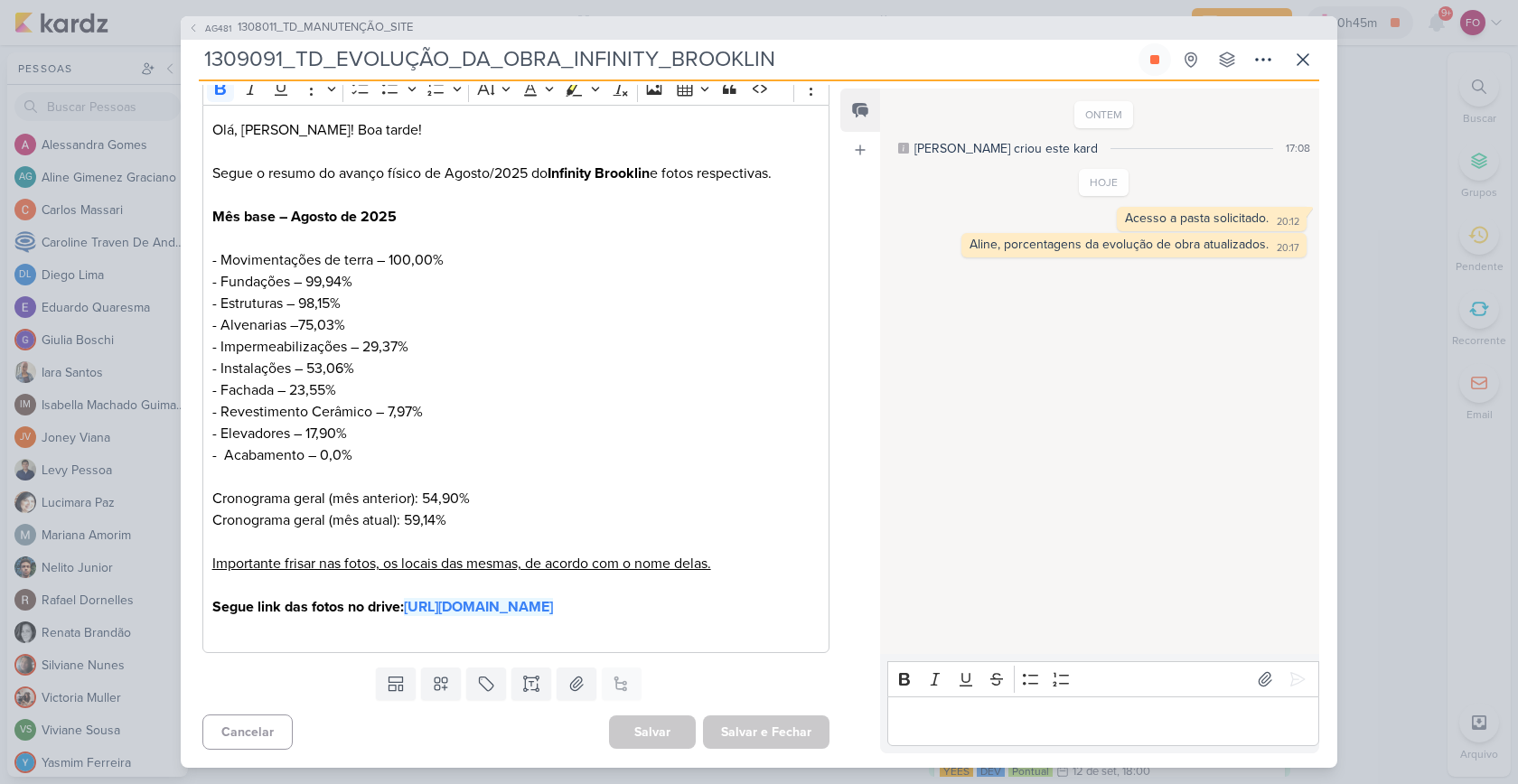
scroll to position [0, 0]
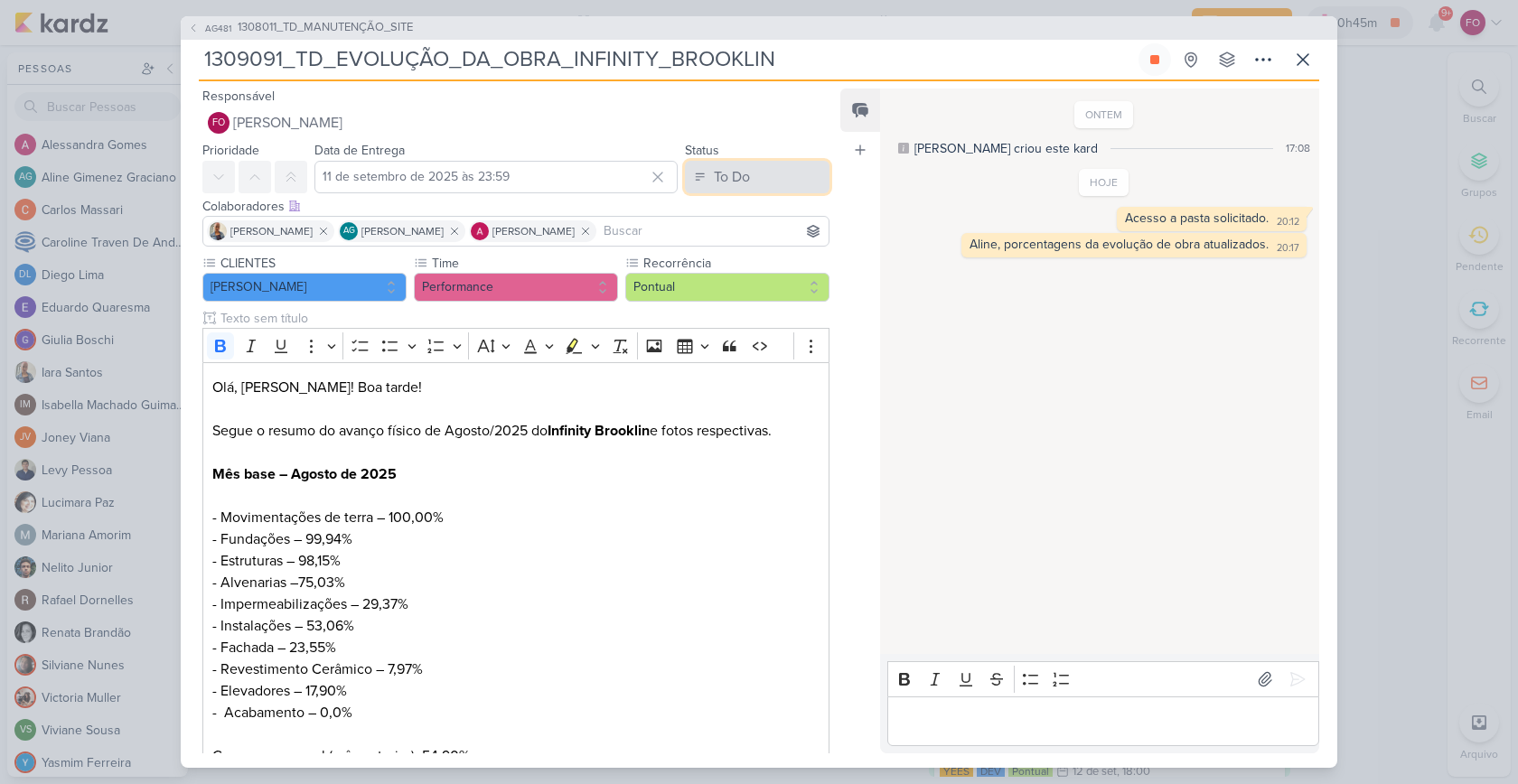
click at [734, 184] on div "To Do" at bounding box center [732, 177] width 36 height 21
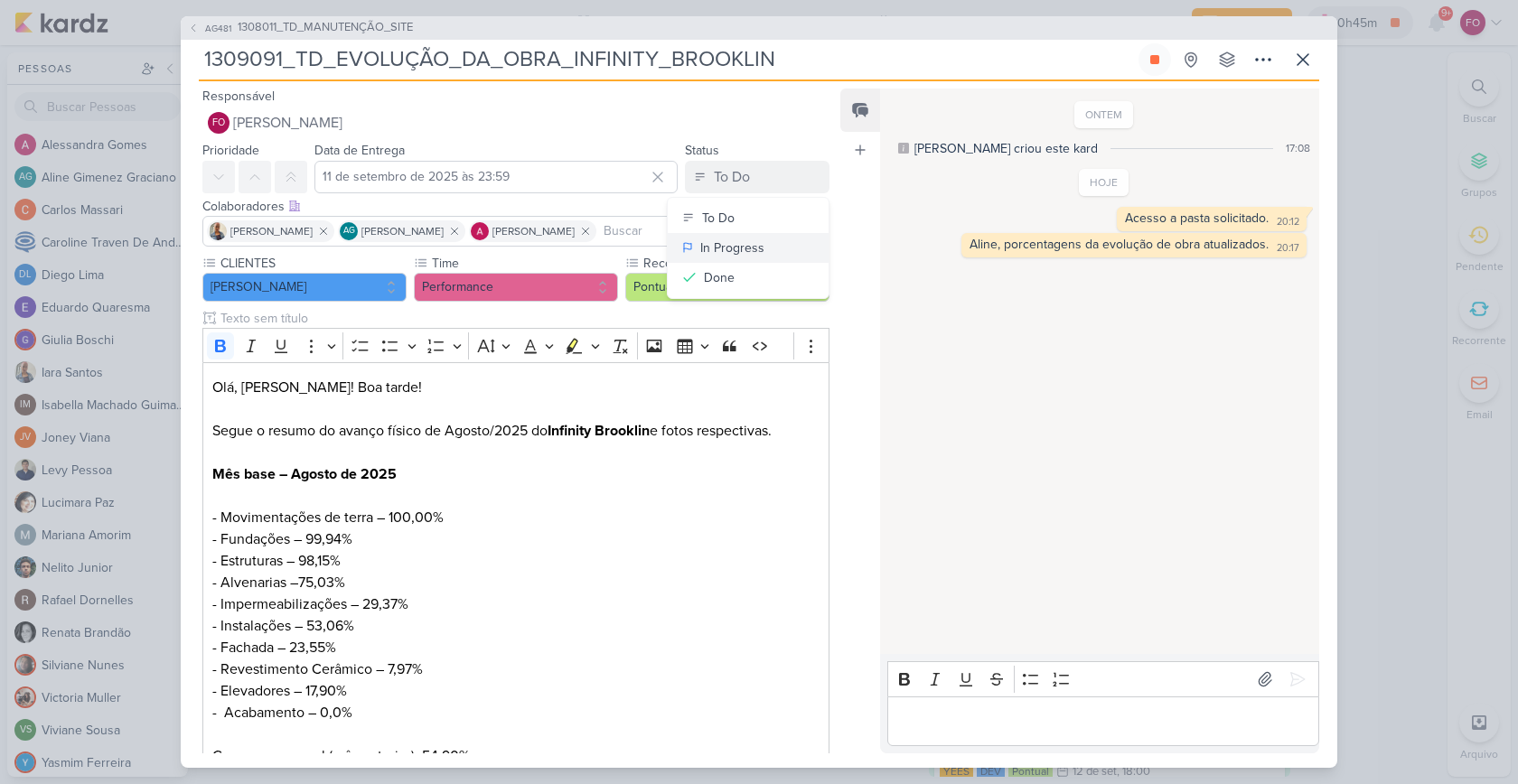
click at [731, 245] on div "In Progress" at bounding box center [732, 248] width 64 height 19
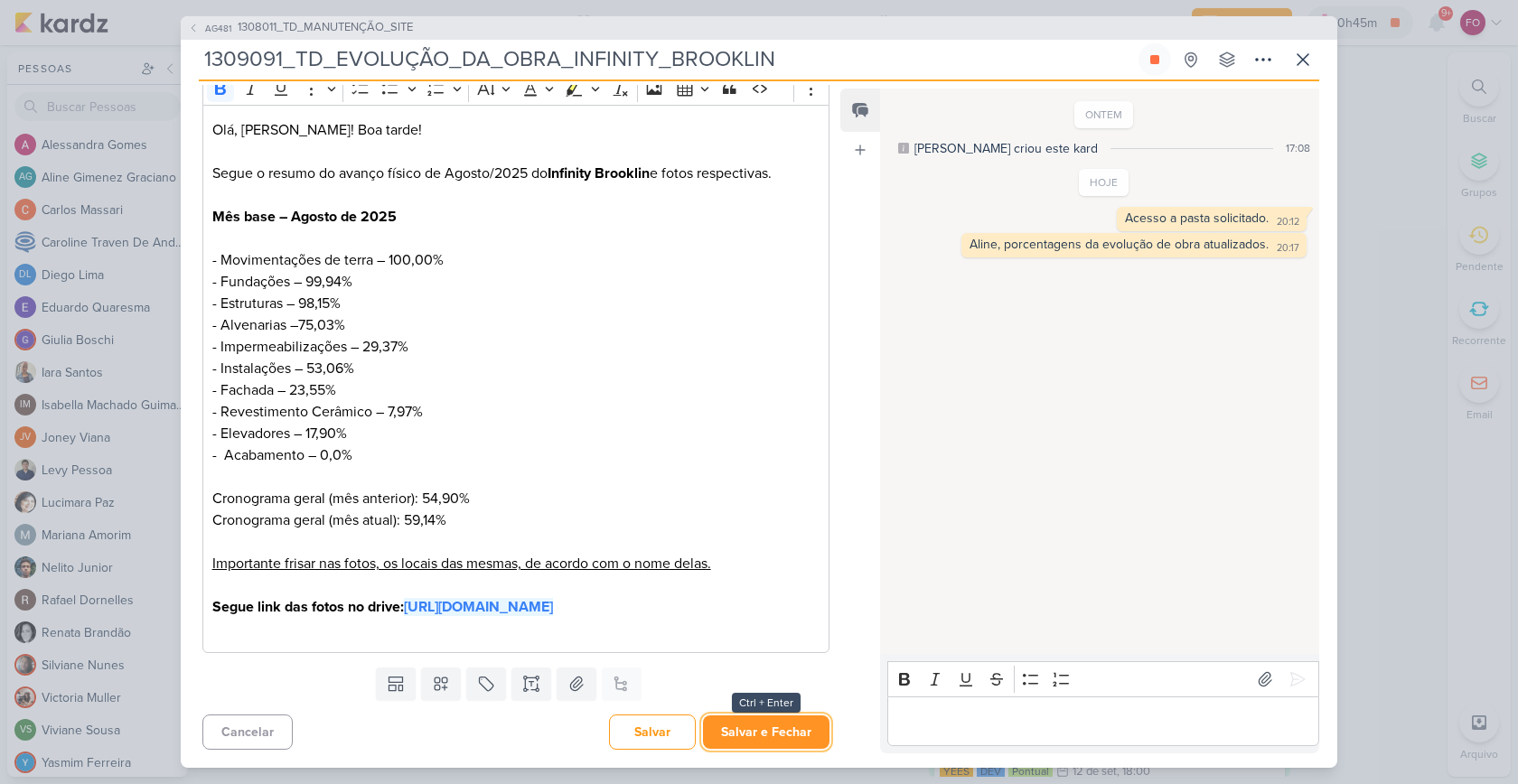
click at [760, 717] on button "Salvar e Fechar" at bounding box center [766, 733] width 126 height 34
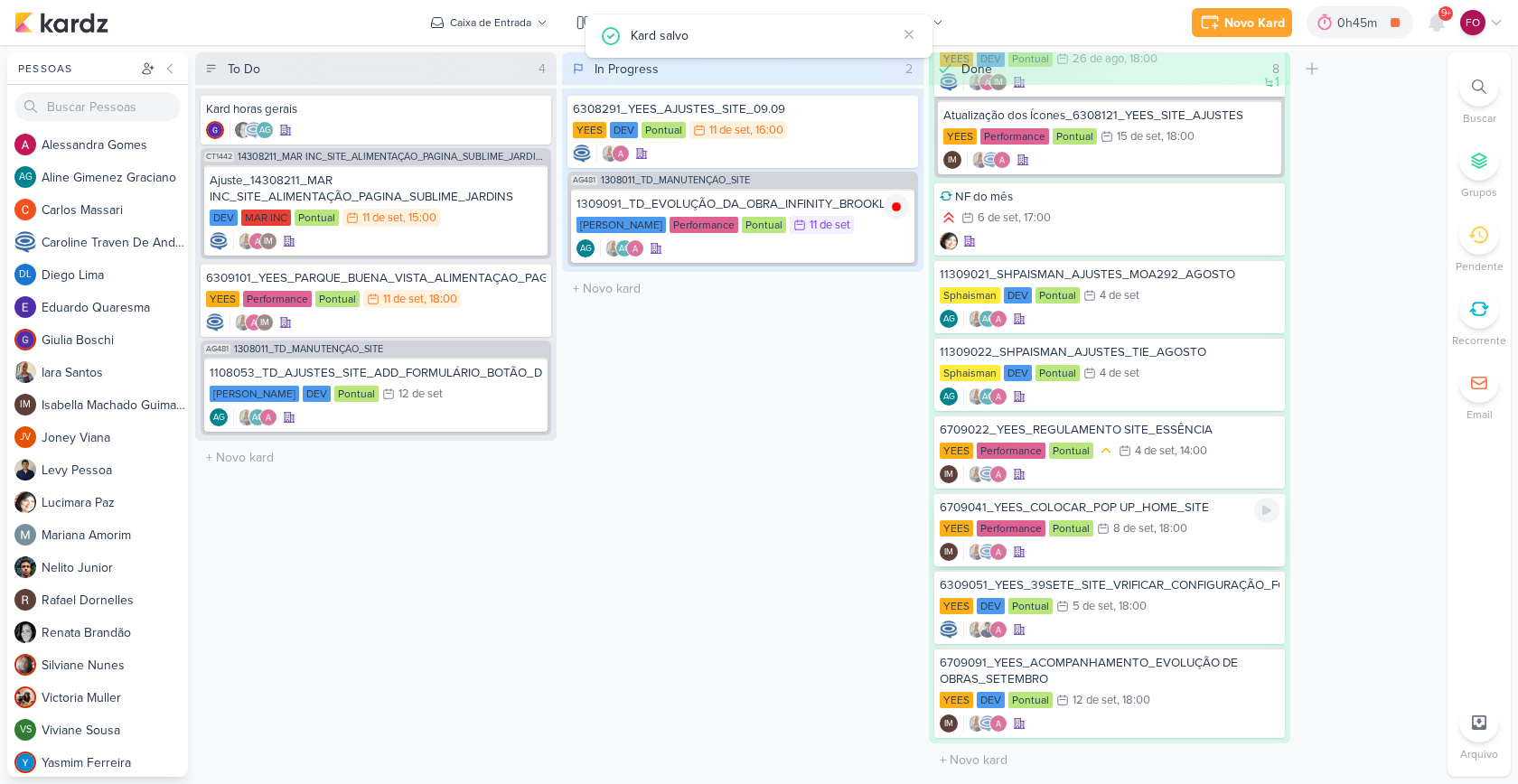
scroll to position [0, 0]
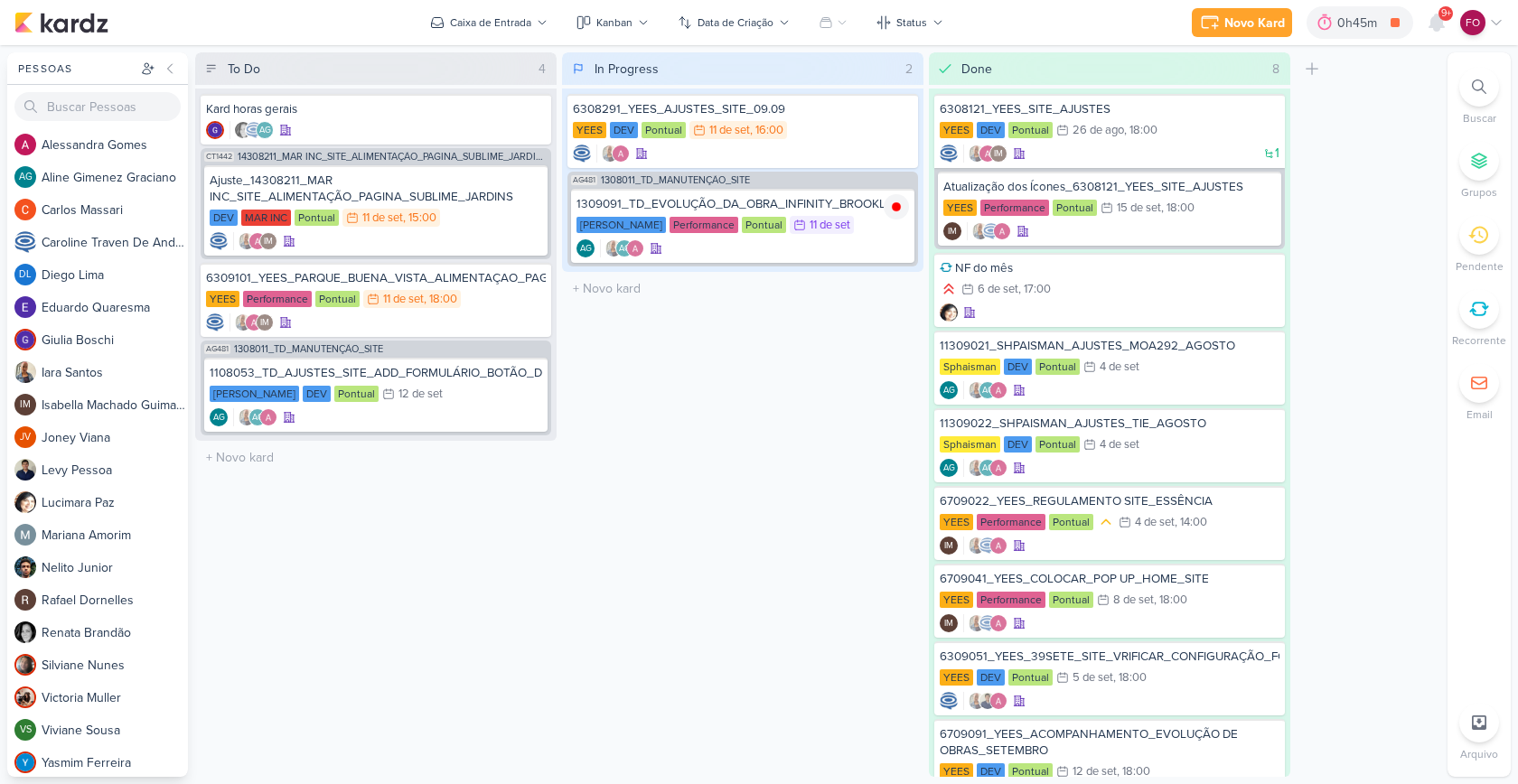
click at [763, 425] on div "In Progress 2 Mover Para Esquerda Mover Para Direita [GEOGRAPHIC_DATA] 6308291_…" at bounding box center [742, 414] width 362 height 724
click at [862, 213] on div "1309091_TD_EVOLUÇÃO_DA_OBRA_INFINITY_BROOKLIN [PERSON_NAME] Performance Pontual…" at bounding box center [742, 225] width 343 height 74
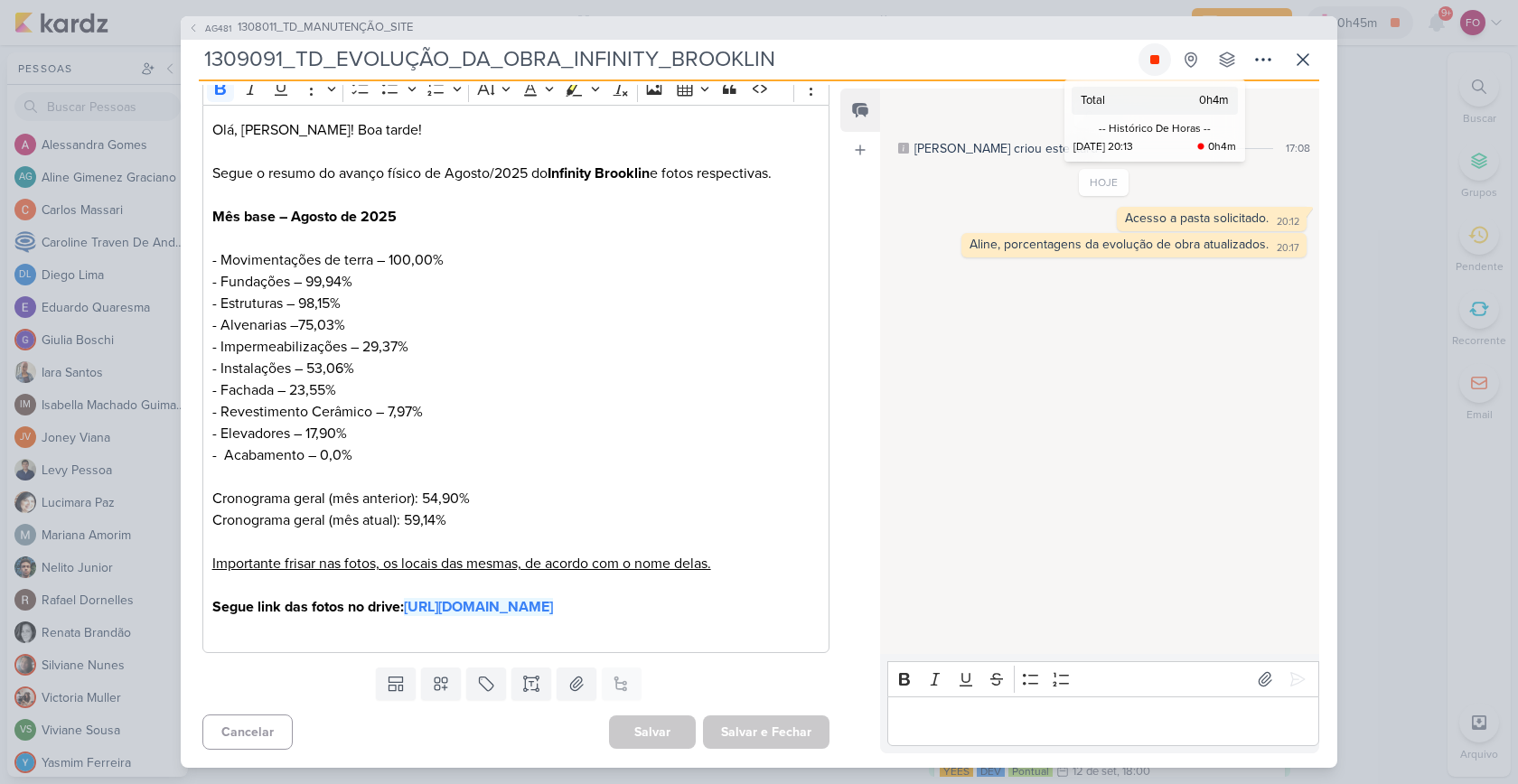
click at [1149, 58] on icon at bounding box center [1154, 59] width 14 height 14
click at [1305, 58] on icon at bounding box center [1302, 59] width 21 height 21
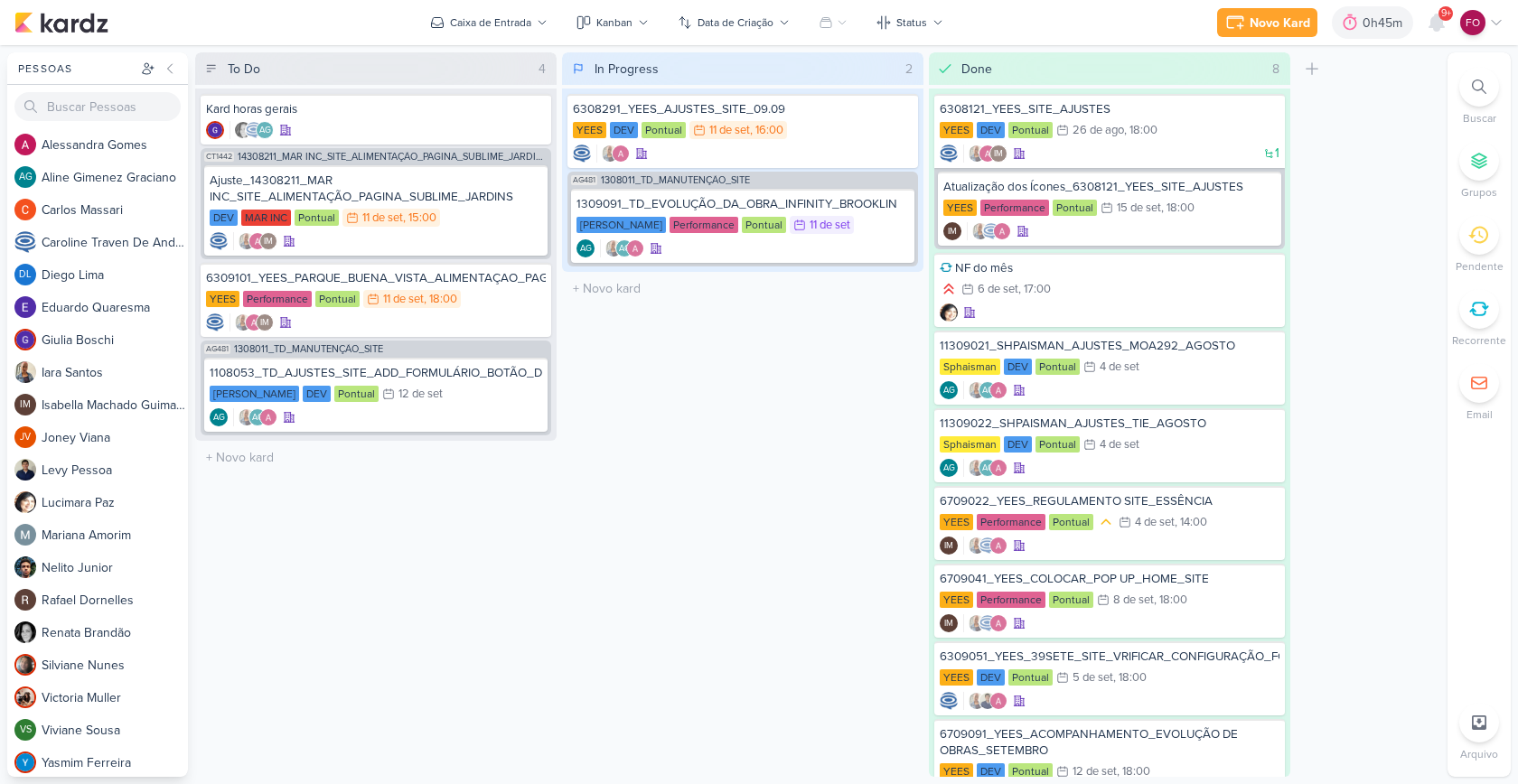
click at [718, 452] on div "In Progress 2 Mover Para Esquerda Mover Para Direita [GEOGRAPHIC_DATA] 6308291_…" at bounding box center [742, 414] width 362 height 724
click at [492, 400] on div "[PERSON_NAME] DEV Pontual 12/9 [DATE]" at bounding box center [376, 394] width 333 height 20
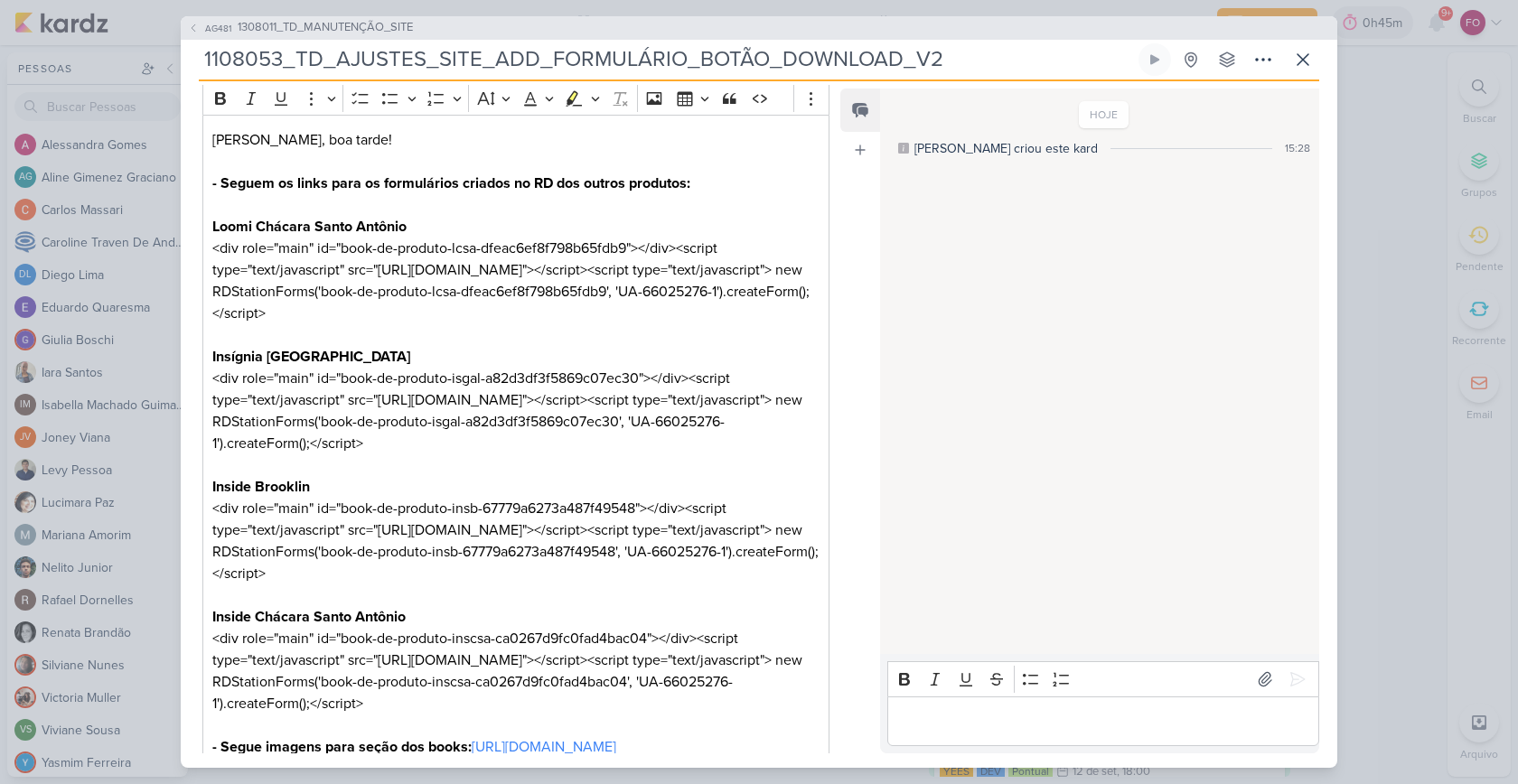
scroll to position [496, 0]
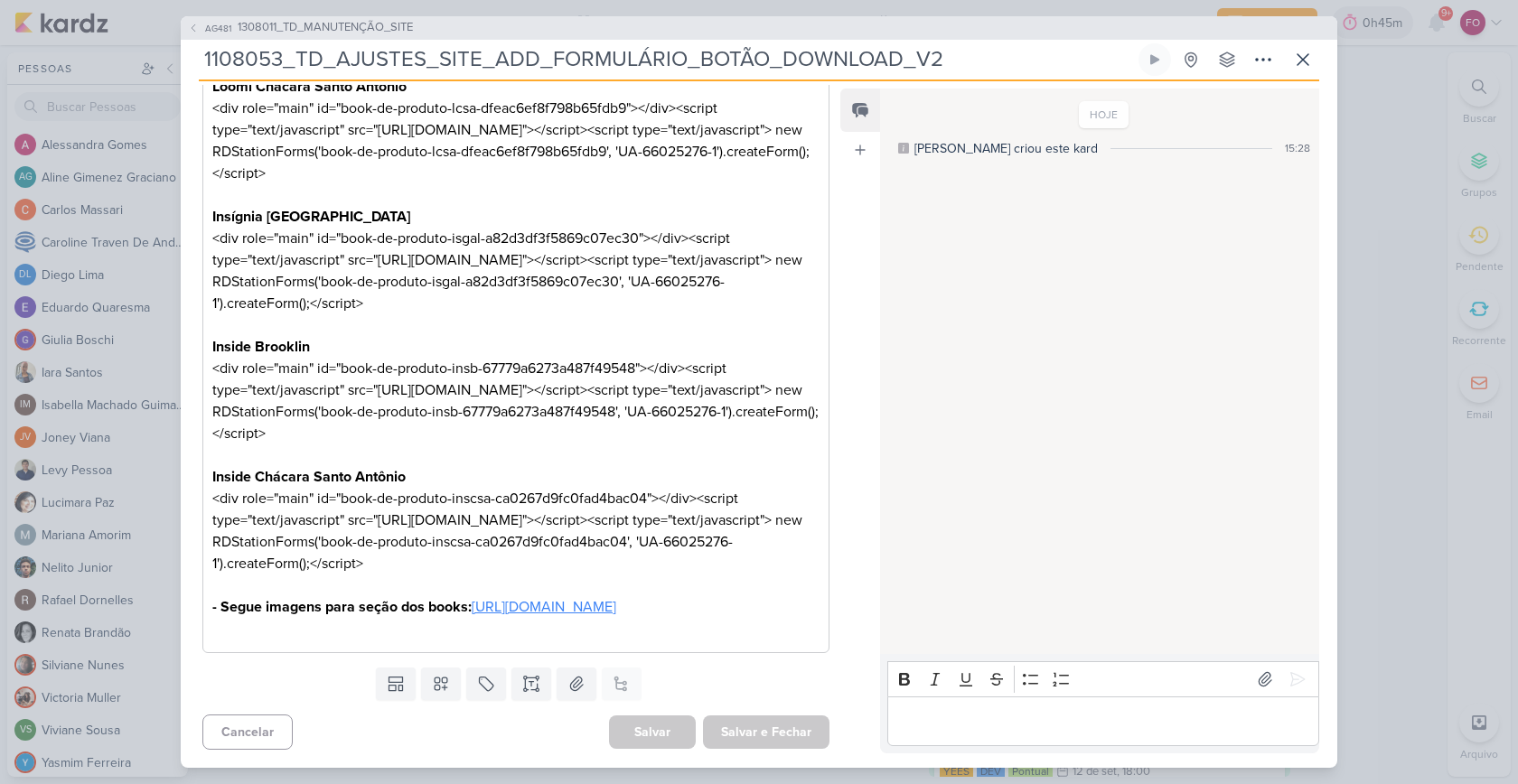
click at [472, 609] on link "[URL][DOMAIN_NAME]" at bounding box center [544, 606] width 145 height 18
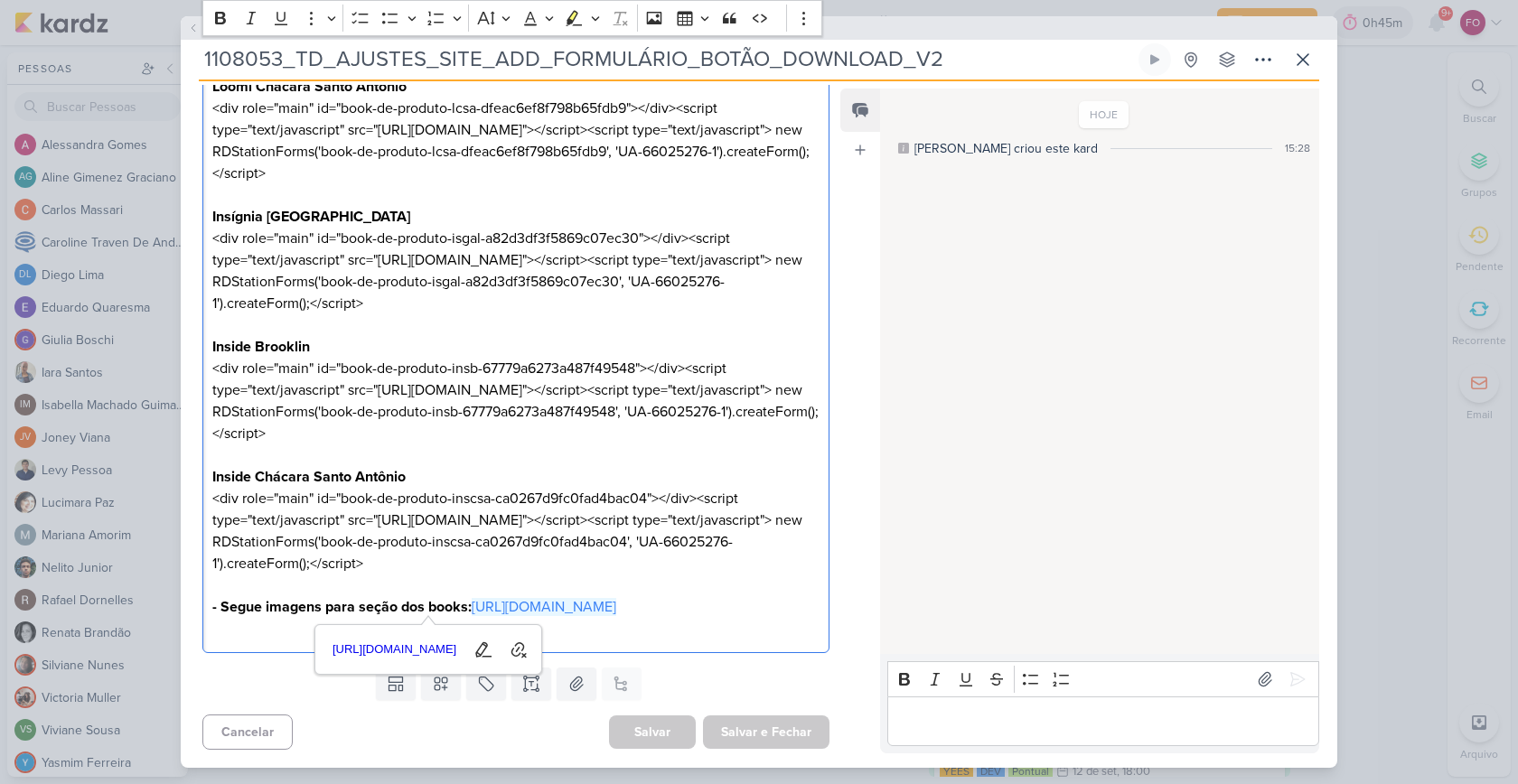
click at [965, 716] on p "Editor editing area: main" at bounding box center [1103, 720] width 413 height 21
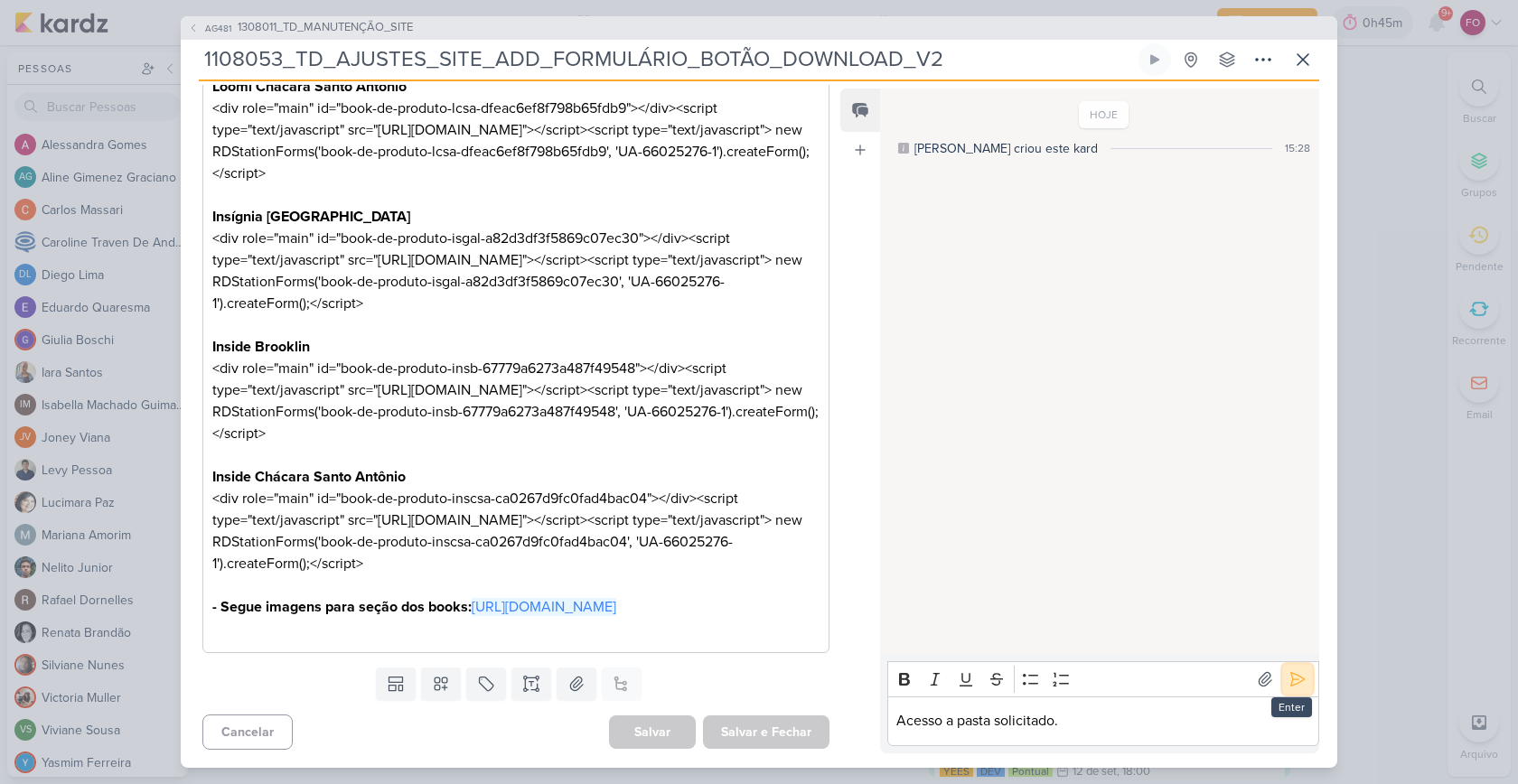
click at [1291, 681] on icon at bounding box center [1296, 678] width 18 height 18
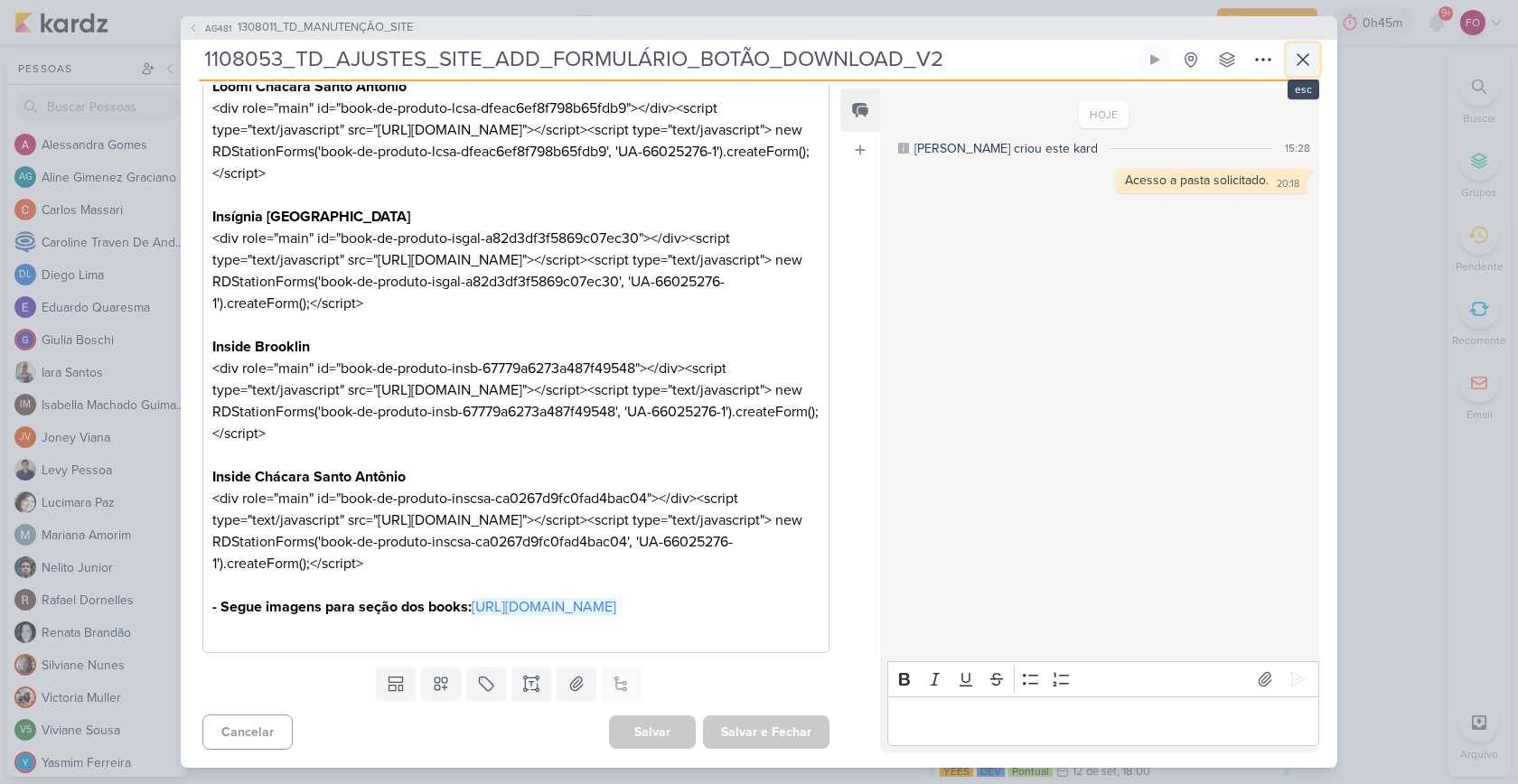
click at [1315, 62] on button at bounding box center [1302, 59] width 33 height 33
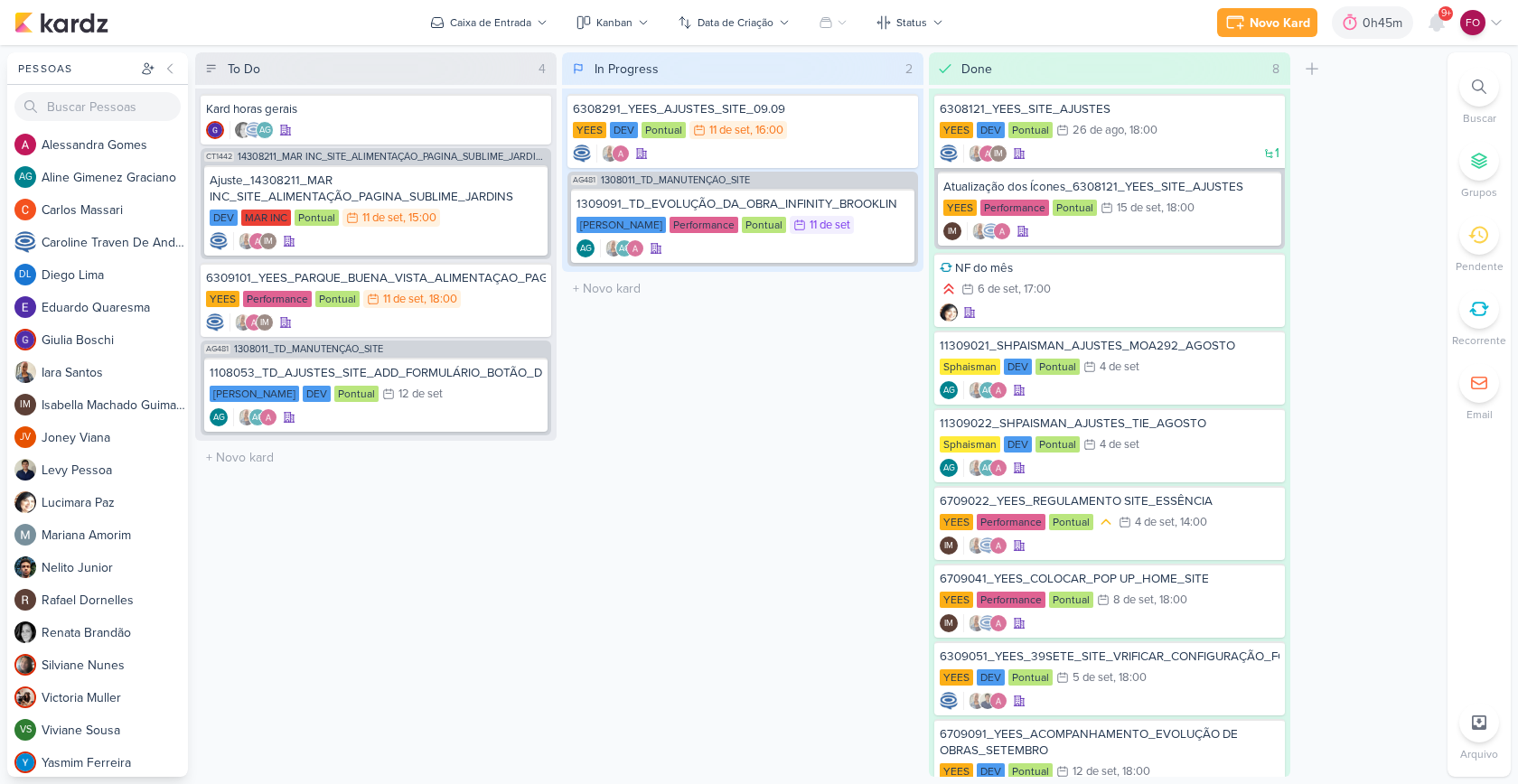
click at [718, 449] on div "In Progress 2 Mover Para Esquerda Mover Para Direita [GEOGRAPHIC_DATA] 6308291_…" at bounding box center [742, 414] width 362 height 724
click at [1384, 26] on div "0h45m" at bounding box center [1385, 22] width 45 height 19
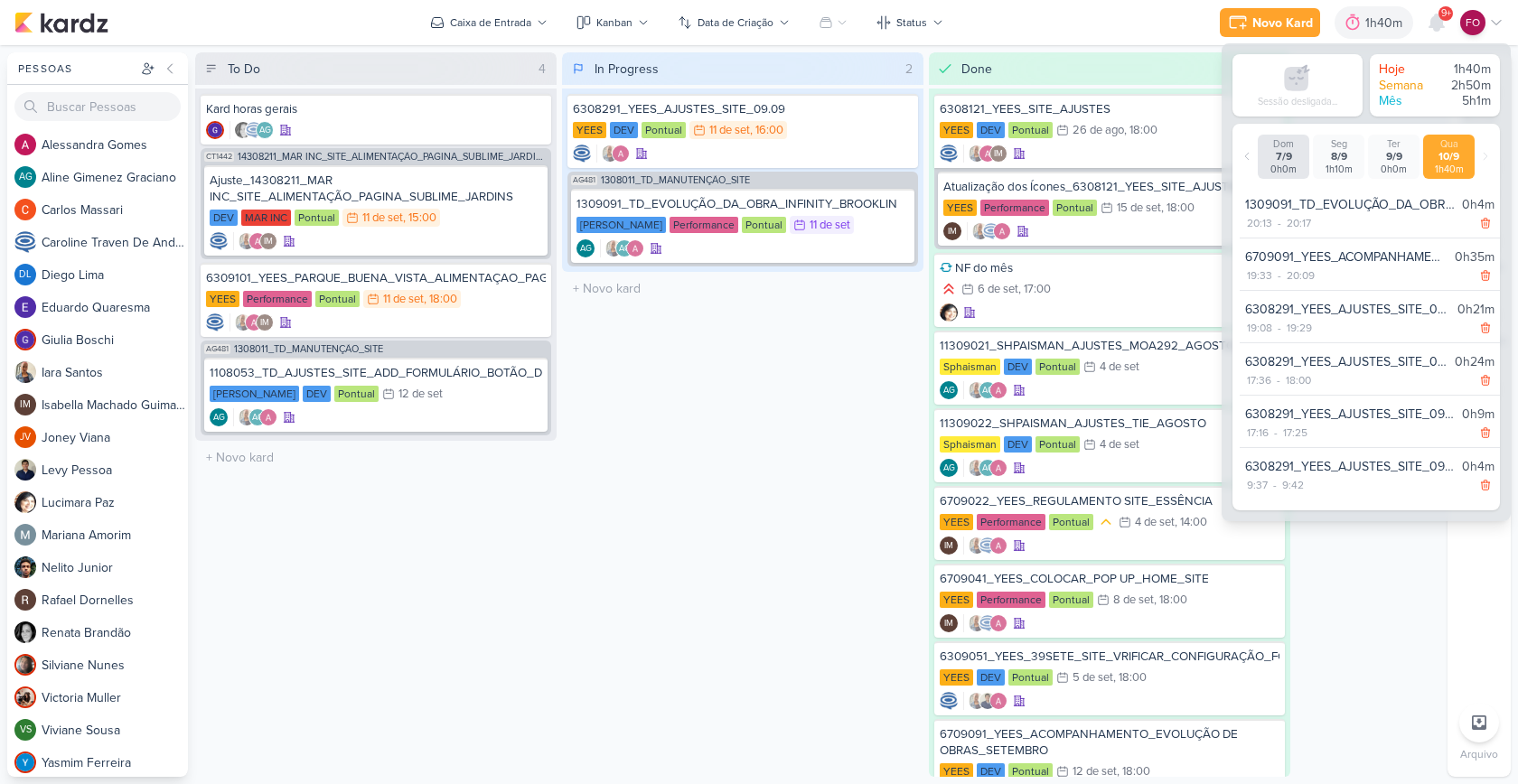
click at [1387, 624] on div "To Do 4 Mover Para Esquerda Mover Para Direita [GEOGRAPHIC_DATA] Kard horas ger…" at bounding box center [818, 414] width 1245 height 724
